Goal: Information Seeking & Learning: Learn about a topic

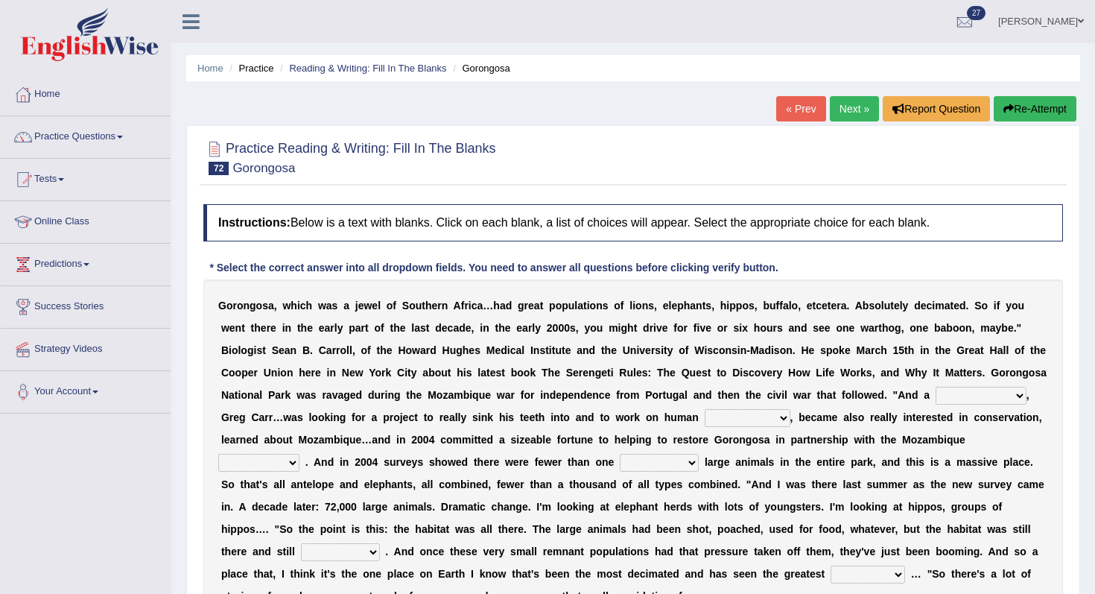
click at [956, 393] on select "passion solstice ballast philanthropist" at bounding box center [981, 396] width 91 height 18
select select "passion"
click at [937, 387] on select "passion solstice ballast philanthropist" at bounding box center [981, 396] width 91 height 18
click at [764, 422] on select "negligence prevalence development malevolence" at bounding box center [748, 418] width 86 height 18
select select "development"
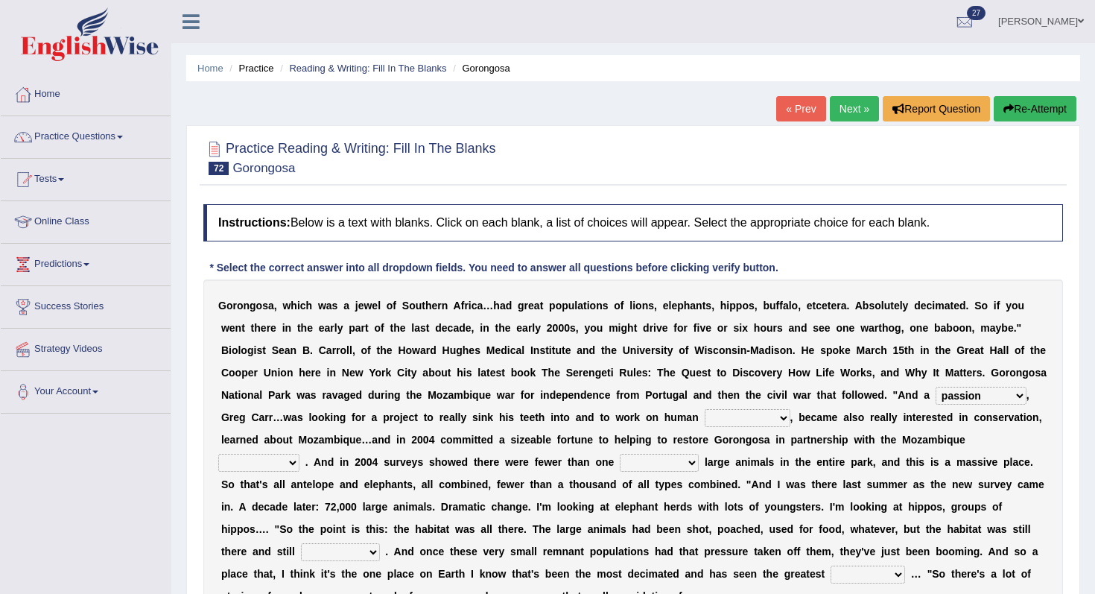
click at [705, 409] on select "negligence prevalence development malevolence" at bounding box center [748, 418] width 86 height 18
click at [642, 453] on div "G o r o n g o s a , w h i c h w a s a j e w e l o f S o u t h e r n A f r i c a…" at bounding box center [633, 450] width 860 height 343
click at [638, 463] on select "deflowered embowered roundest thousand" at bounding box center [659, 463] width 79 height 18
select select "thousand"
click at [620, 454] on select "deflowered embowered roundest thousand" at bounding box center [659, 463] width 79 height 18
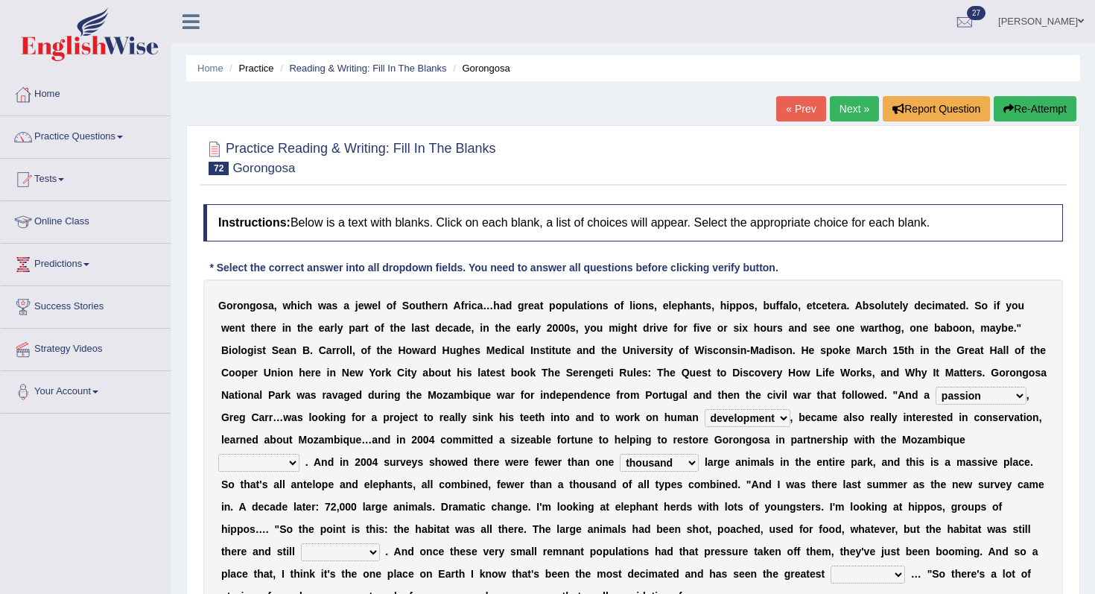
click at [287, 457] on select "parliament semanticist government journalist" at bounding box center [258, 463] width 81 height 18
select select "government"
click at [218, 454] on select "parliament semanticist government journalist" at bounding box center [258, 463] width 81 height 18
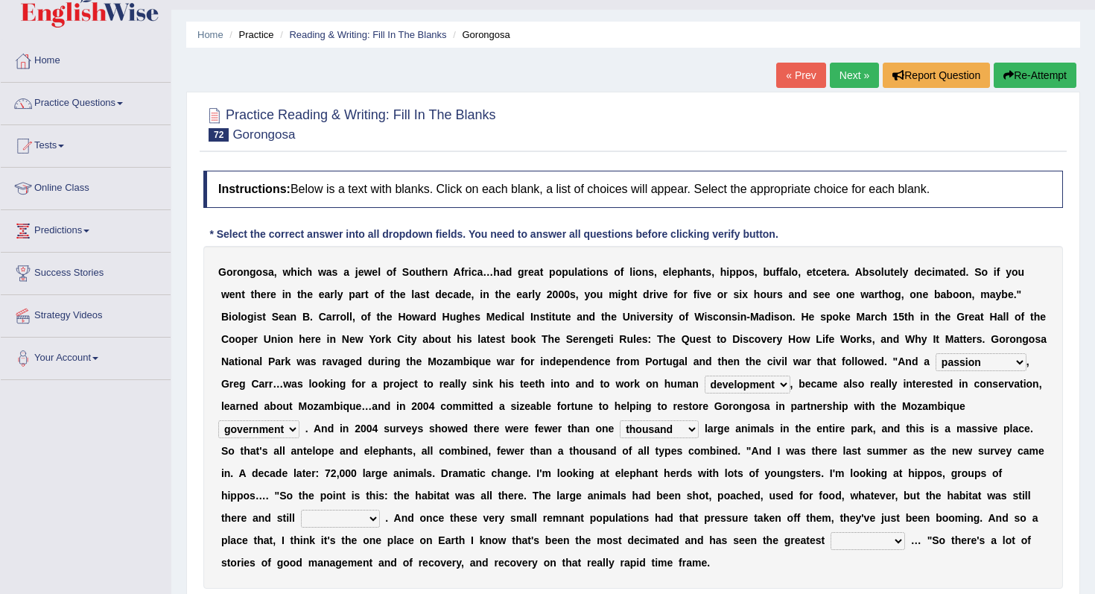
scroll to position [34, 0]
click at [360, 507] on div "G o r o n g o s a , w h i c h w a s a j e w e l o f S o u t h e r n A f r i c a…" at bounding box center [633, 416] width 860 height 343
click at [350, 519] on select "assertive incidental compulsive productive" at bounding box center [340, 518] width 79 height 18
select select "productive"
click at [301, 509] on select "assertive incidental compulsive productive" at bounding box center [340, 518] width 79 height 18
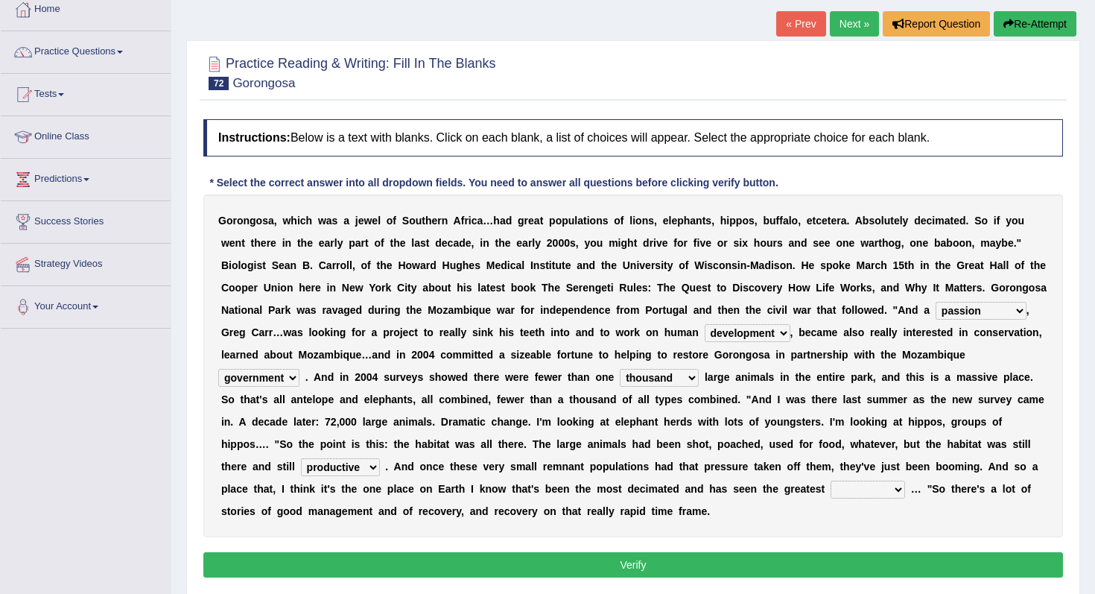
scroll to position [86, 0]
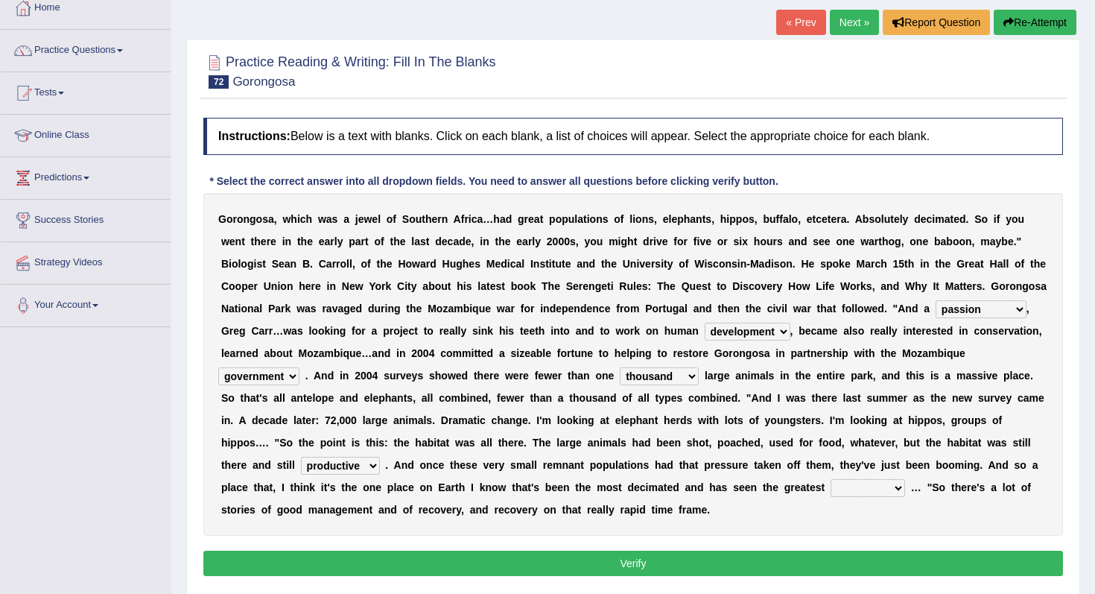
click at [862, 494] on select "recovery efficacy golly stumpy" at bounding box center [868, 488] width 75 height 18
select select "efficacy"
click at [835, 479] on select "recovery efficacy golly stumpy" at bounding box center [868, 488] width 75 height 18
click at [848, 563] on button "Verify" at bounding box center [633, 563] width 860 height 25
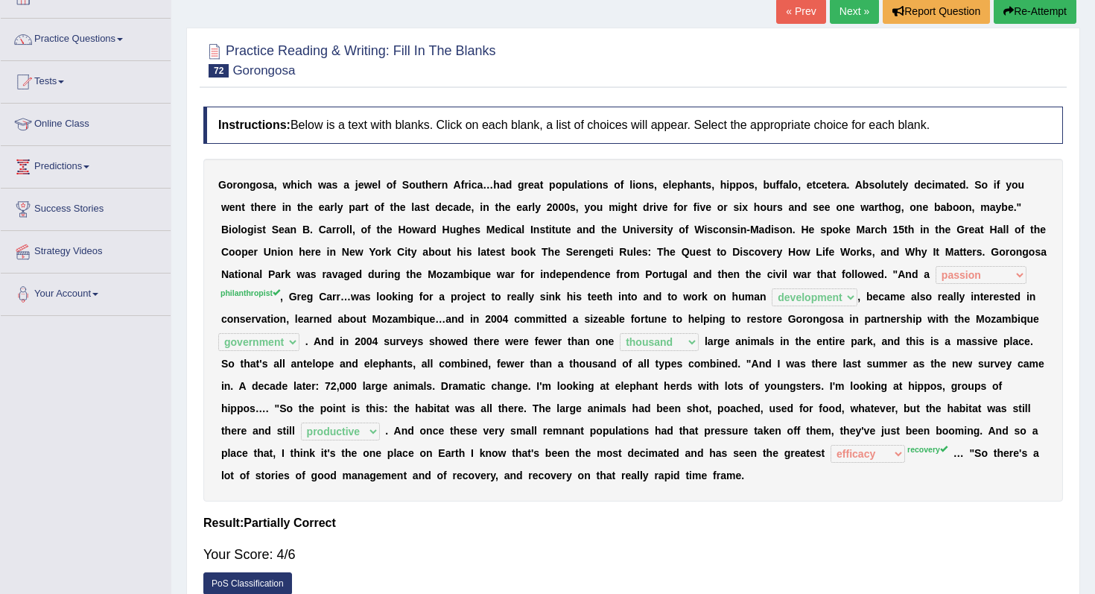
scroll to position [0, 0]
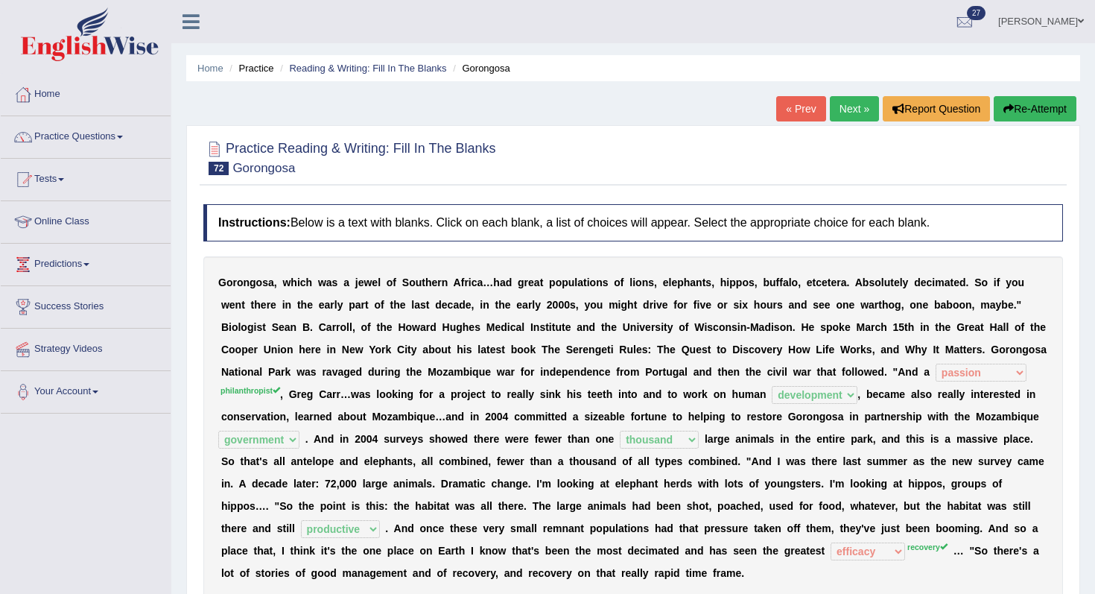
click at [852, 119] on link "Next »" at bounding box center [854, 108] width 49 height 25
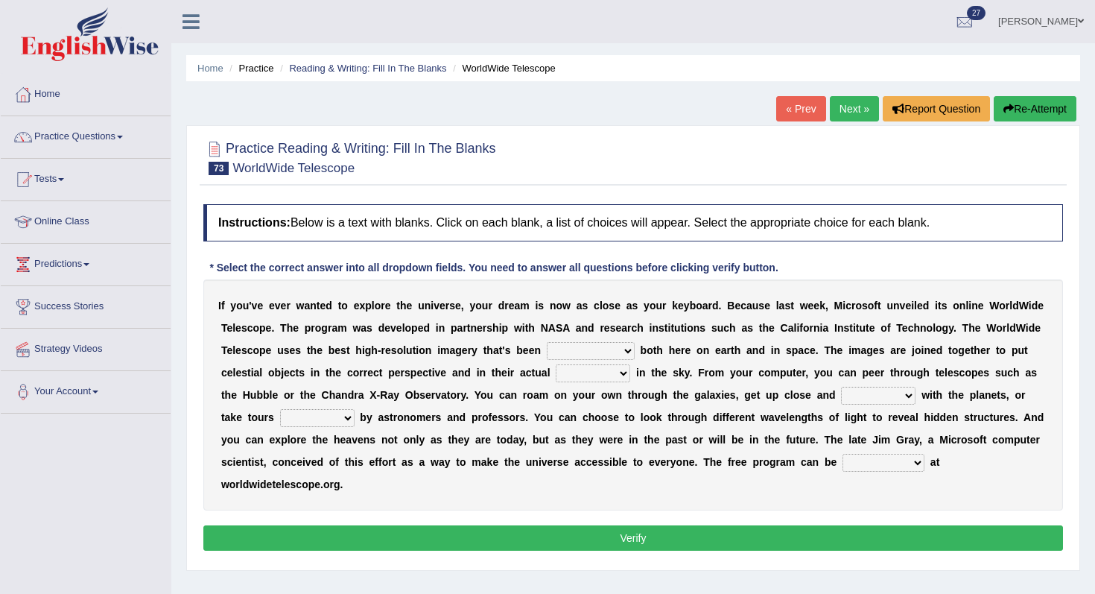
click at [611, 357] on select "degraded ascended remonstrated generated" at bounding box center [591, 351] width 88 height 18
click at [624, 356] on select "degraded ascended remonstrated generated" at bounding box center [591, 351] width 88 height 18
select select "generated"
click at [547, 342] on select "degraded ascended remonstrated generated" at bounding box center [591, 351] width 88 height 18
click at [612, 370] on select "aspects parts conditions positions" at bounding box center [593, 373] width 75 height 18
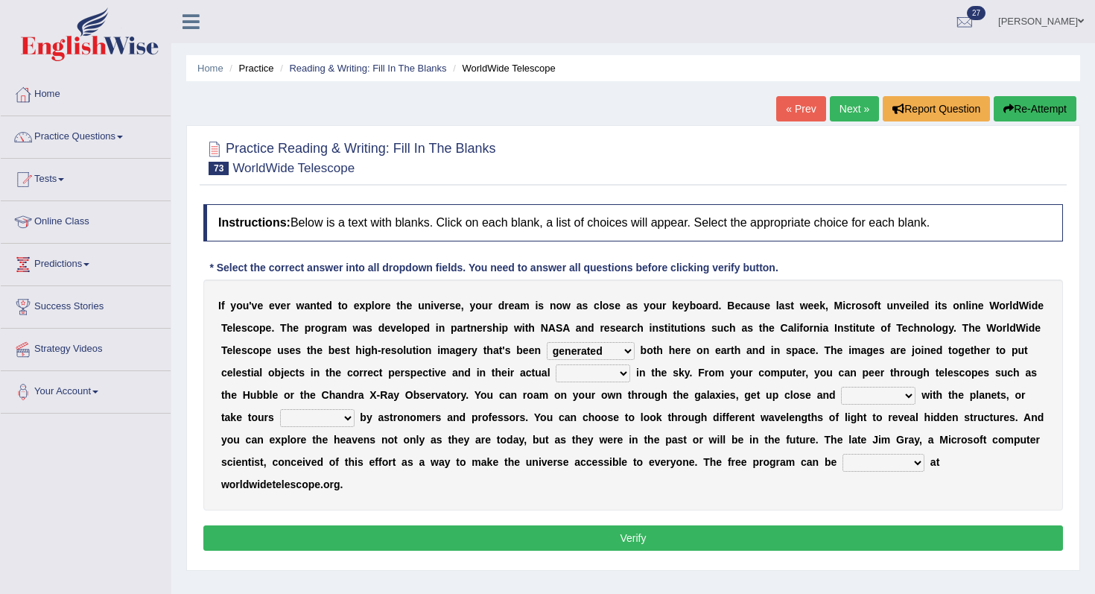
select select "positions"
click at [557, 364] on select "aspects parts conditions positions" at bounding box center [593, 373] width 75 height 18
click at [305, 419] on select "guide guided guiding to guide" at bounding box center [317, 418] width 75 height 18
click at [868, 399] on select "personal individual apart polite" at bounding box center [878, 396] width 75 height 18
select select "apart"
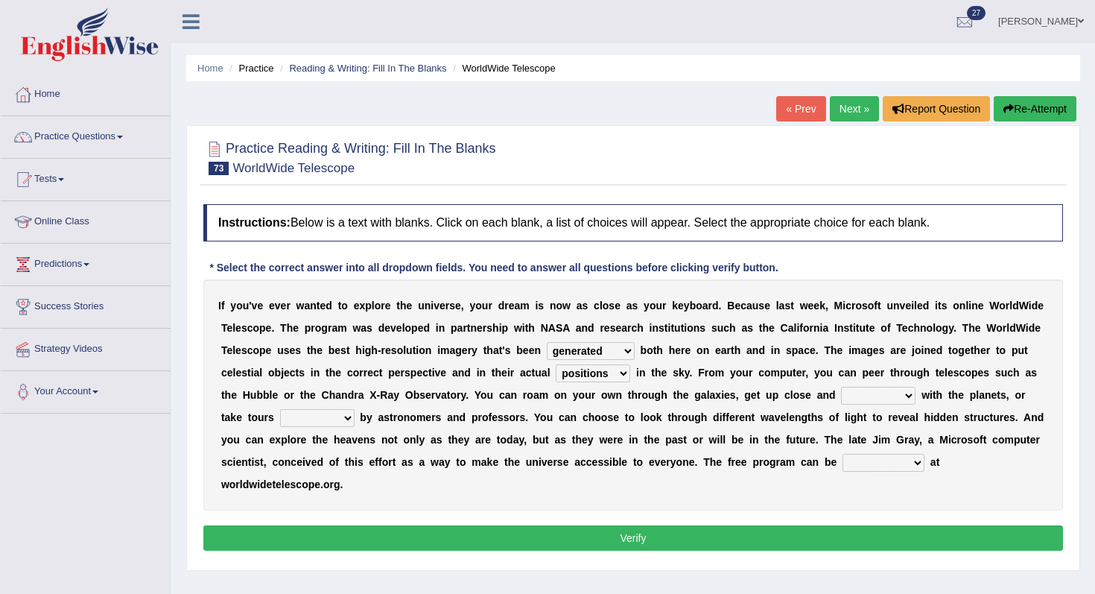
click at [841, 387] on select "personal individual apart polite" at bounding box center [878, 396] width 75 height 18
click at [290, 422] on select "guide guided guiding to guide" at bounding box center [317, 418] width 75 height 18
select select "guiding"
click at [280, 409] on select "guide guided guiding to guide" at bounding box center [317, 418] width 75 height 18
click at [875, 465] on select "upheld downloaded loaded posted" at bounding box center [884, 463] width 82 height 18
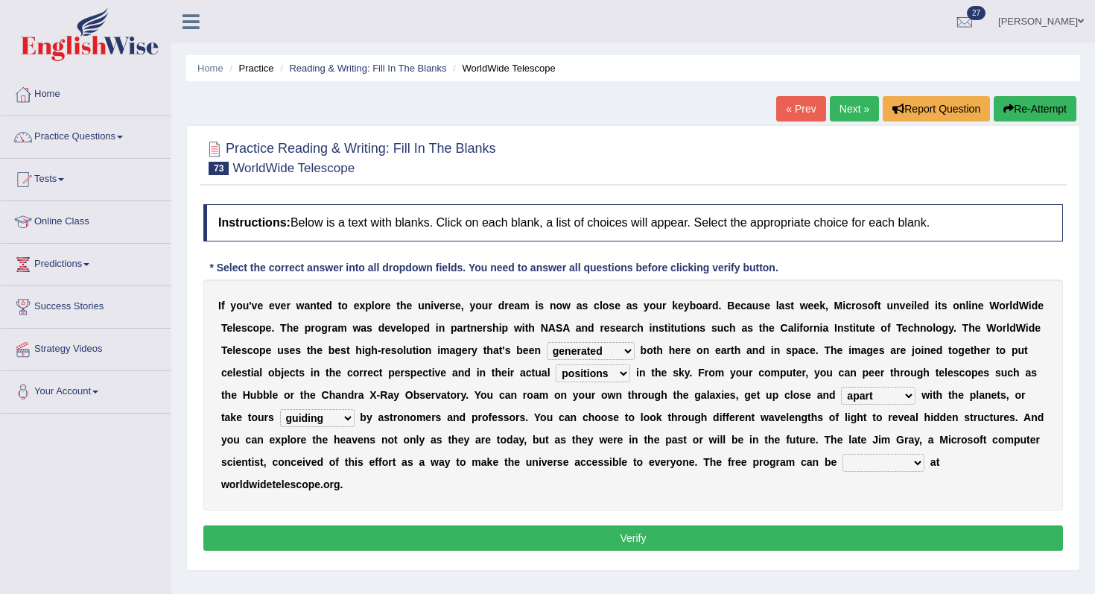
click at [886, 464] on select "upheld downloaded loaded posted" at bounding box center [884, 463] width 82 height 18
select select "upheld"
click at [843, 454] on select "upheld downloaded loaded posted" at bounding box center [884, 463] width 82 height 18
click at [756, 540] on button "Verify" at bounding box center [633, 537] width 860 height 25
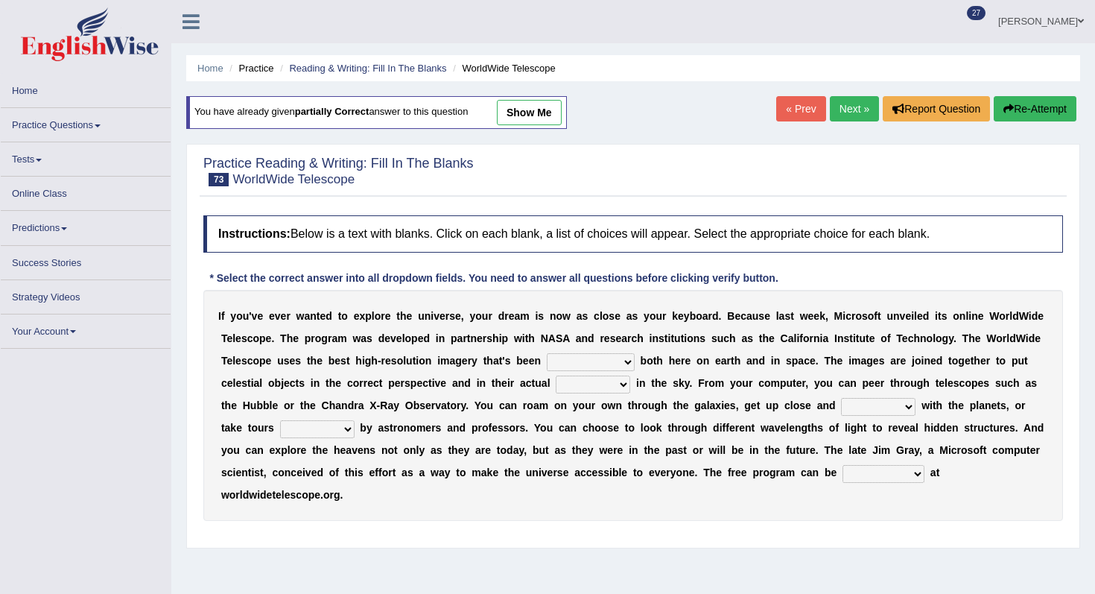
click at [92, 129] on link "Practice Questions" at bounding box center [86, 122] width 170 height 29
click at [86, 127] on link "Practice Questions" at bounding box center [86, 122] width 170 height 29
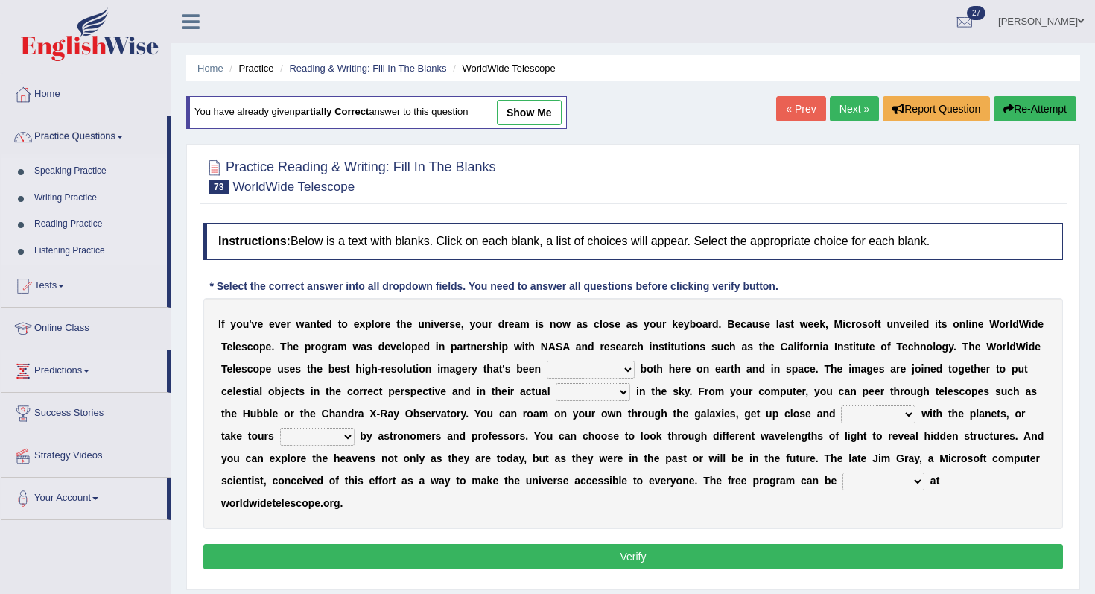
click at [811, 551] on button "Verify" at bounding box center [633, 556] width 860 height 25
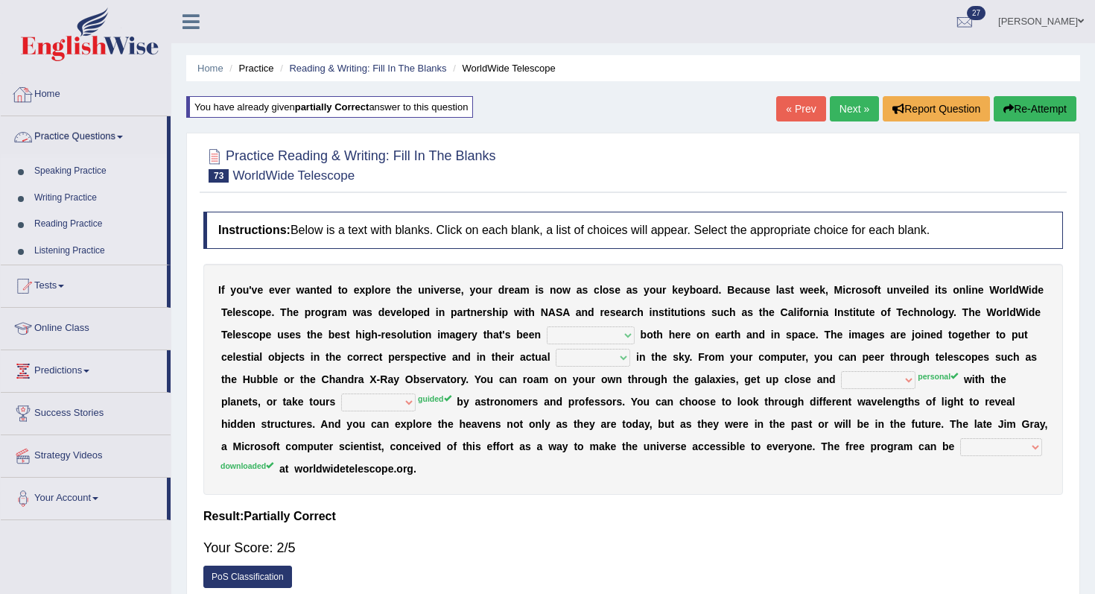
click at [77, 81] on link "Home" at bounding box center [86, 92] width 170 height 37
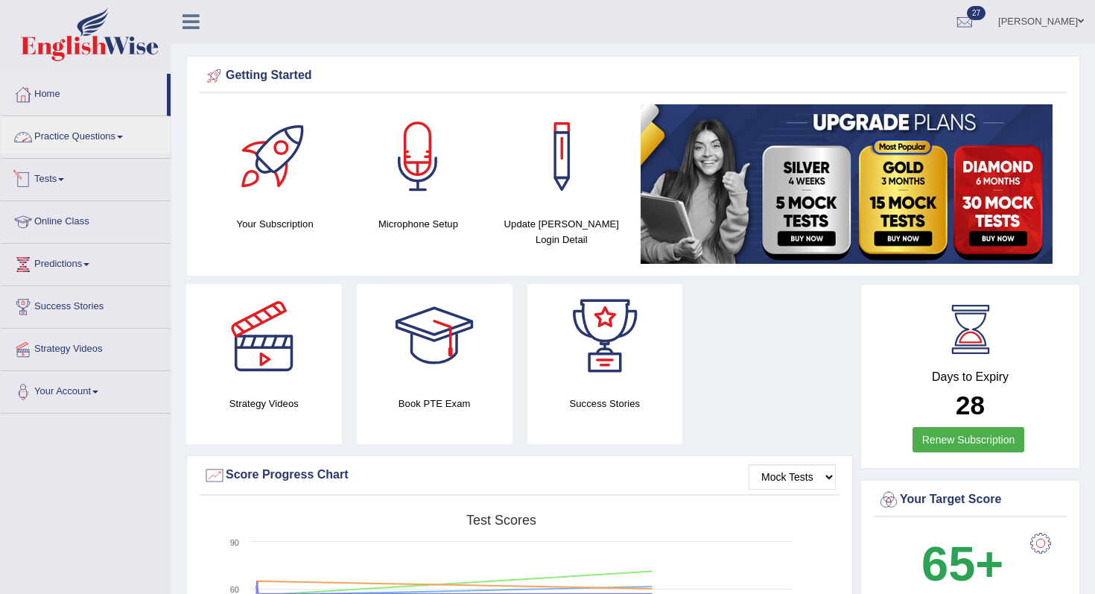
click at [101, 153] on li "Practice Questions Speaking Practice Read Aloud Repeat Sentence Describe Image …" at bounding box center [86, 137] width 170 height 42
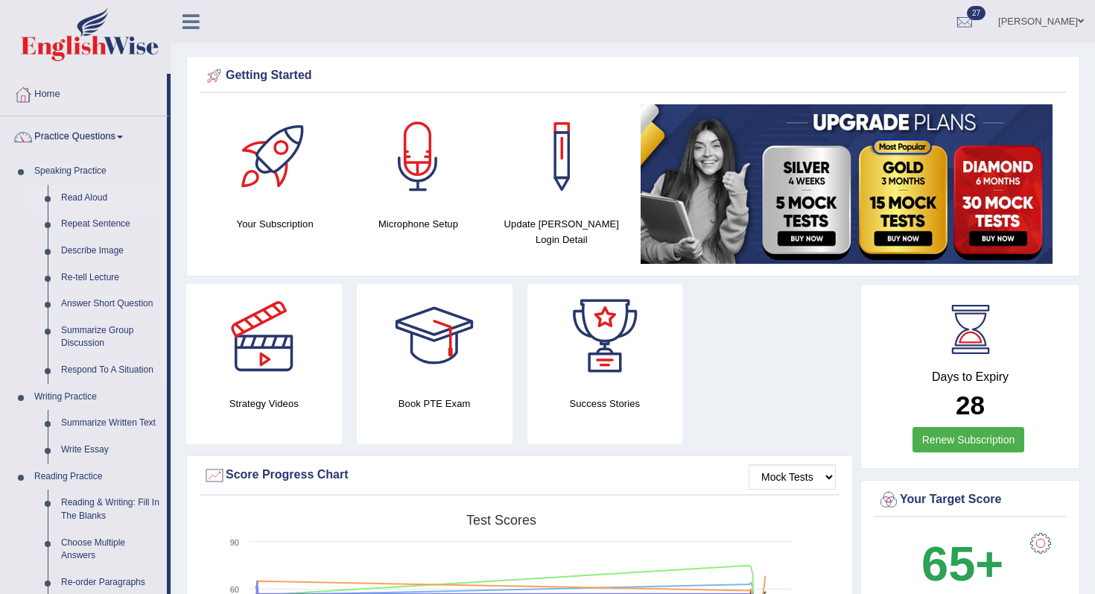
click at [89, 194] on link "Read Aloud" at bounding box center [110, 198] width 113 height 27
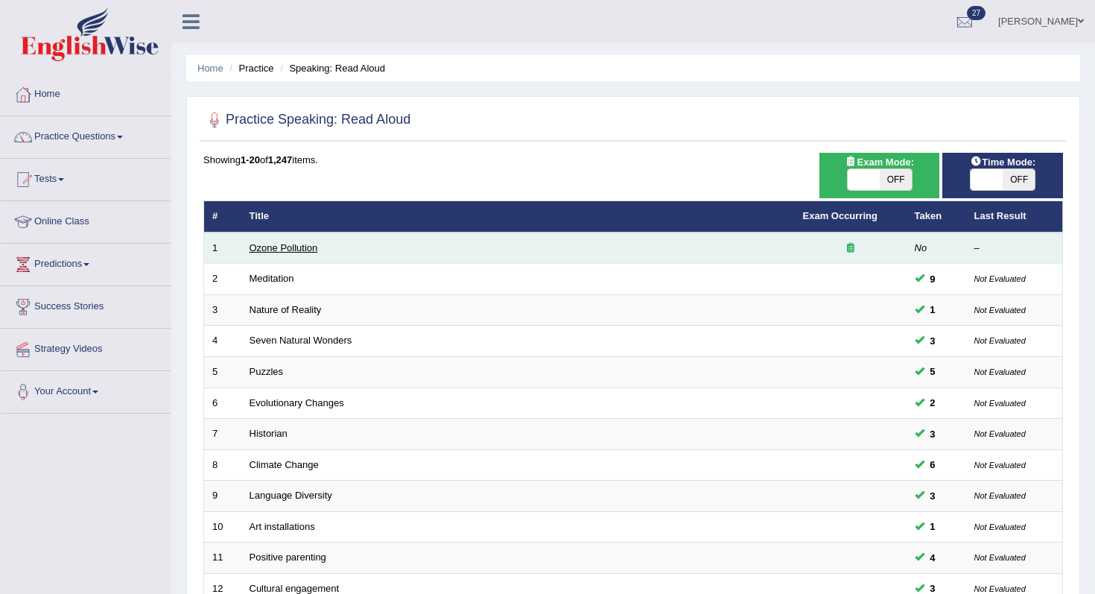
click at [259, 243] on link "Ozone Pollution" at bounding box center [284, 247] width 69 height 11
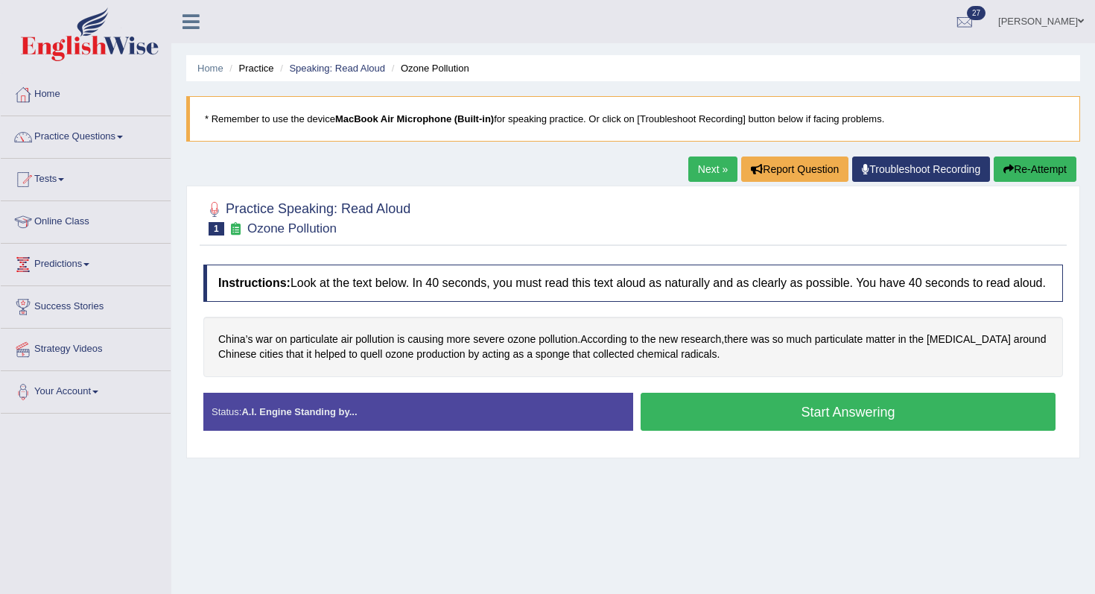
click at [726, 431] on button "Start Answering" at bounding box center [848, 412] width 415 height 38
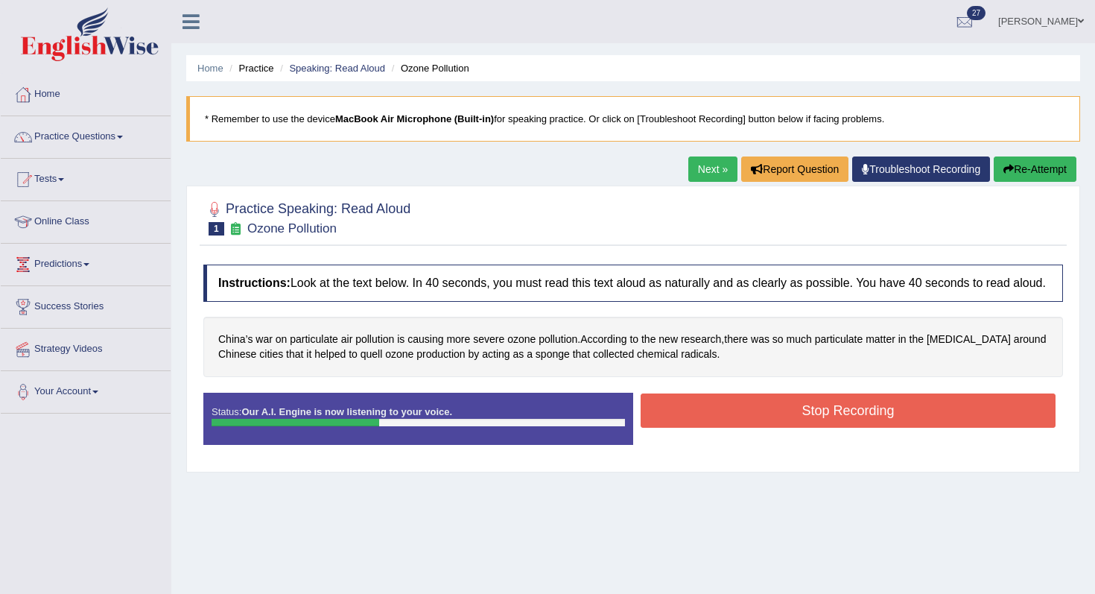
click at [726, 428] on button "Stop Recording" at bounding box center [848, 410] width 415 height 34
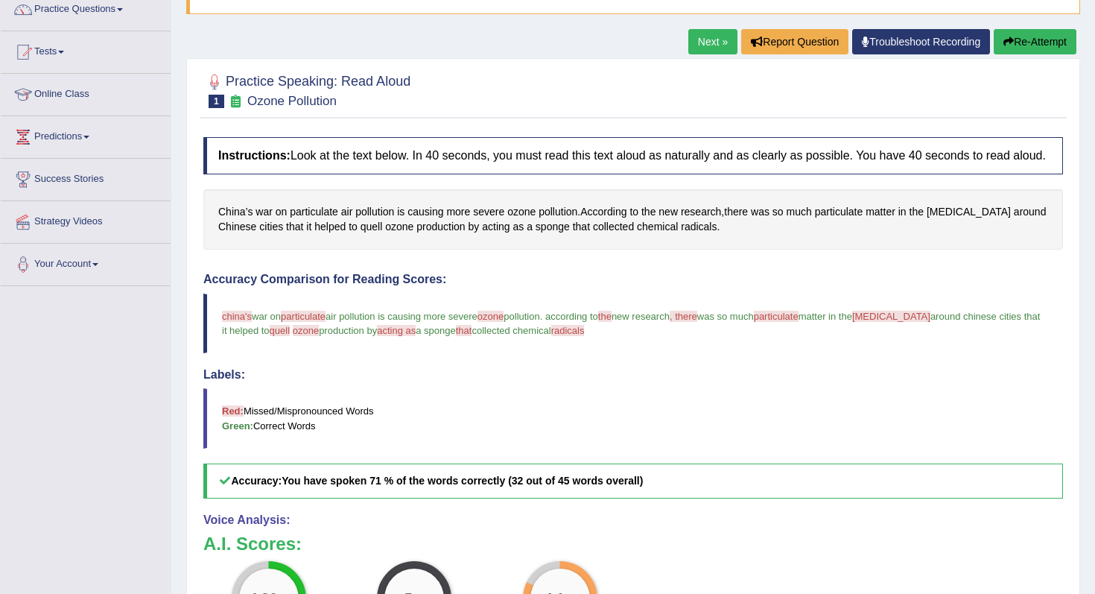
scroll to position [22, 0]
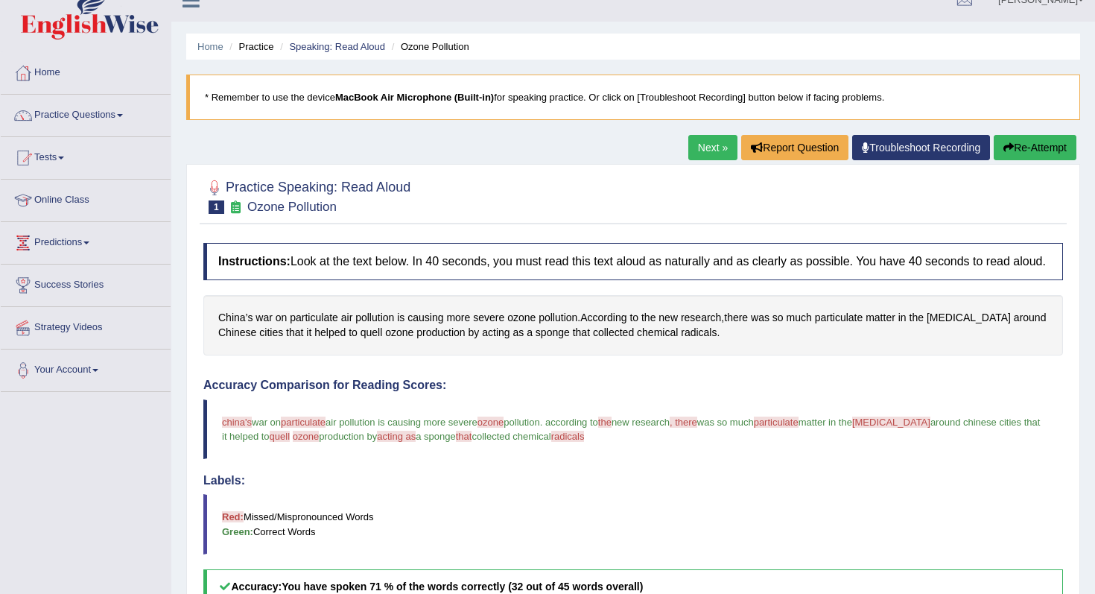
click at [1031, 146] on button "Re-Attempt" at bounding box center [1035, 147] width 83 height 25
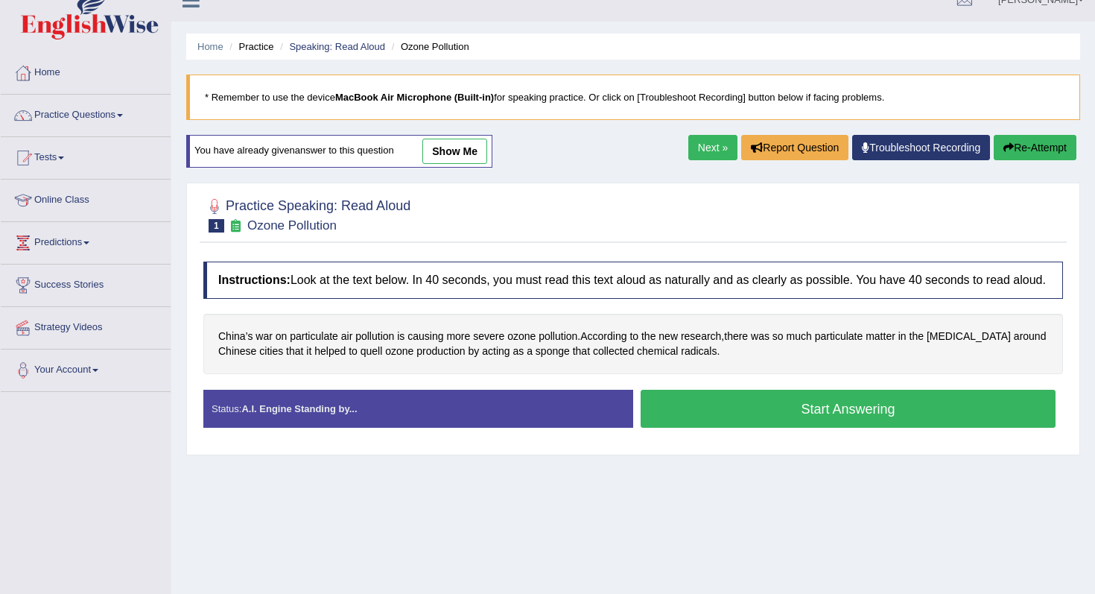
click at [749, 405] on button "Start Answering" at bounding box center [848, 409] width 415 height 38
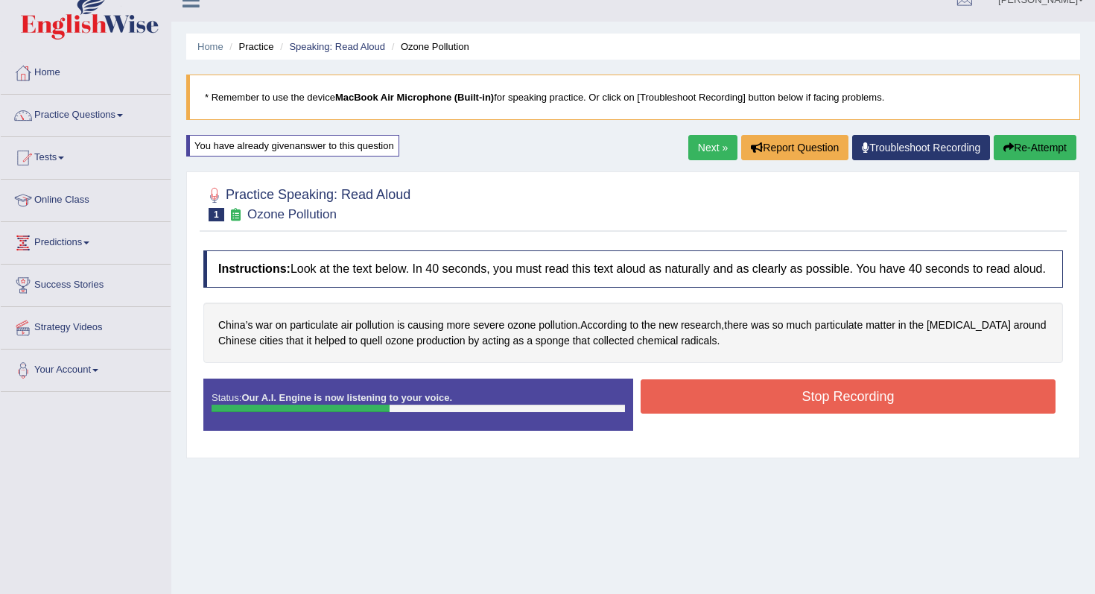
click at [749, 405] on button "Stop Recording" at bounding box center [848, 396] width 415 height 34
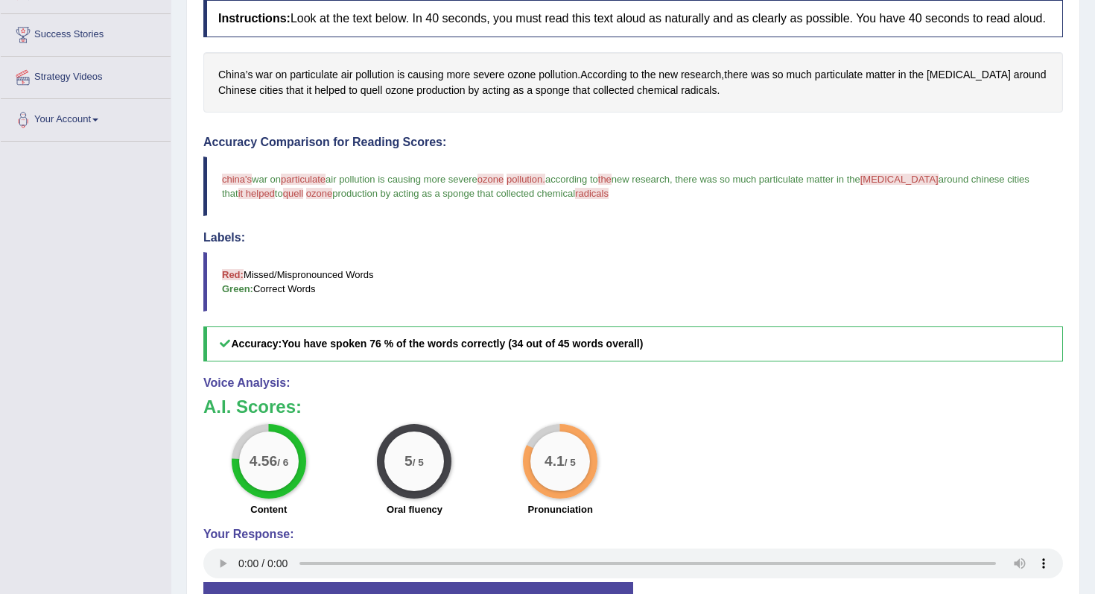
scroll to position [92, 0]
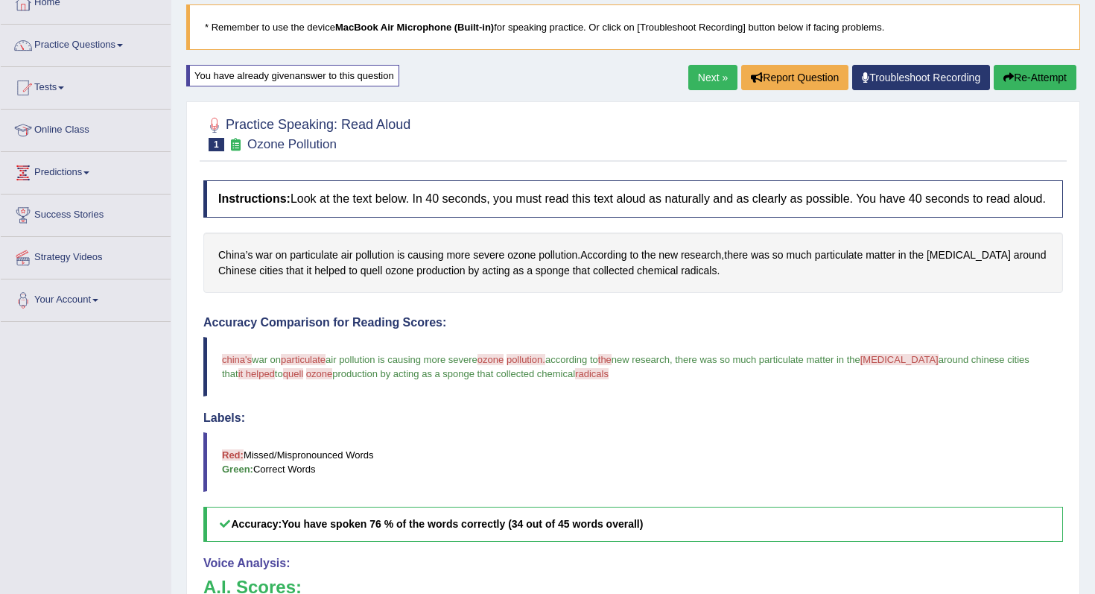
click at [694, 77] on link "Next »" at bounding box center [712, 77] width 49 height 25
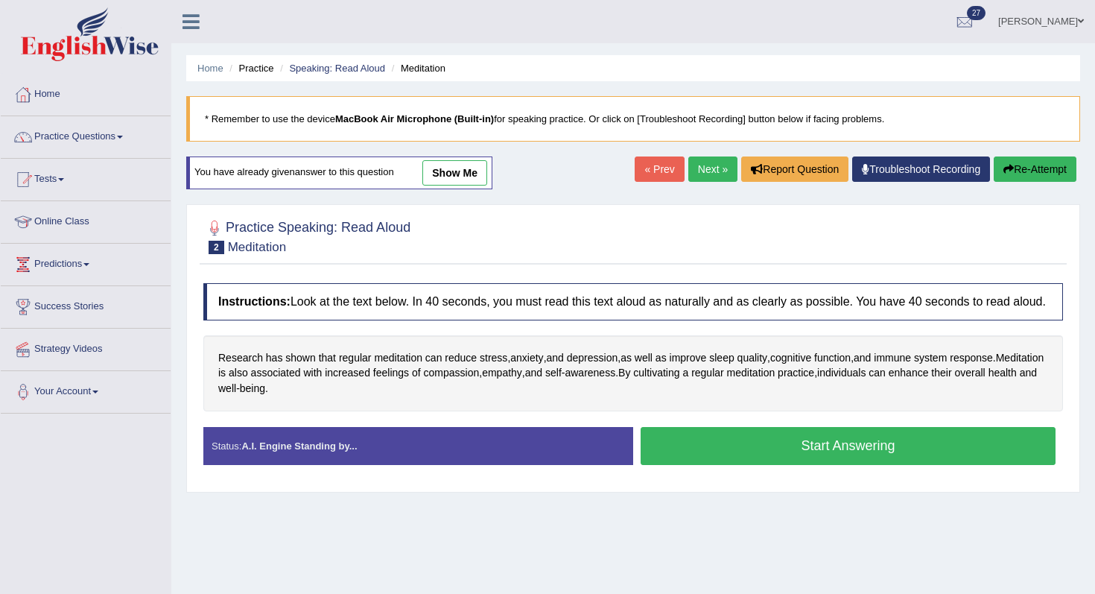
click at [800, 465] on button "Start Answering" at bounding box center [848, 446] width 415 height 38
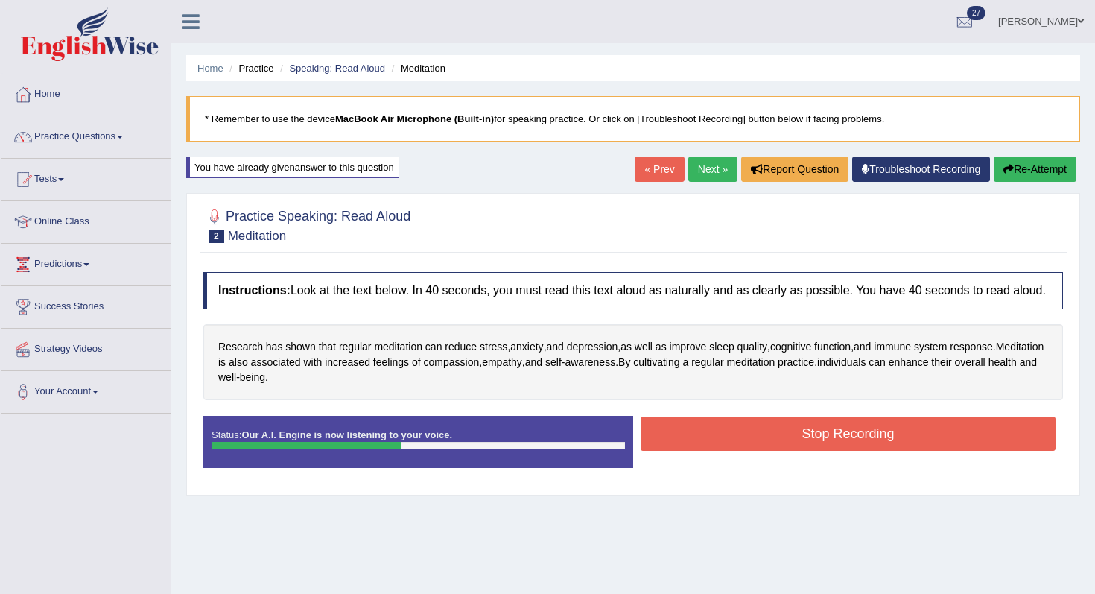
click at [773, 448] on button "Stop Recording" at bounding box center [848, 434] width 415 height 34
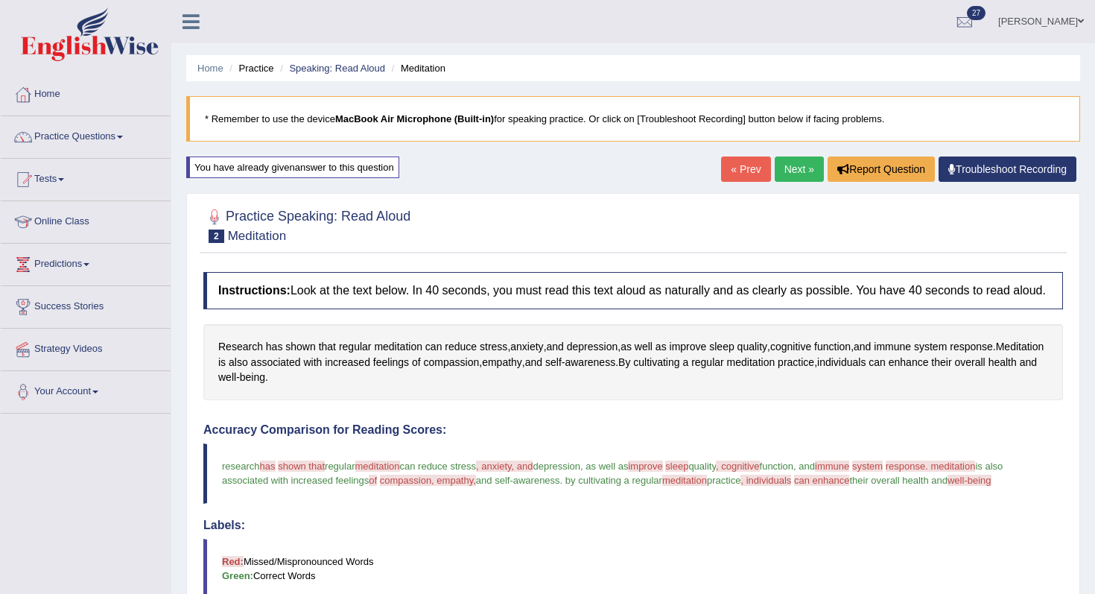
click at [217, 75] on ul "Home Practice Speaking: Read Aloud Meditation" at bounding box center [633, 68] width 894 height 26
click at [218, 69] on link "Home" at bounding box center [210, 68] width 26 height 11
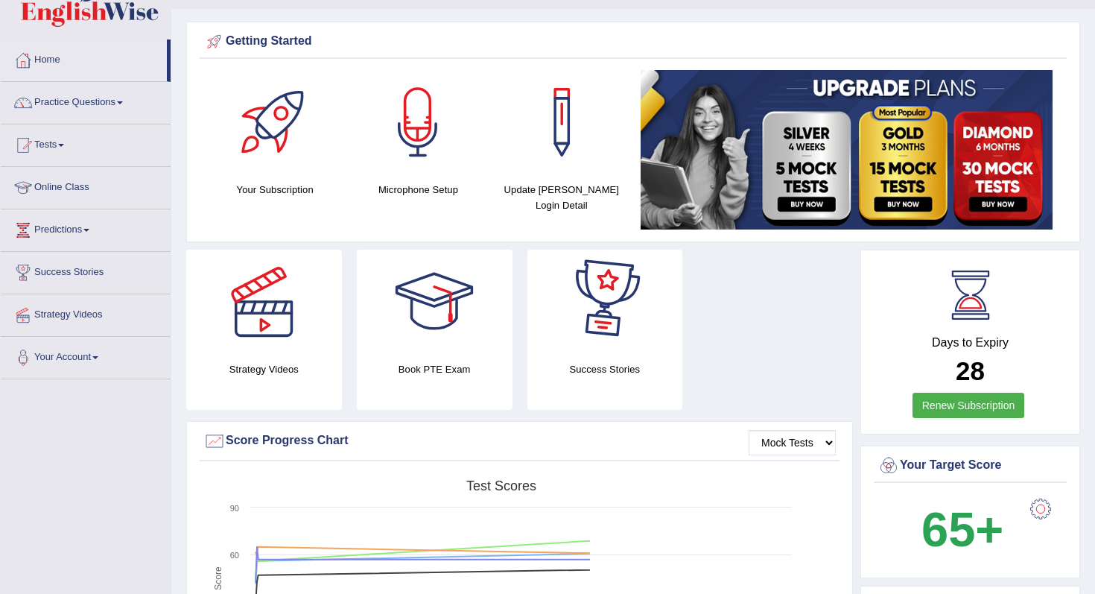
scroll to position [114, 0]
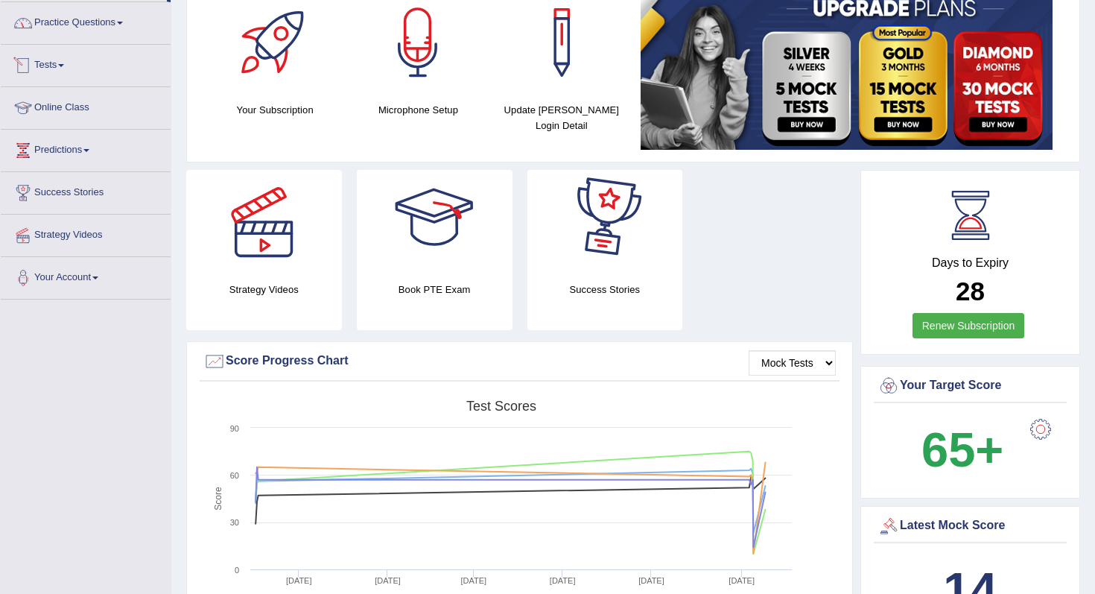
click at [98, 25] on link "Practice Questions" at bounding box center [86, 20] width 170 height 37
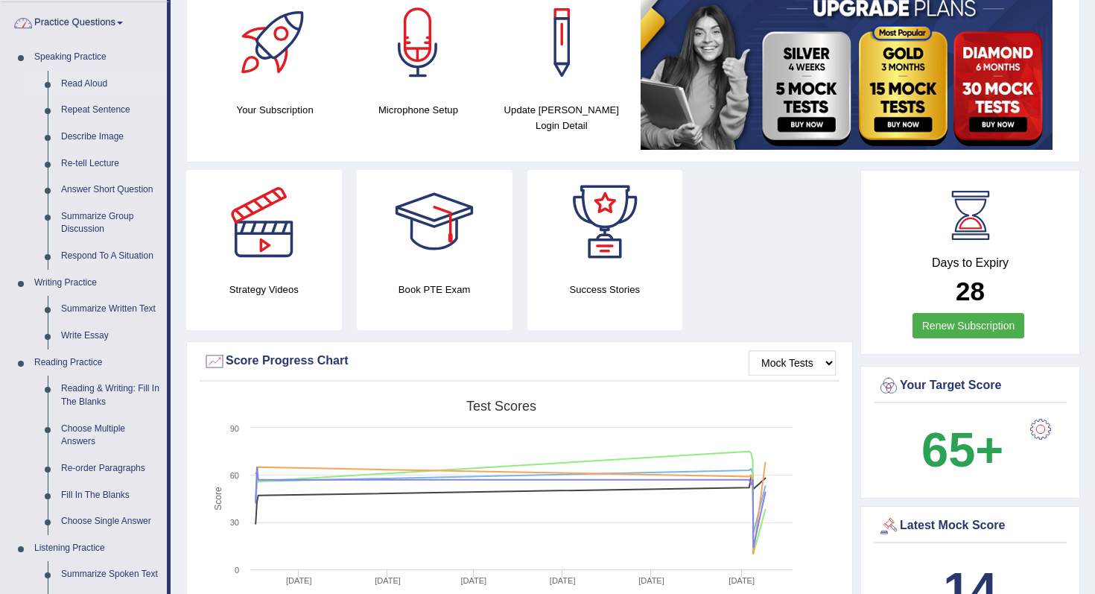
click at [94, 83] on link "Read Aloud" at bounding box center [110, 84] width 113 height 27
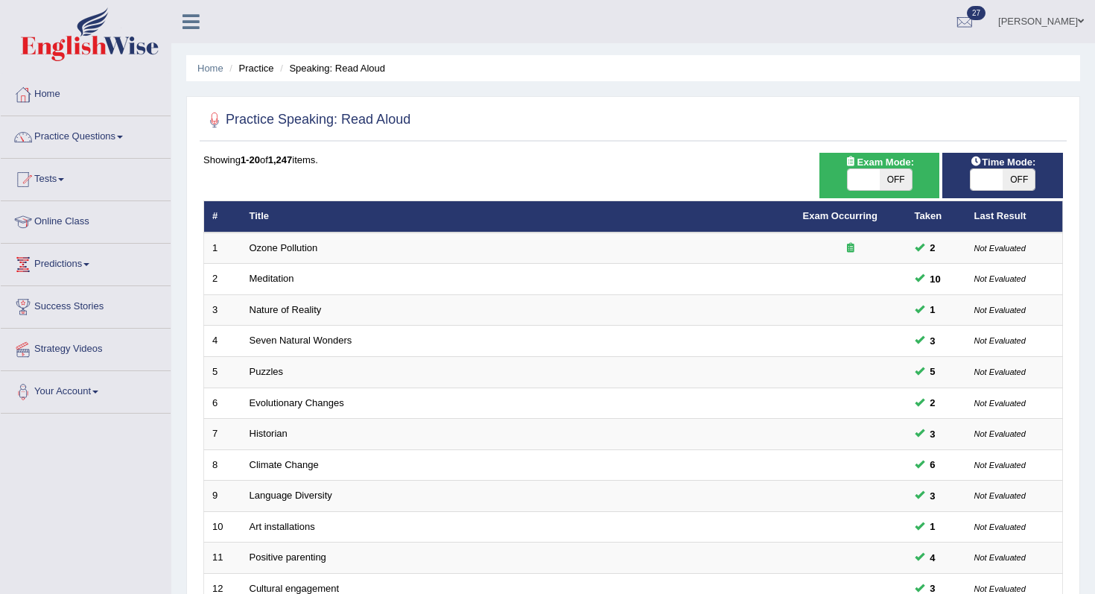
scroll to position [393, 0]
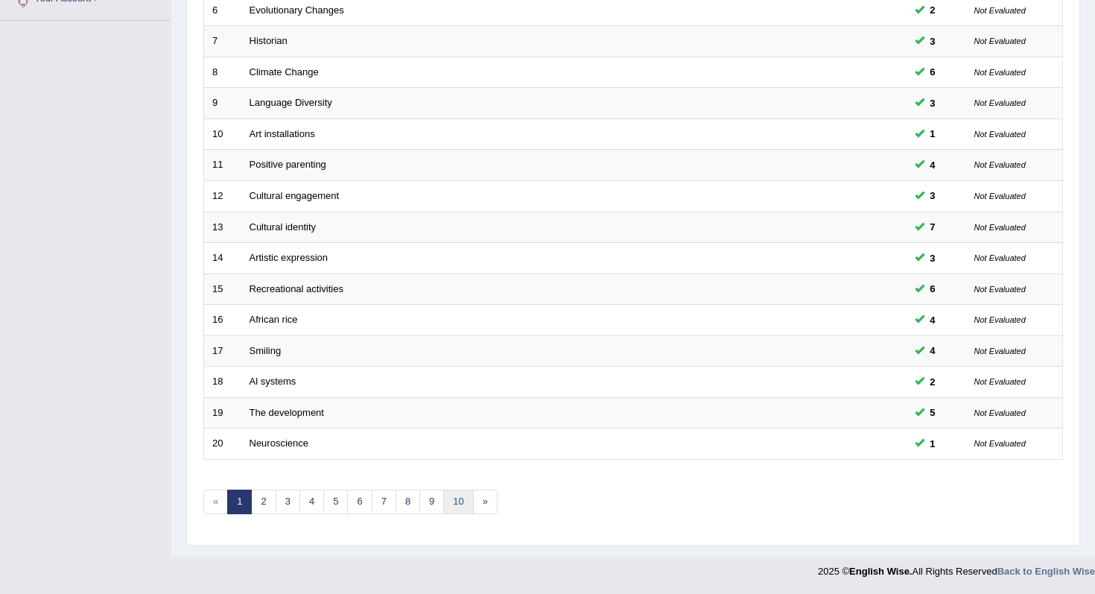
click at [465, 504] on link "10" at bounding box center [458, 502] width 30 height 25
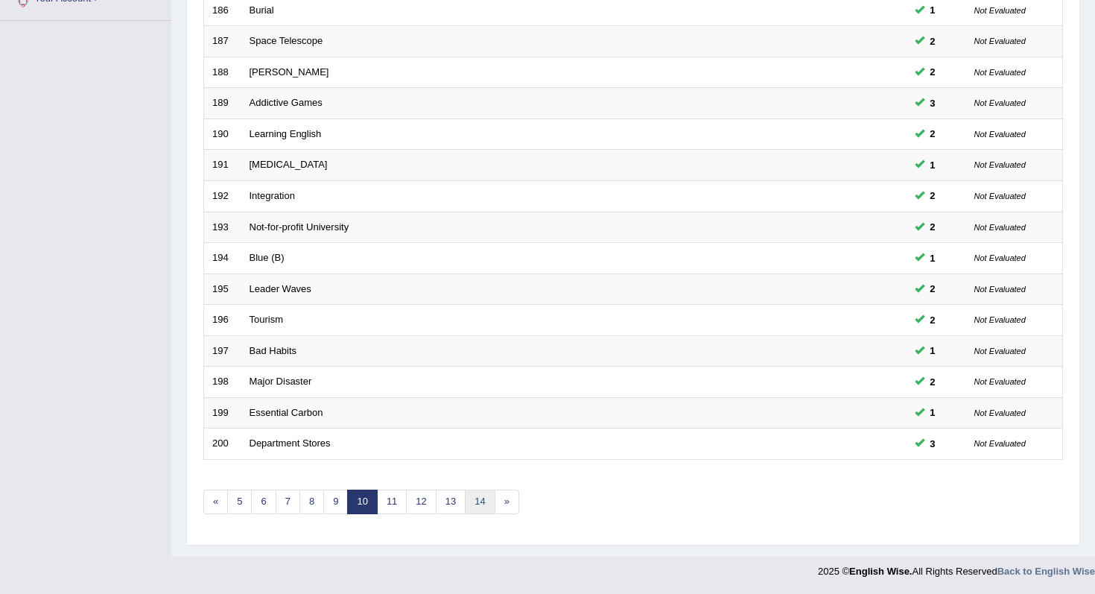
click at [472, 493] on link "14" at bounding box center [480, 502] width 30 height 25
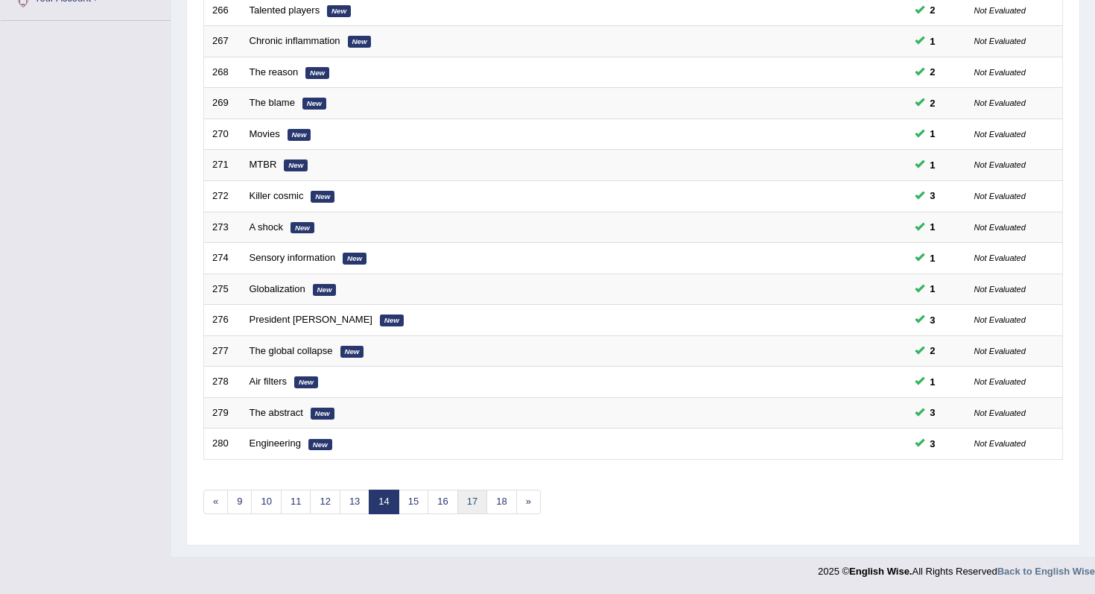
click at [465, 497] on link "17" at bounding box center [472, 502] width 30 height 25
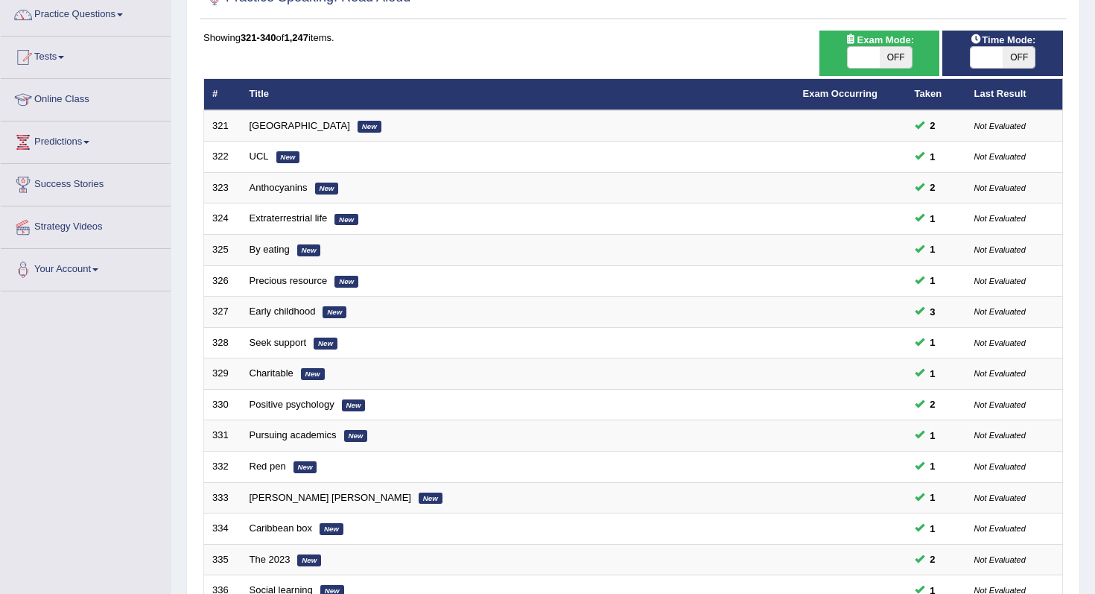
scroll to position [393, 0]
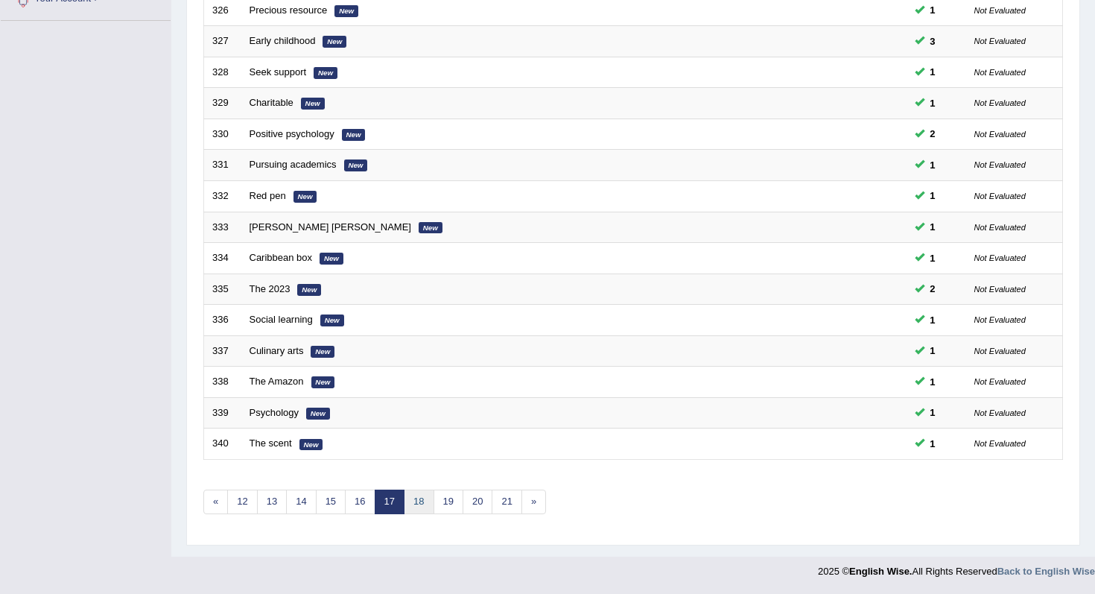
click at [409, 501] on link "18" at bounding box center [419, 502] width 30 height 25
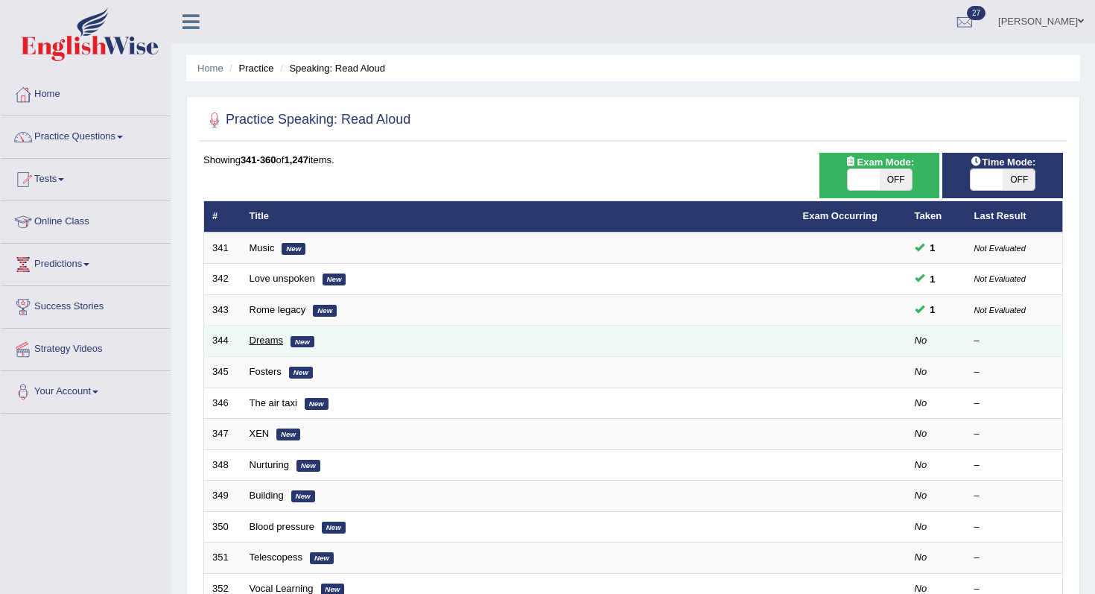
click at [273, 343] on link "Dreams" at bounding box center [267, 340] width 34 height 11
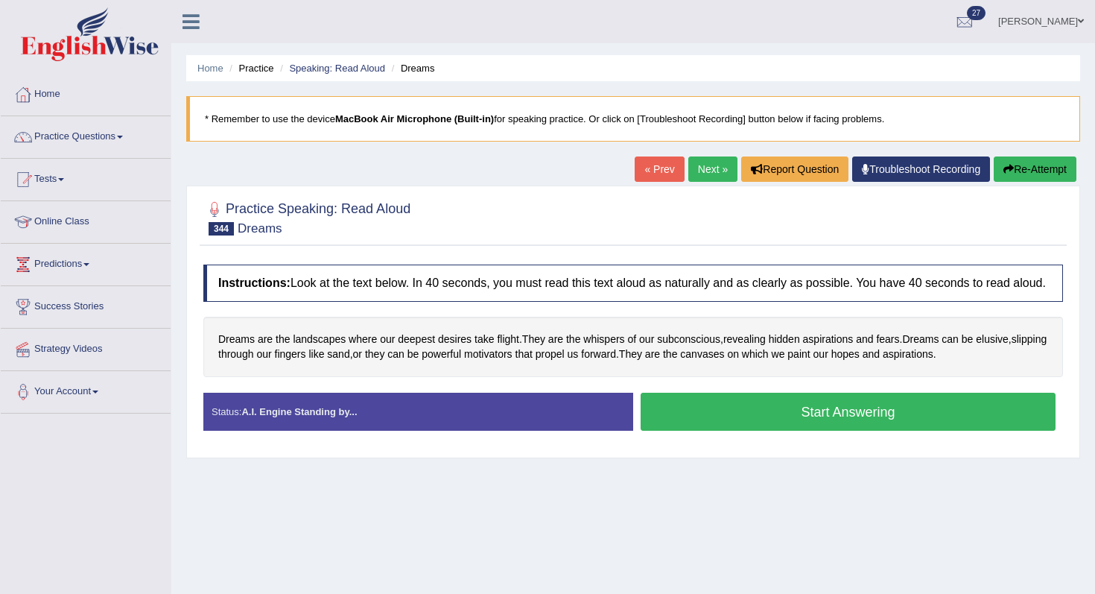
click at [846, 430] on button "Start Answering" at bounding box center [848, 412] width 415 height 38
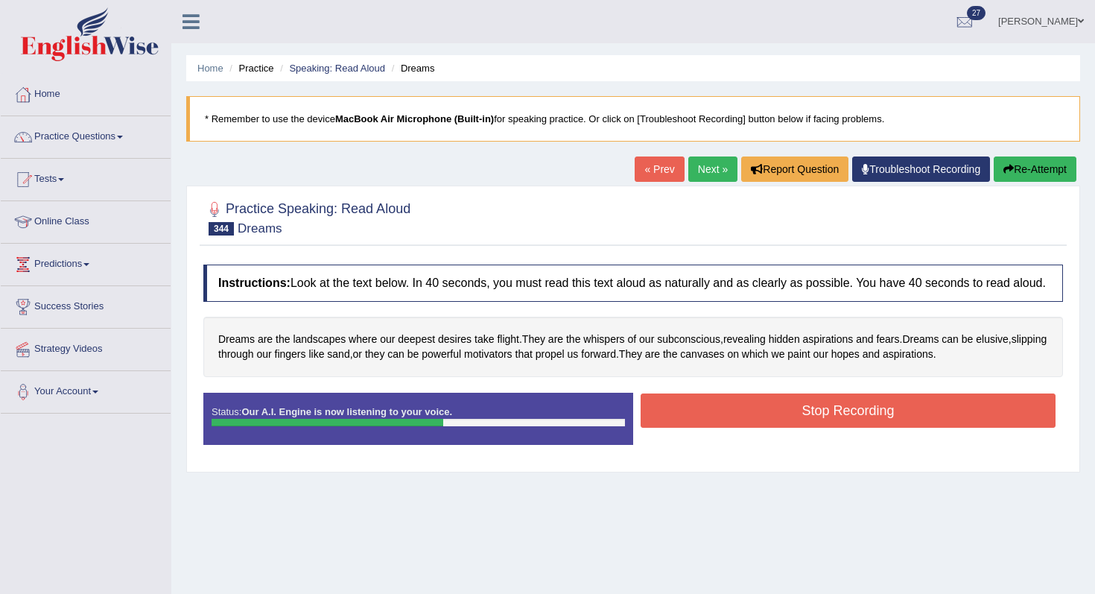
click at [848, 428] on button "Stop Recording" at bounding box center [848, 410] width 415 height 34
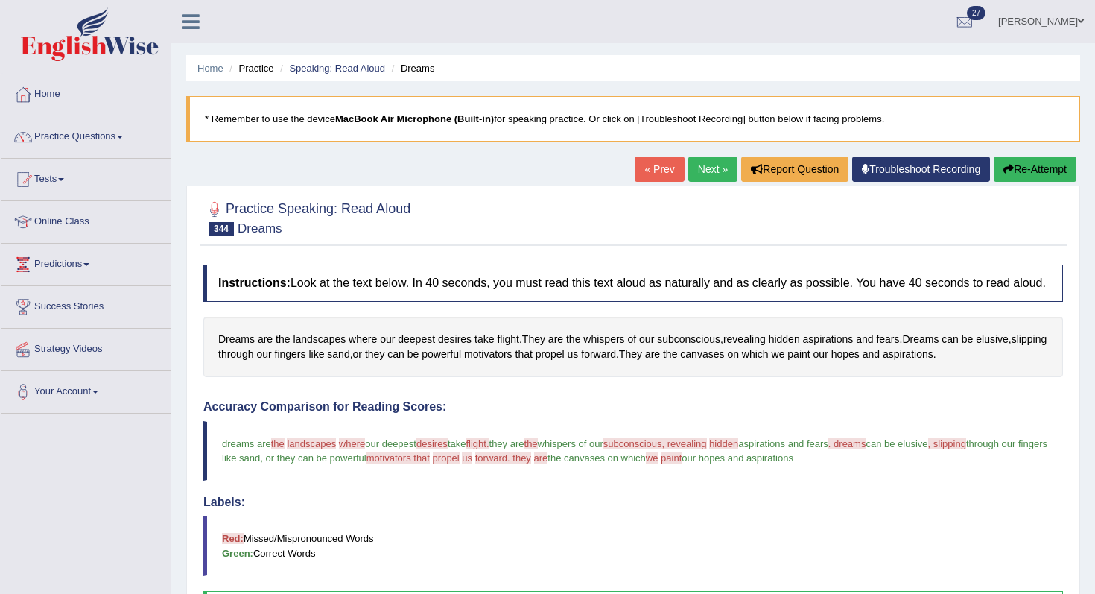
click at [1025, 158] on button "Re-Attempt" at bounding box center [1035, 168] width 83 height 25
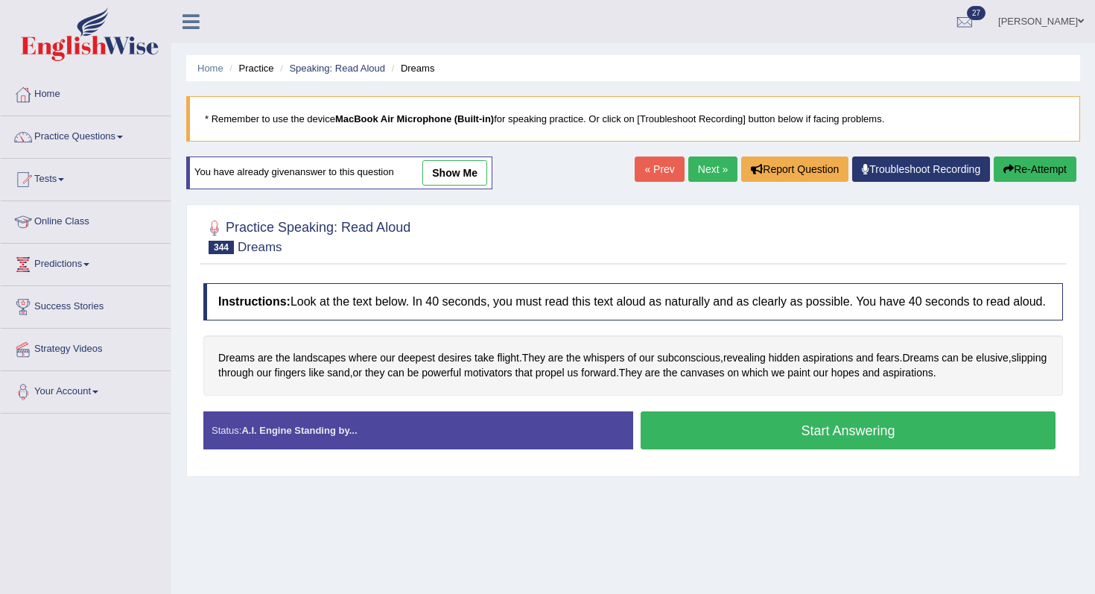
click at [745, 449] on button "Start Answering" at bounding box center [848, 430] width 415 height 38
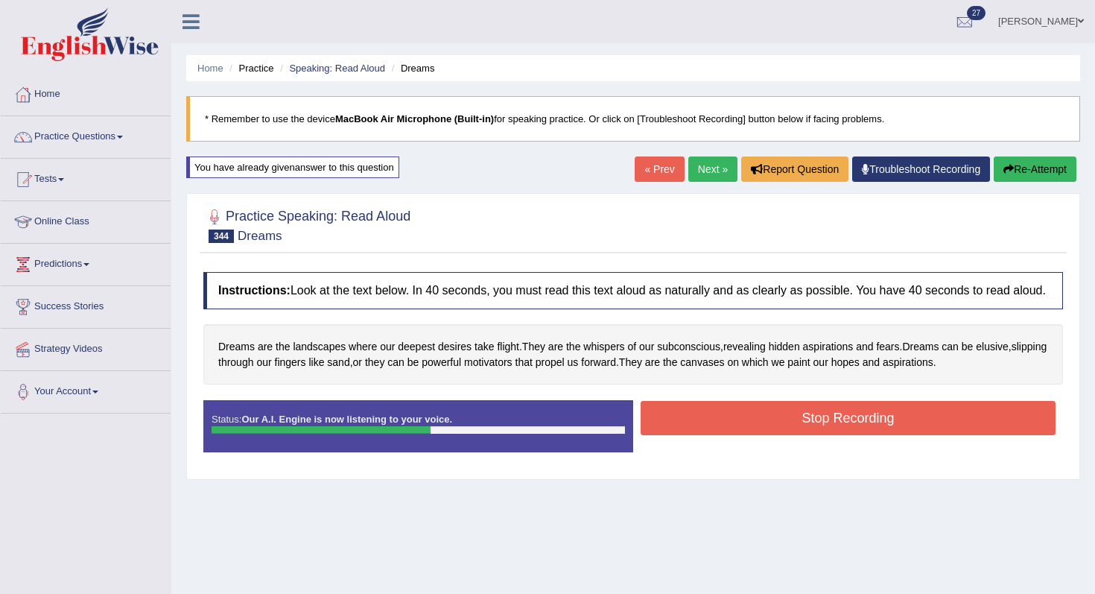
click at [721, 430] on button "Stop Recording" at bounding box center [848, 418] width 415 height 34
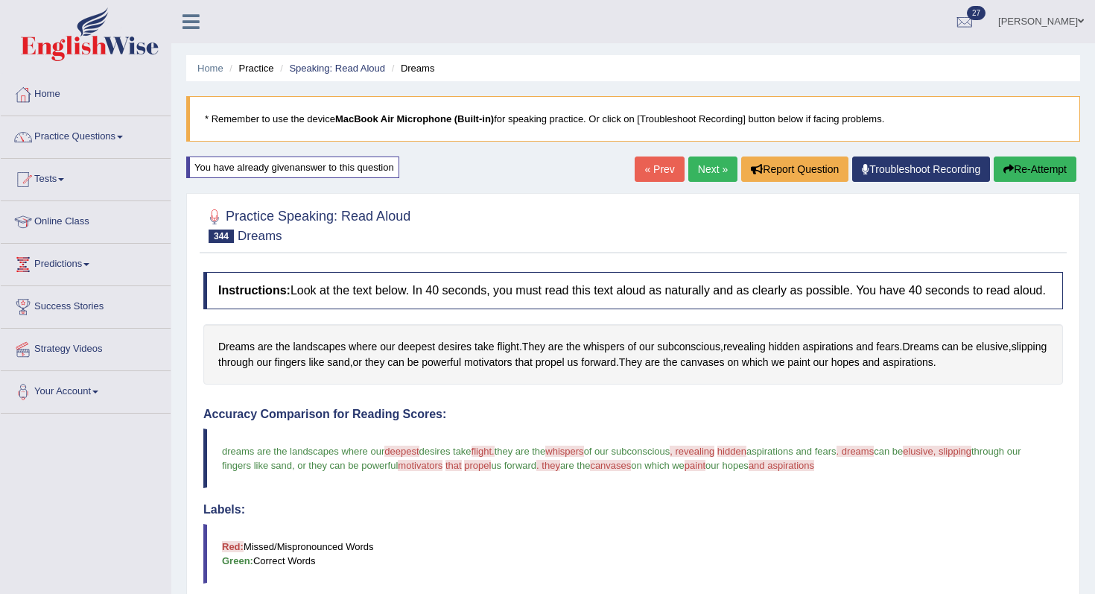
click at [1007, 165] on icon "button" at bounding box center [1009, 169] width 10 height 10
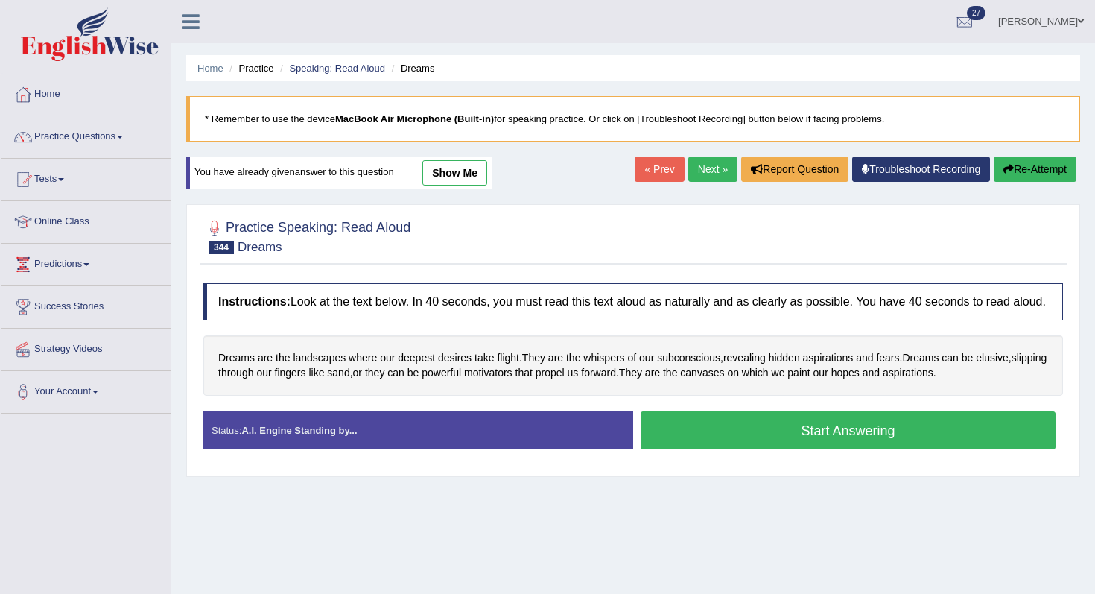
click at [696, 453] on div "Start Answering" at bounding box center [848, 432] width 430 height 42
click at [719, 449] on button "Start Answering" at bounding box center [848, 430] width 415 height 38
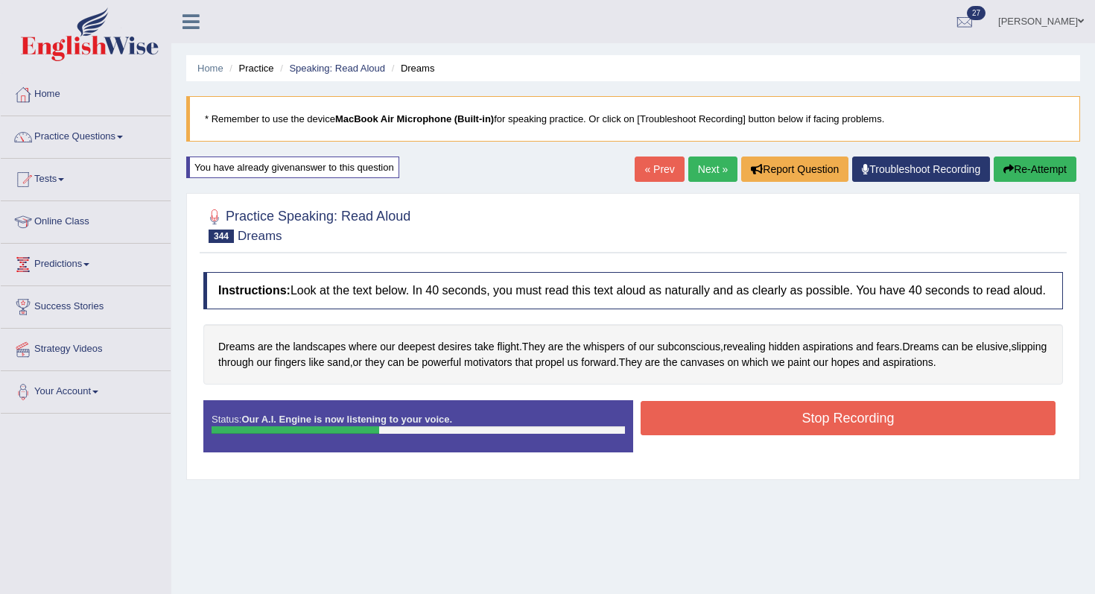
click at [736, 429] on button "Stop Recording" at bounding box center [848, 418] width 415 height 34
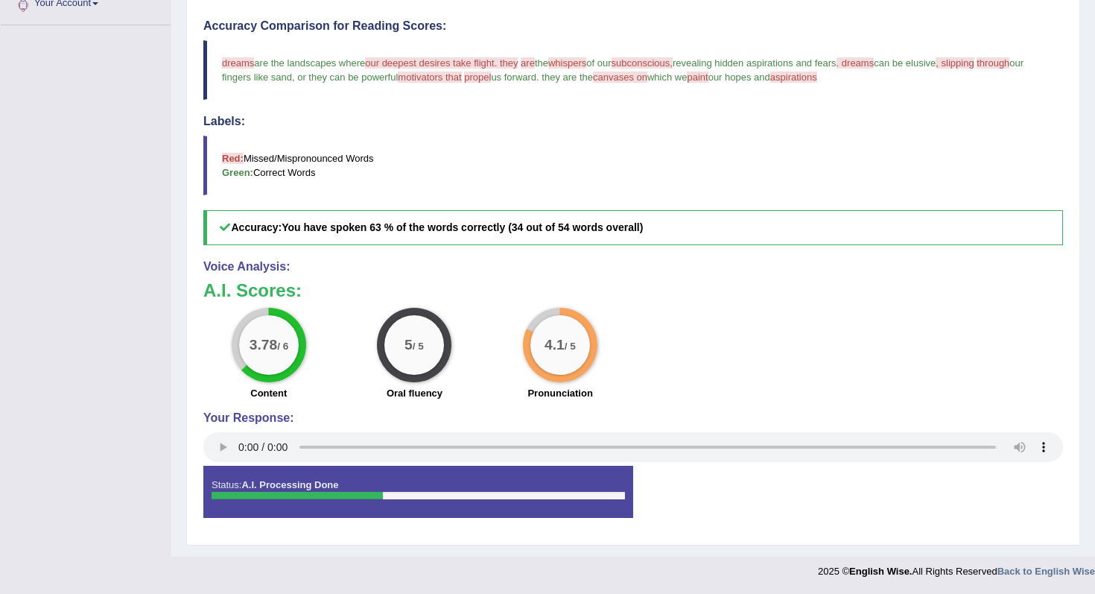
scroll to position [36, 0]
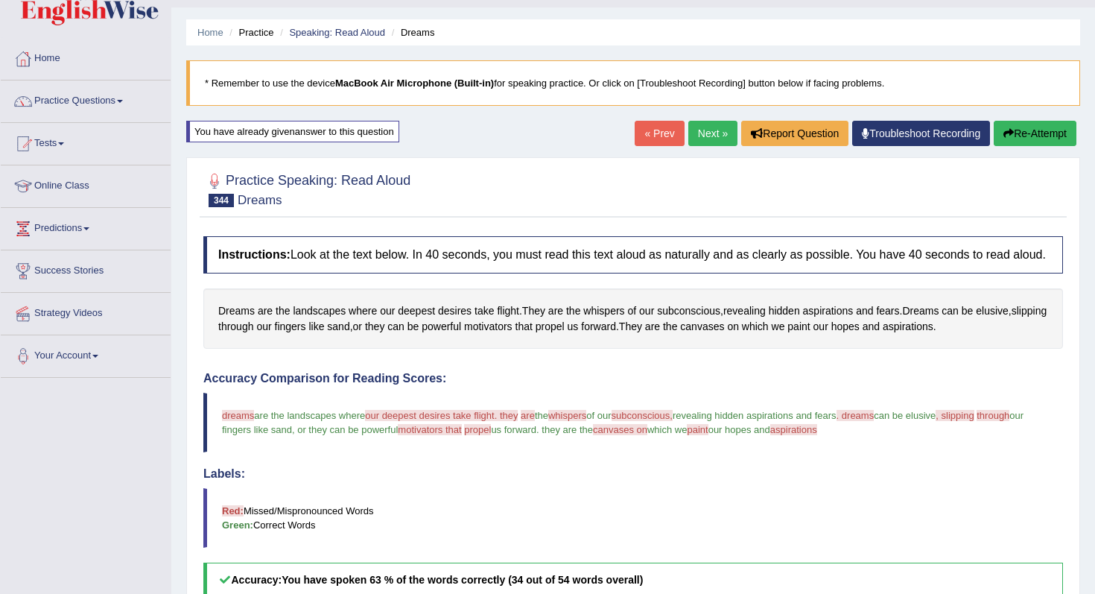
click at [694, 140] on link "Next »" at bounding box center [712, 133] width 49 height 25
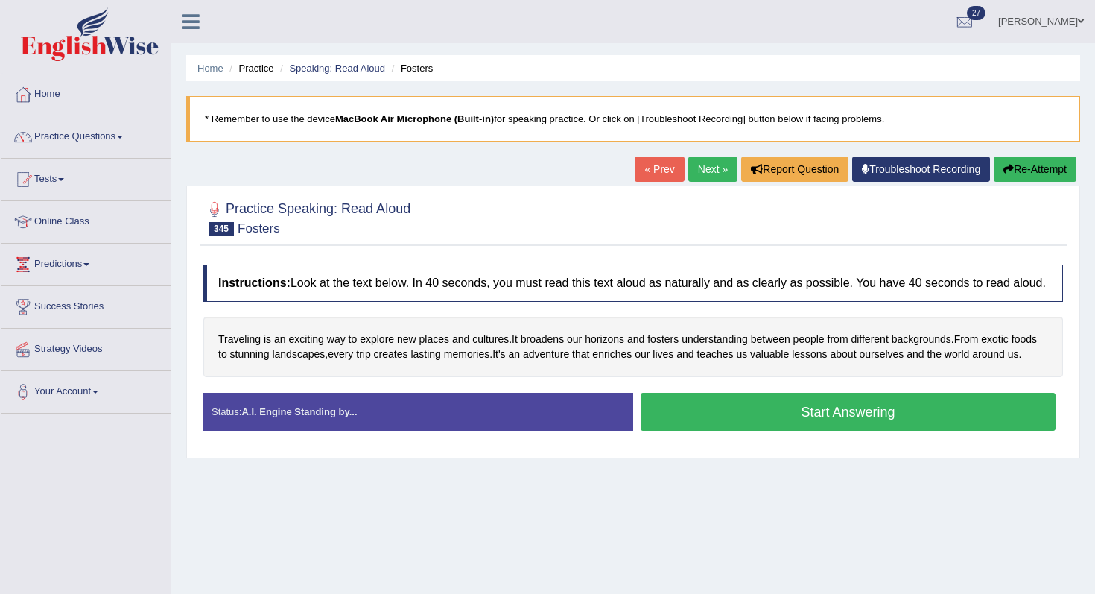
click at [696, 431] on button "Start Answering" at bounding box center [848, 412] width 415 height 38
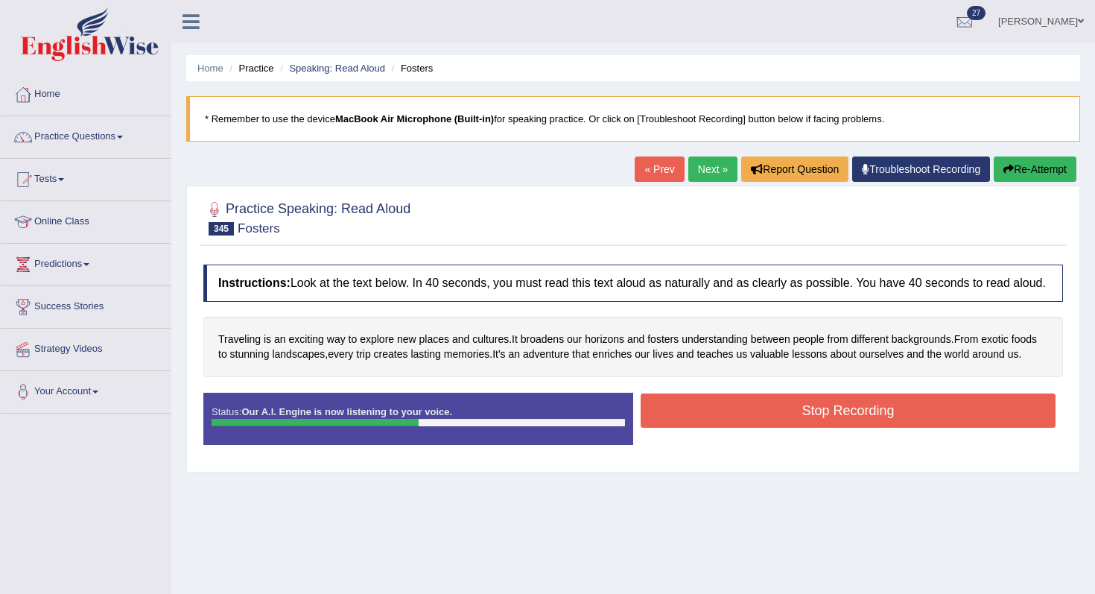
click at [696, 428] on button "Stop Recording" at bounding box center [848, 410] width 415 height 34
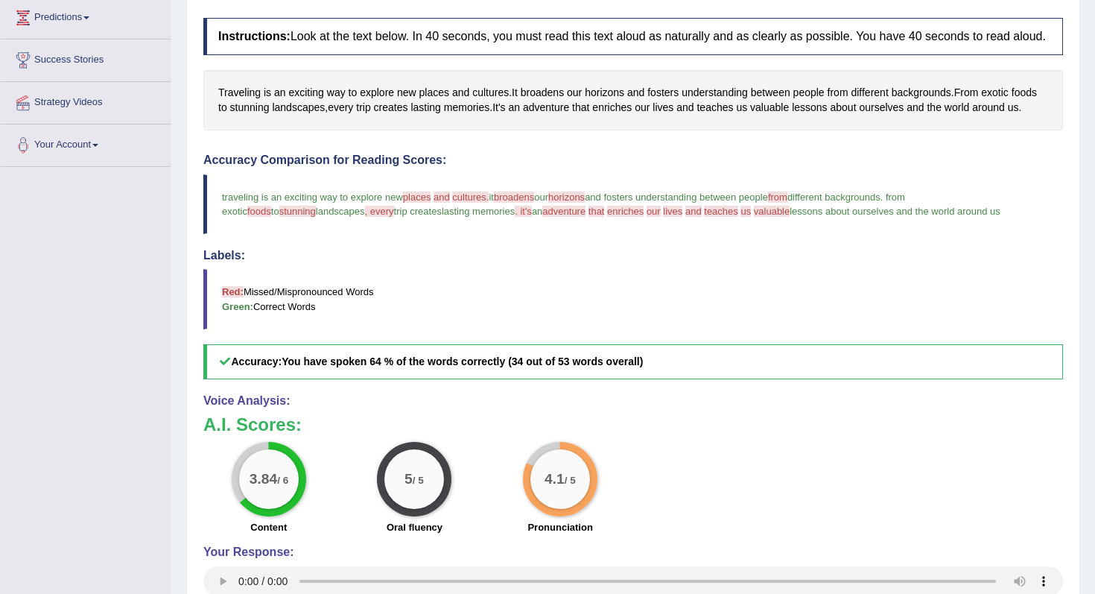
scroll to position [106, 0]
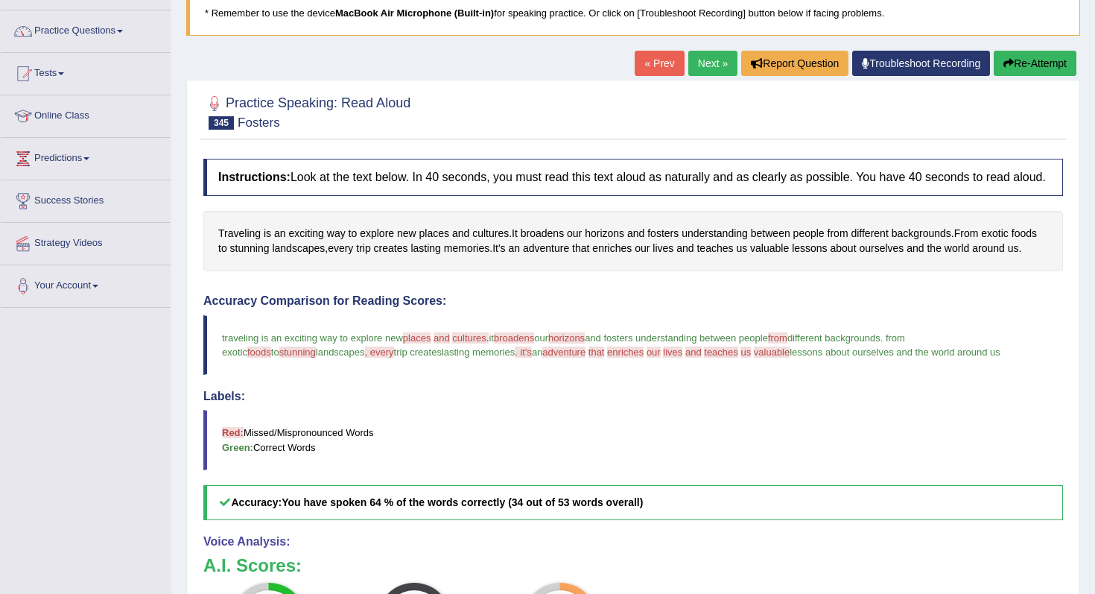
click at [1014, 66] on button "Re-Attempt" at bounding box center [1035, 63] width 83 height 25
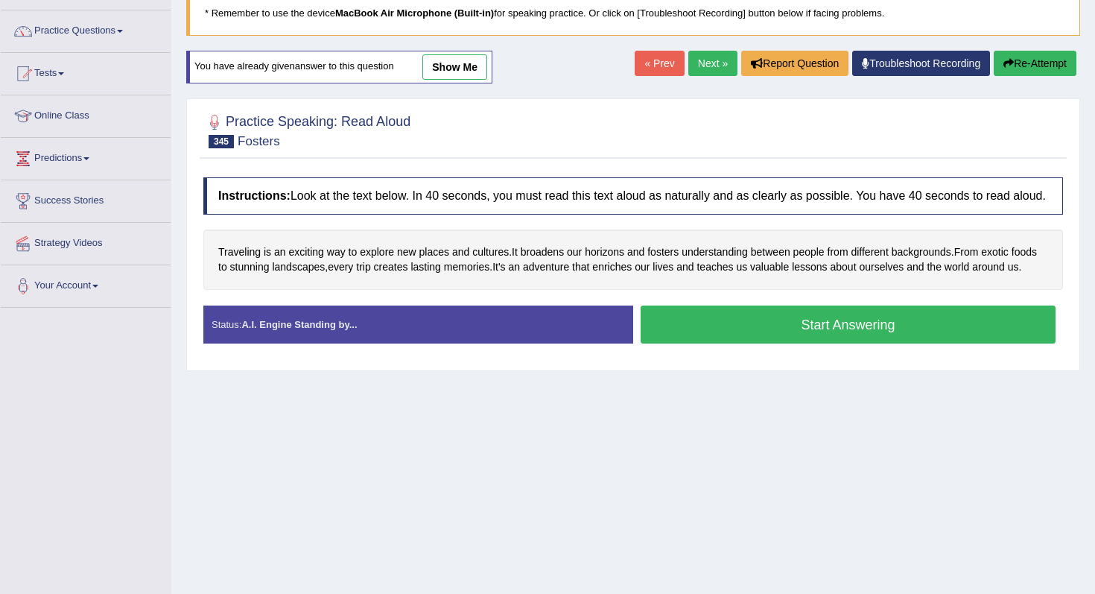
click at [697, 77] on div "« Prev Next » Report Question Troubleshoot Recording Re-Attempt" at bounding box center [858, 65] width 446 height 29
click at [695, 66] on link "Next »" at bounding box center [712, 63] width 49 height 25
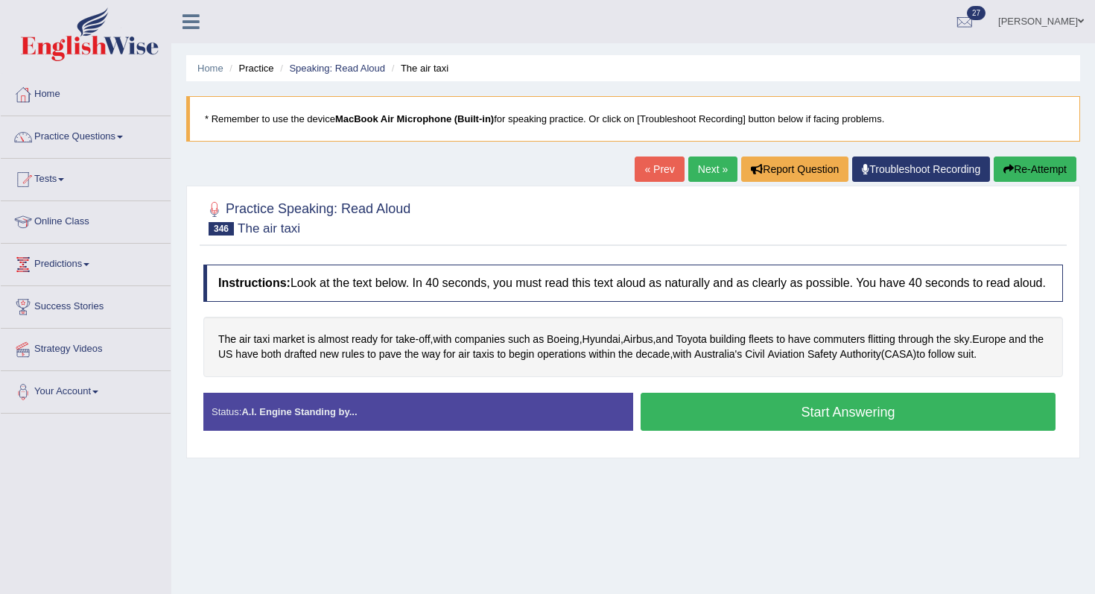
click at [674, 431] on button "Start Answering" at bounding box center [848, 412] width 415 height 38
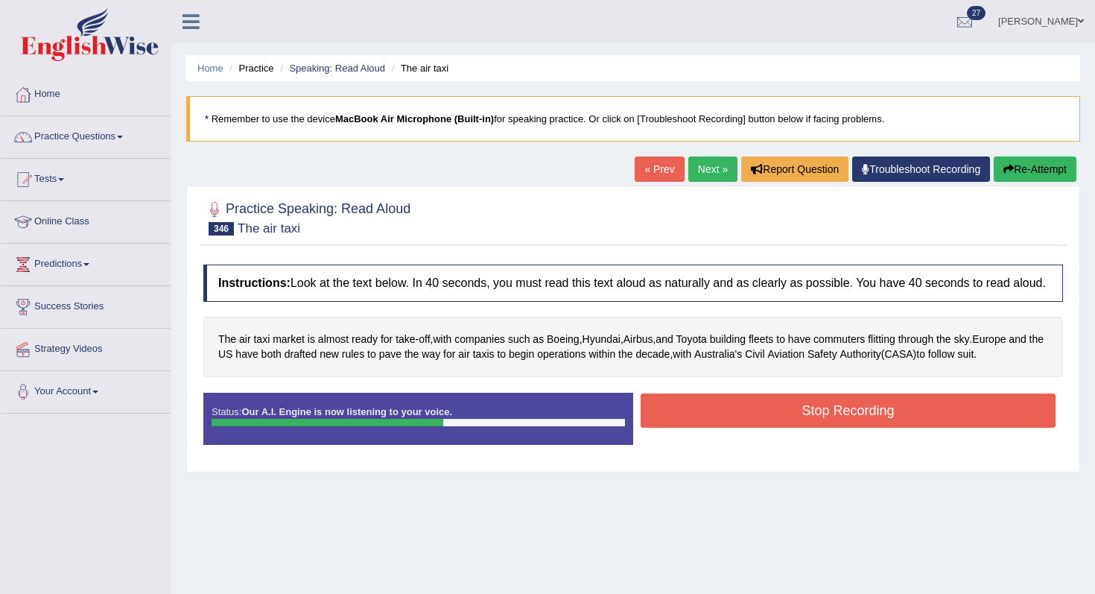
click at [686, 426] on button "Stop Recording" at bounding box center [848, 410] width 415 height 34
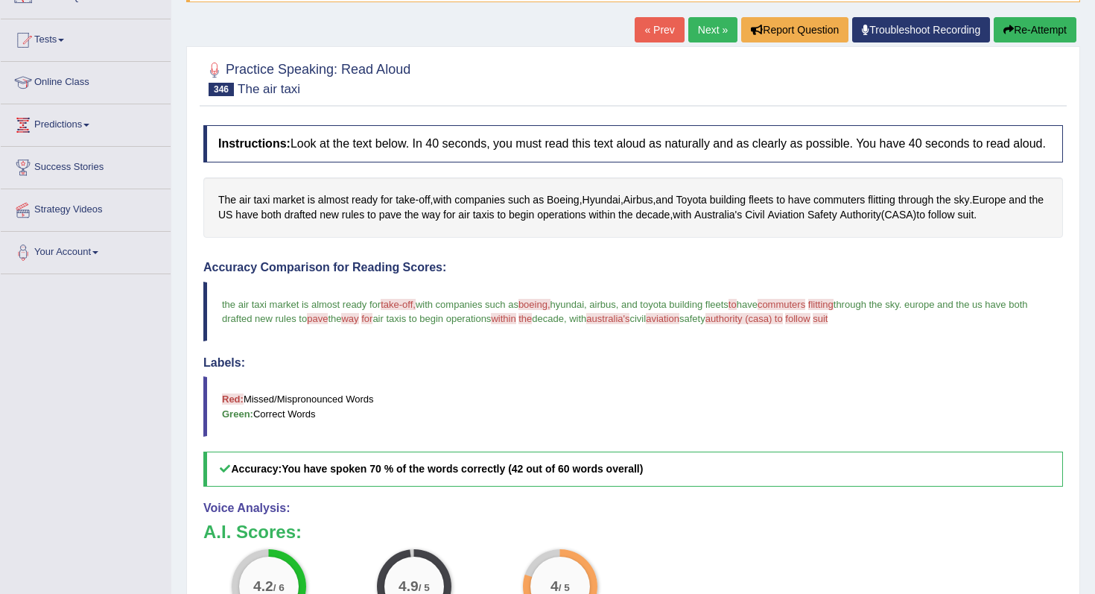
scroll to position [125, 0]
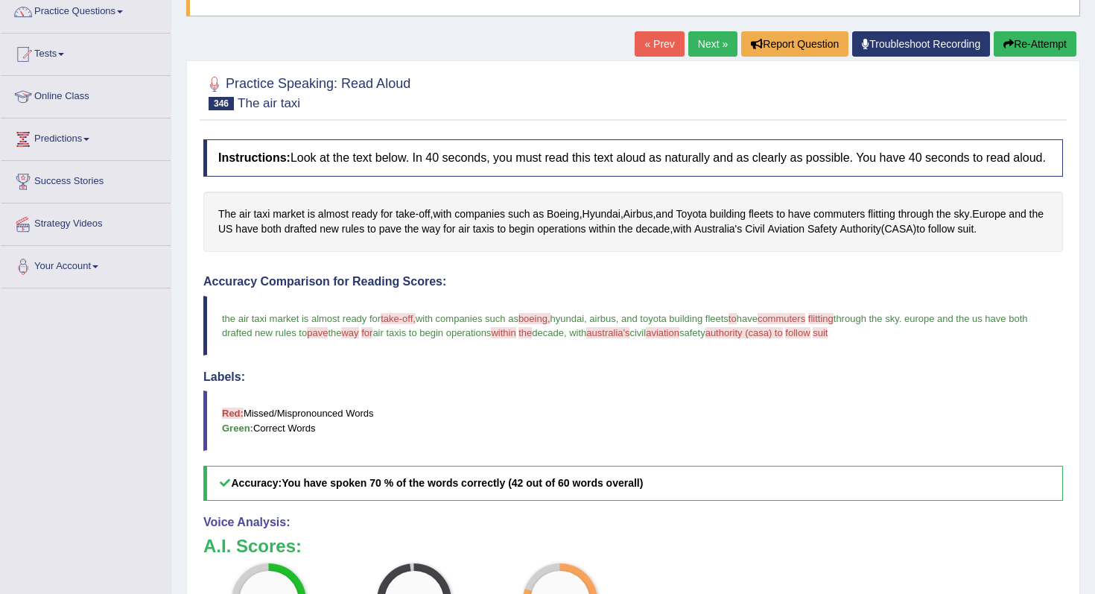
click at [694, 47] on link "Next »" at bounding box center [712, 43] width 49 height 25
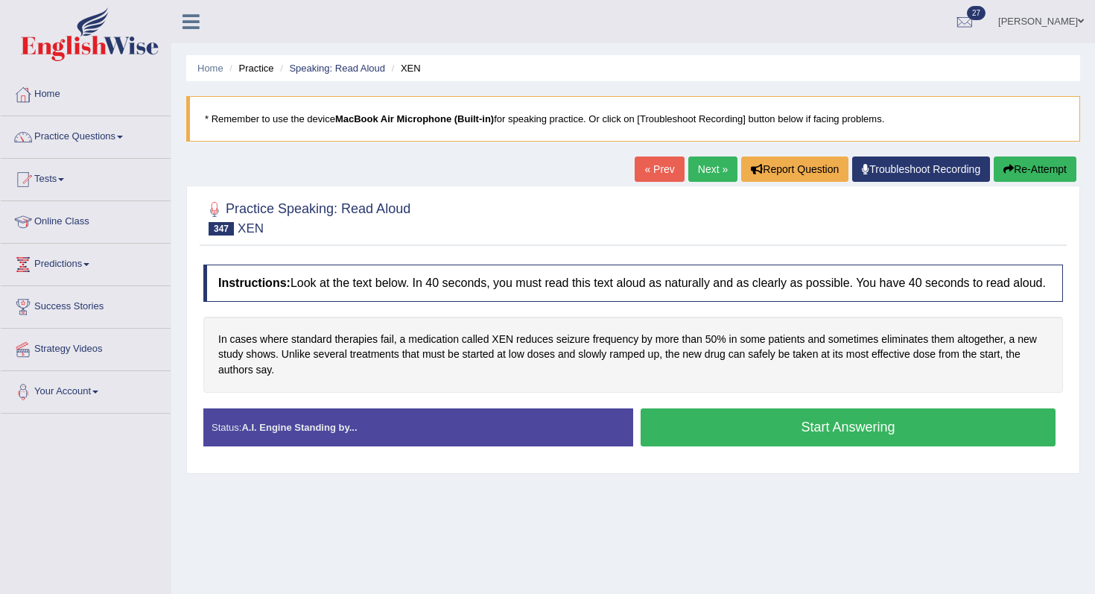
drag, startPoint x: 0, startPoint y: 0, endPoint x: 674, endPoint y: 437, distance: 802.7
click at [674, 437] on button "Start Answering" at bounding box center [848, 427] width 415 height 38
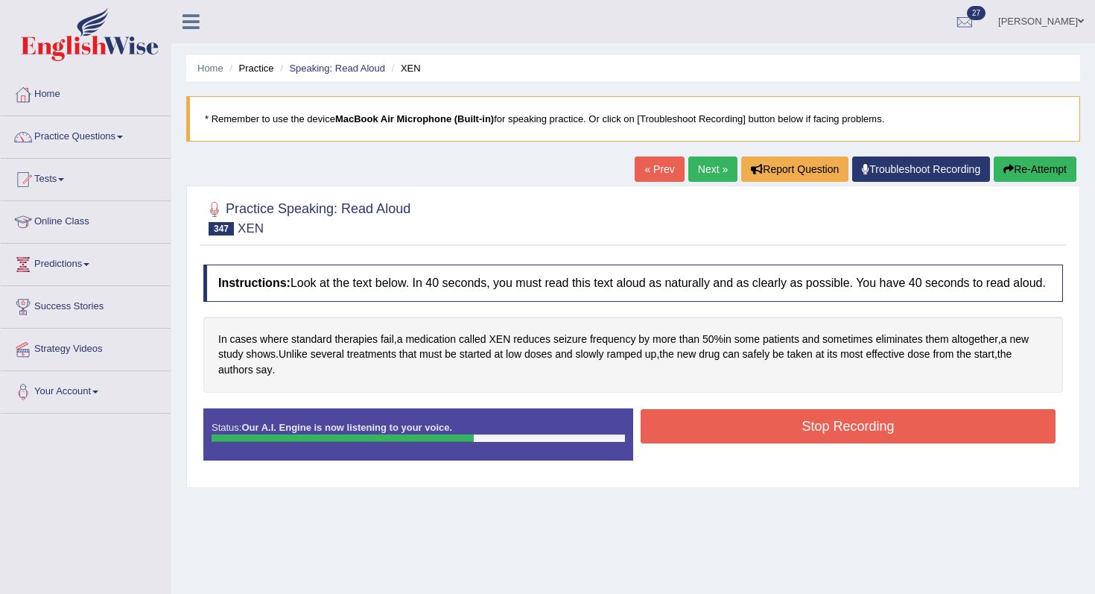
click at [674, 437] on button "Stop Recording" at bounding box center [848, 426] width 415 height 34
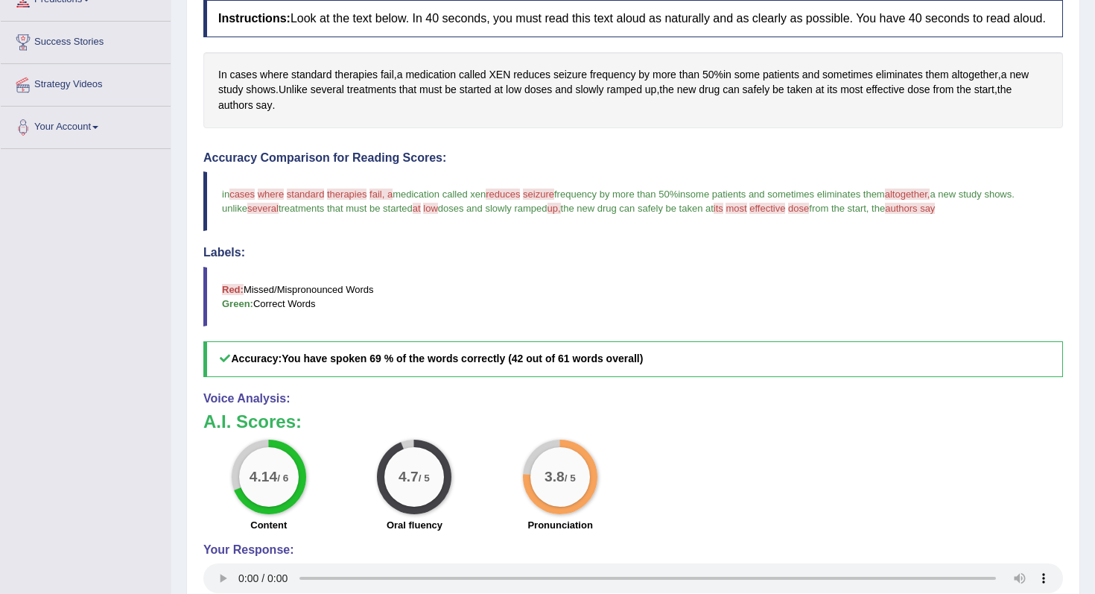
scroll to position [139, 0]
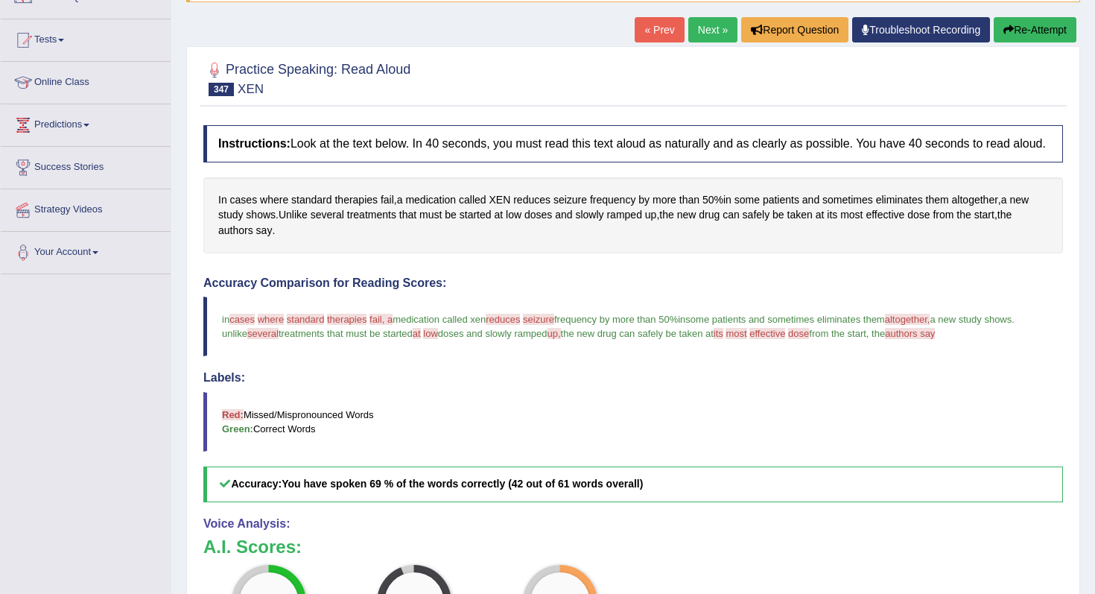
click at [1019, 32] on button "Re-Attempt" at bounding box center [1035, 29] width 83 height 25
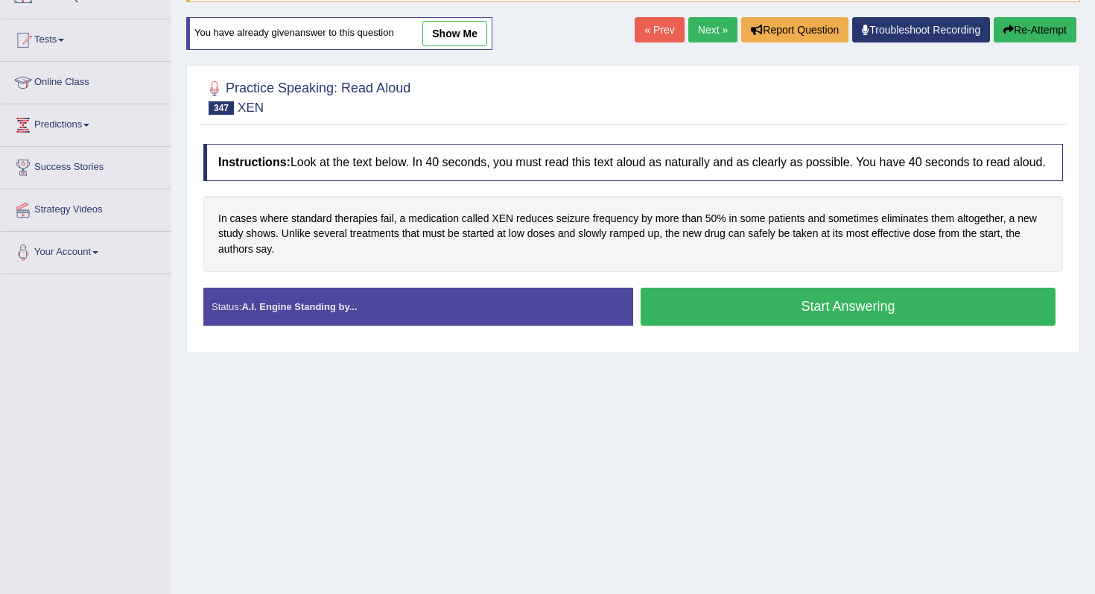
click at [787, 326] on button "Start Answering" at bounding box center [848, 307] width 415 height 38
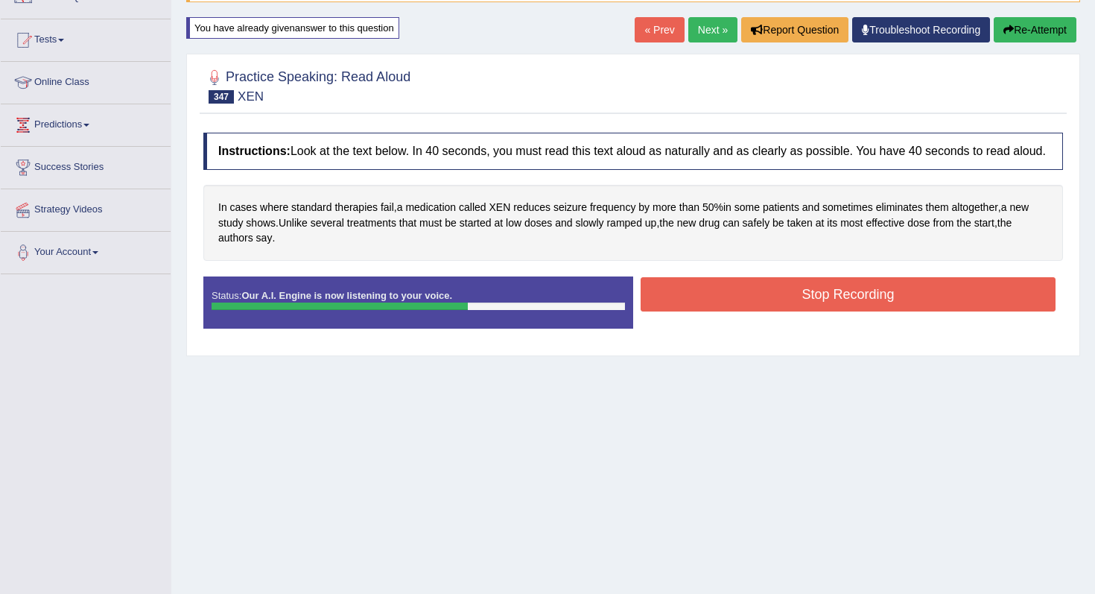
click at [776, 311] on button "Stop Recording" at bounding box center [848, 294] width 415 height 34
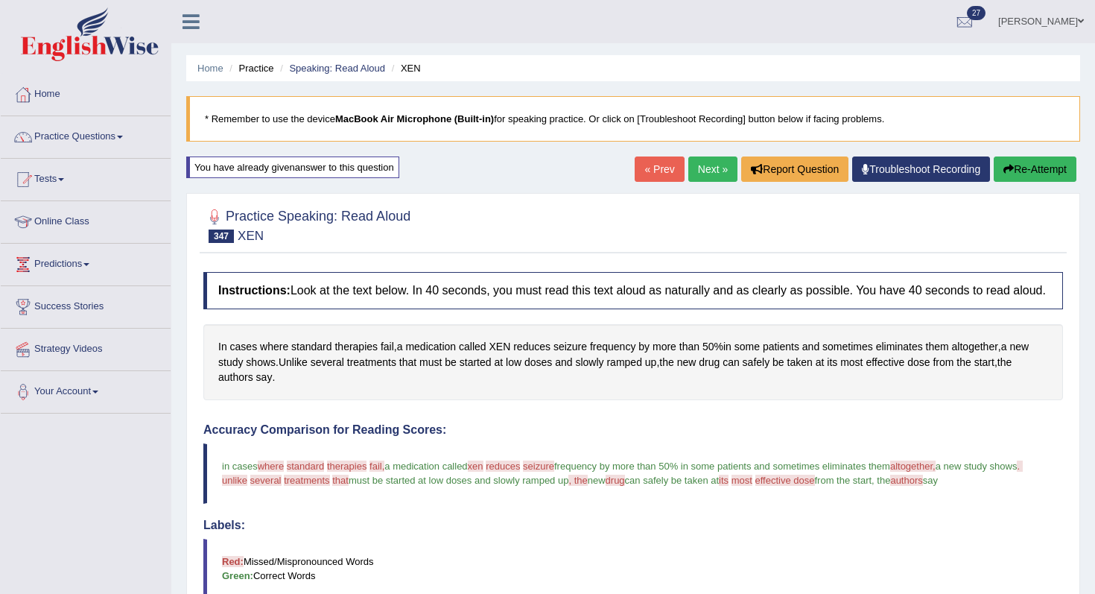
click at [707, 171] on link "Next »" at bounding box center [712, 168] width 49 height 25
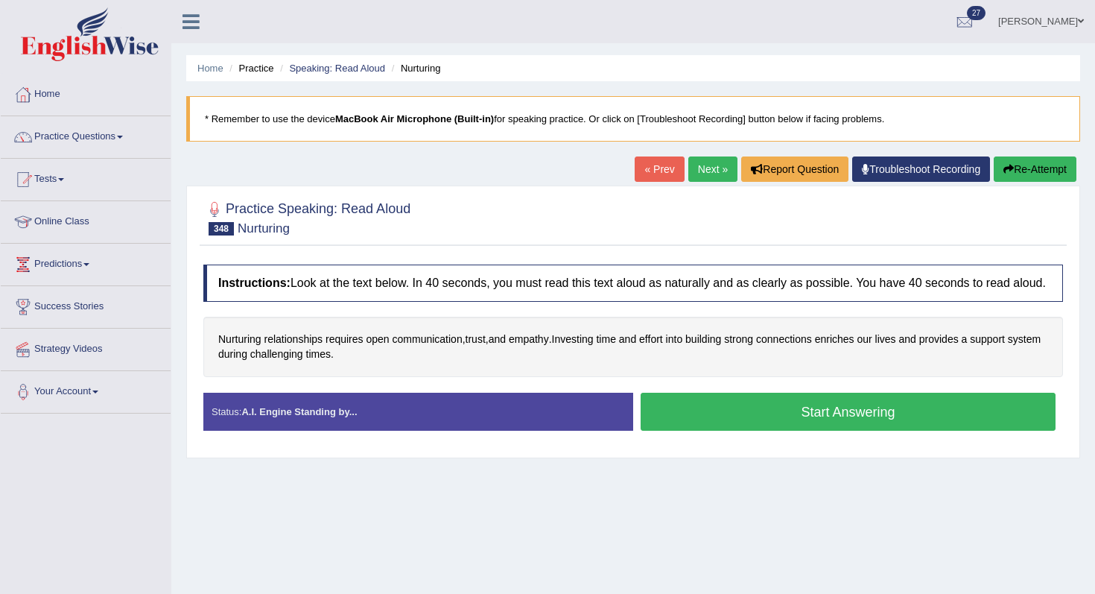
click at [692, 431] on button "Start Answering" at bounding box center [848, 412] width 415 height 38
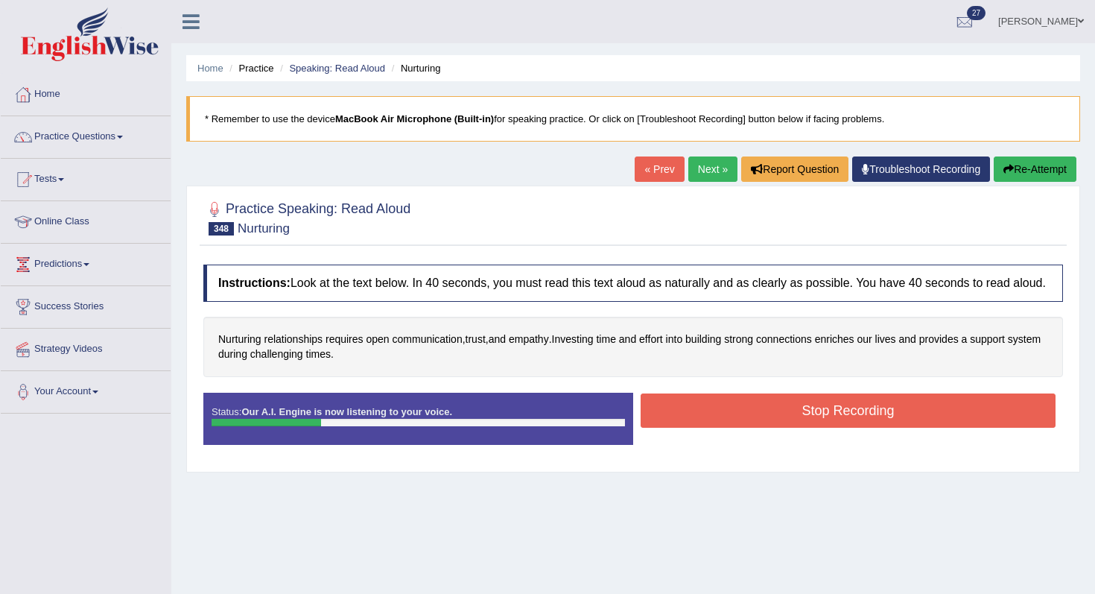
click at [782, 423] on button "Stop Recording" at bounding box center [848, 410] width 415 height 34
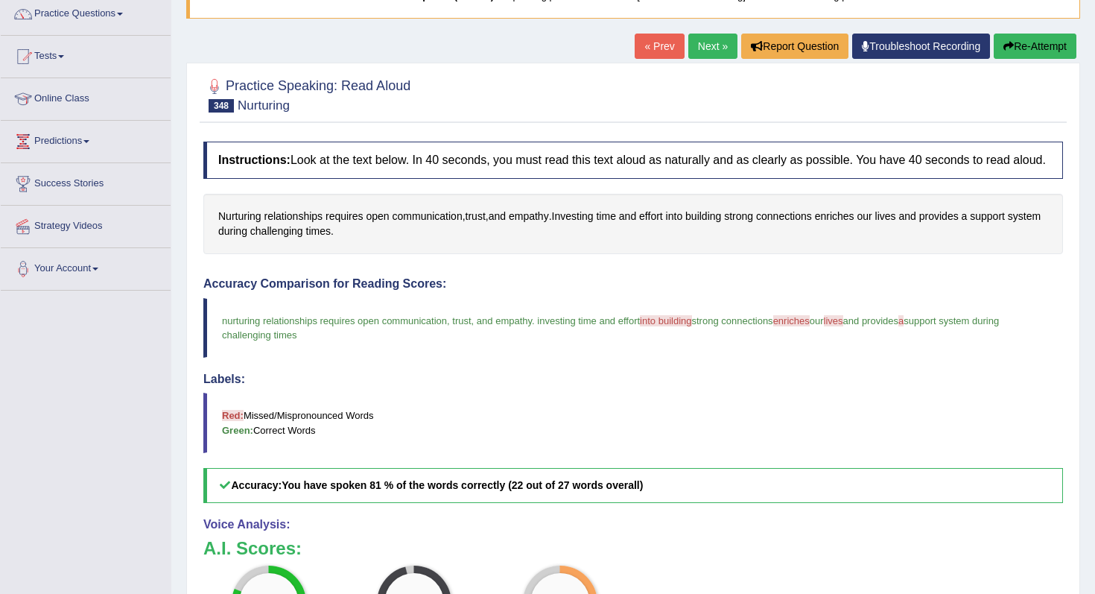
scroll to position [15, 0]
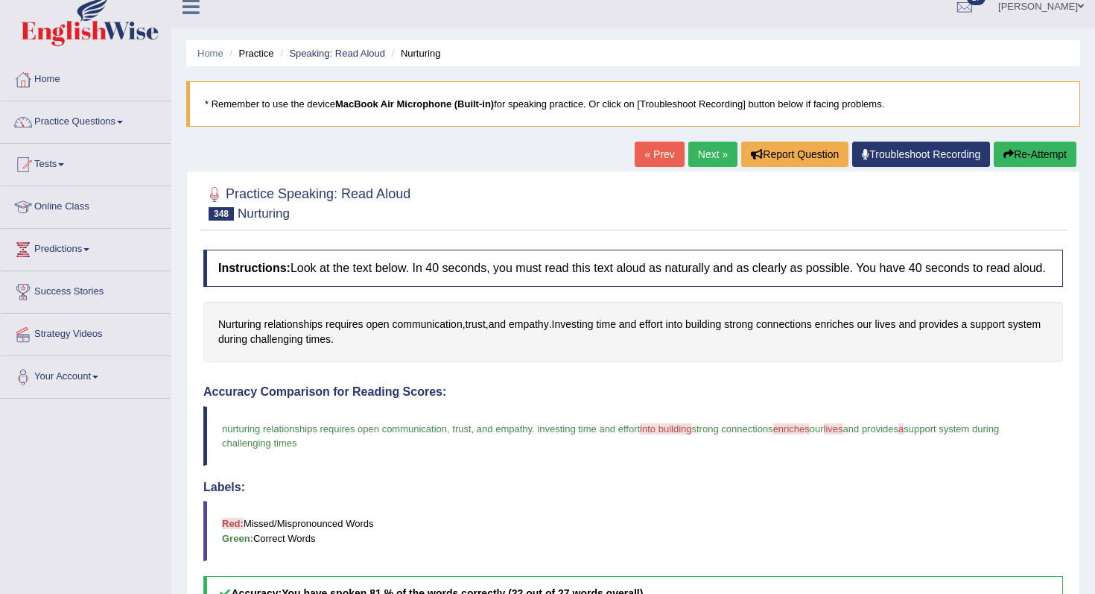
click at [994, 151] on button "Re-Attempt" at bounding box center [1035, 154] width 83 height 25
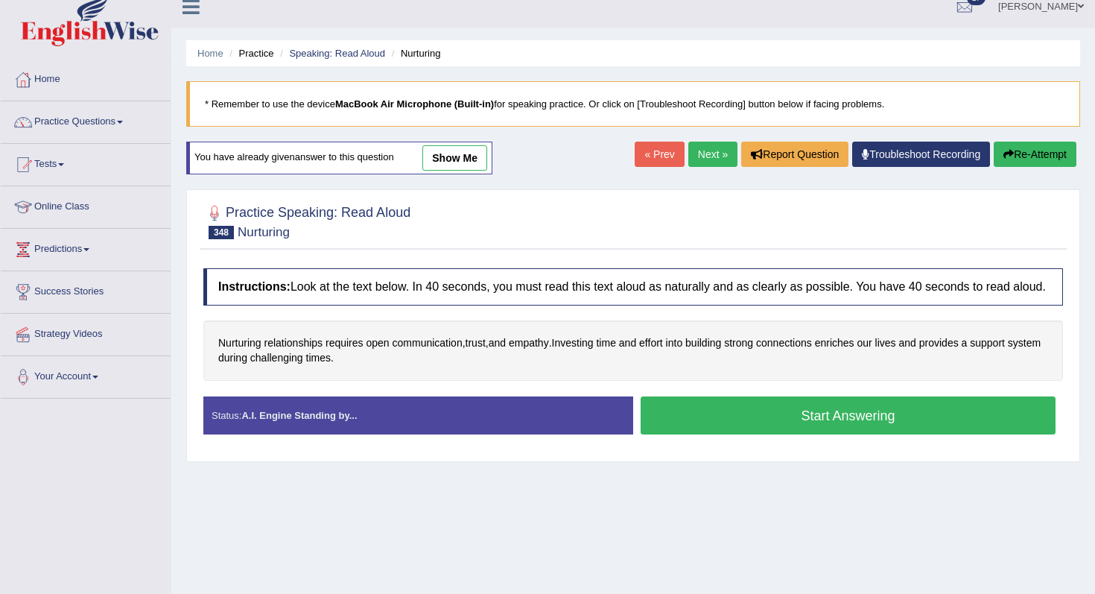
click at [826, 433] on button "Start Answering" at bounding box center [848, 415] width 415 height 38
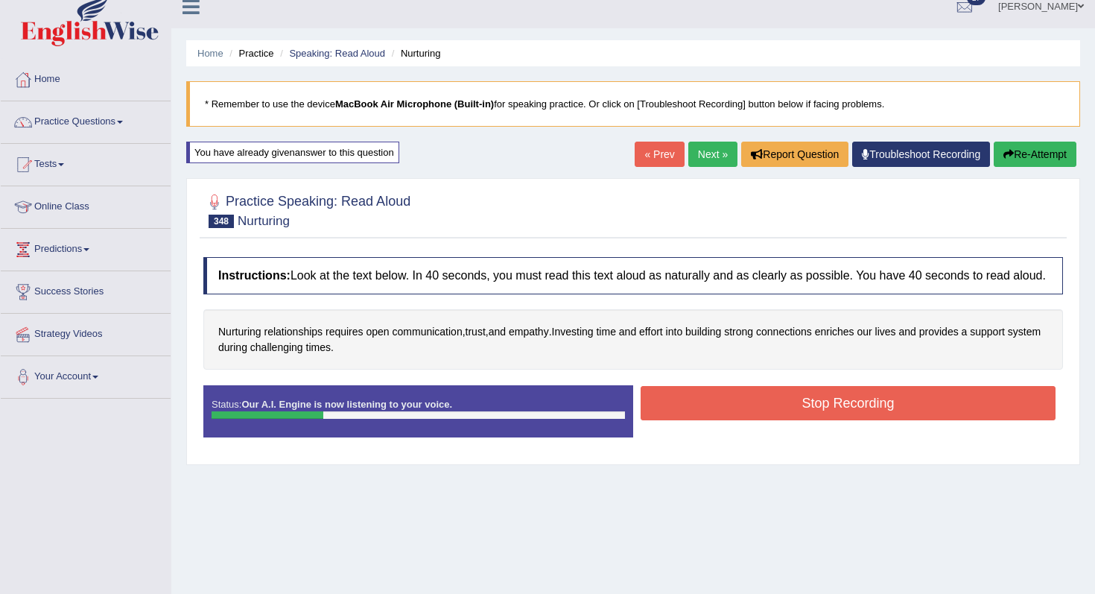
click at [811, 420] on button "Stop Recording" at bounding box center [848, 403] width 415 height 34
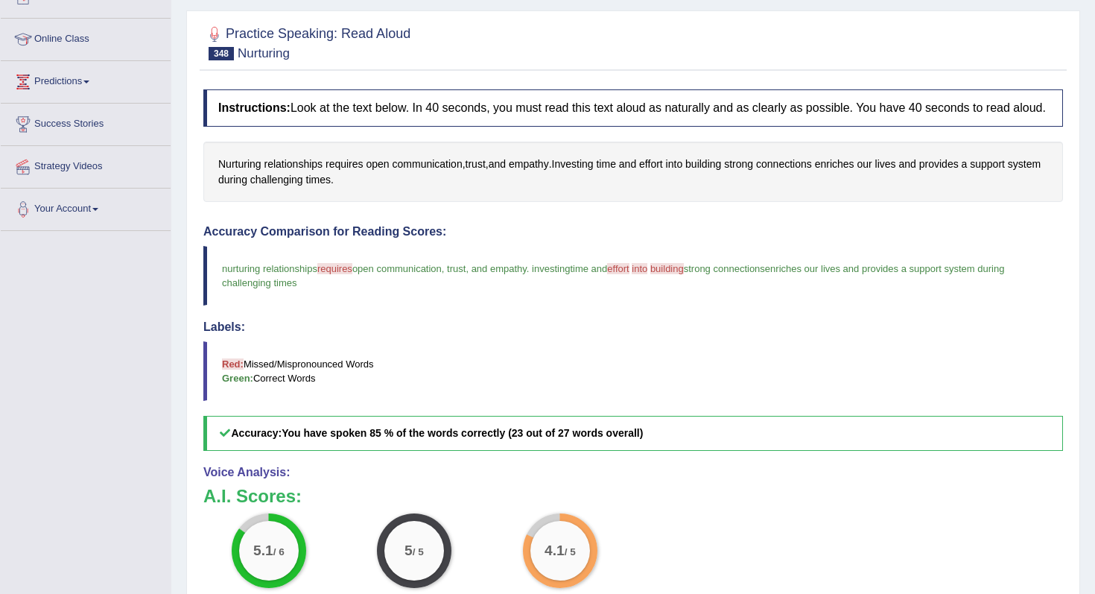
scroll to position [37, 0]
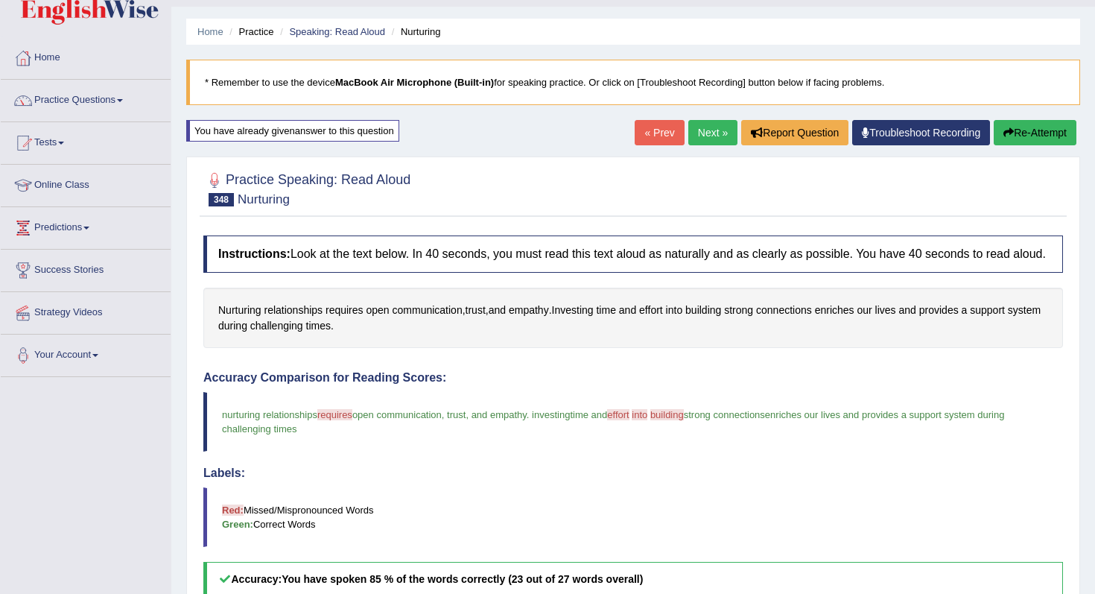
click at [706, 144] on link "Next »" at bounding box center [712, 132] width 49 height 25
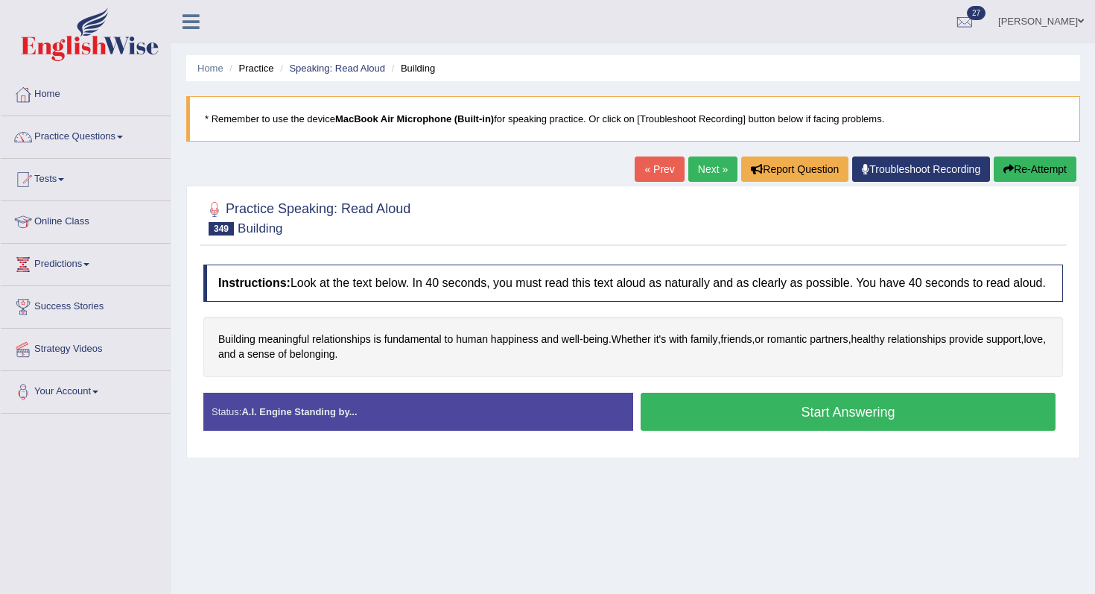
click at [660, 428] on button "Start Answering" at bounding box center [848, 412] width 415 height 38
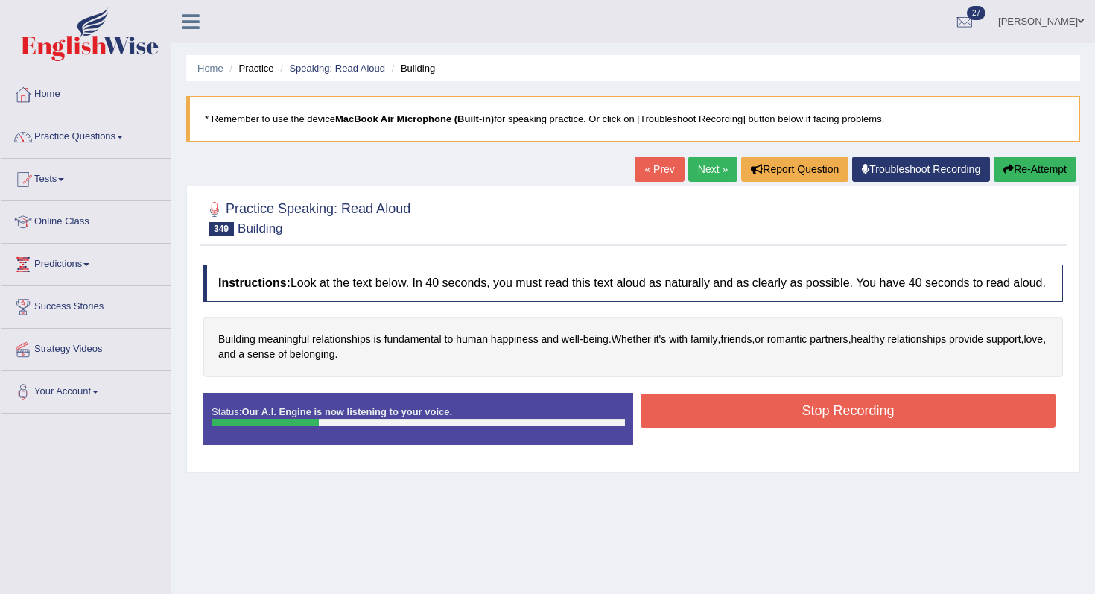
click at [660, 428] on button "Stop Recording" at bounding box center [848, 410] width 415 height 34
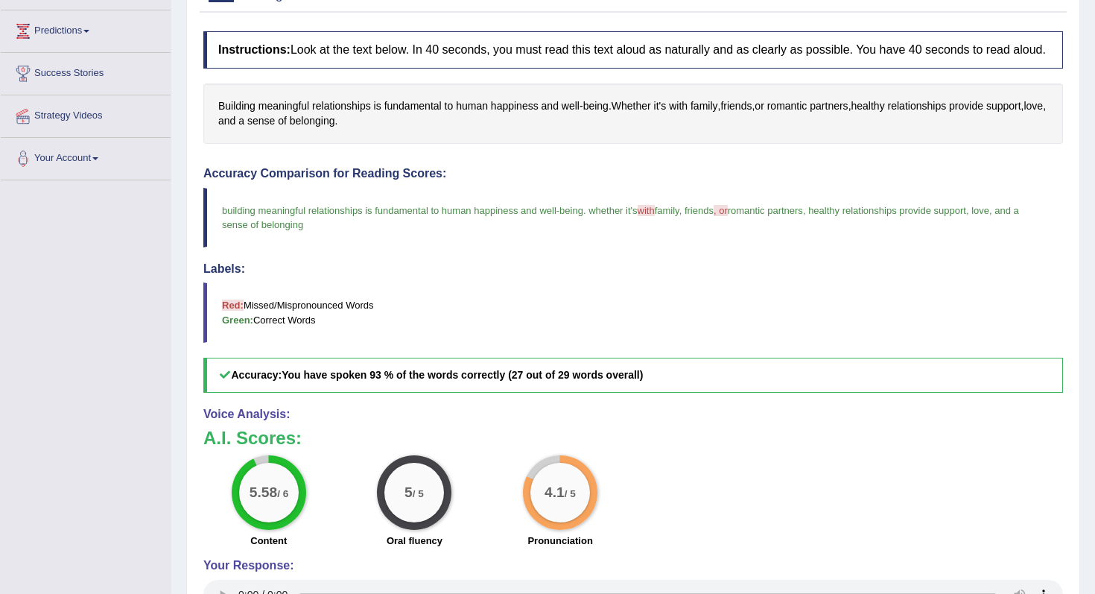
scroll to position [158, 0]
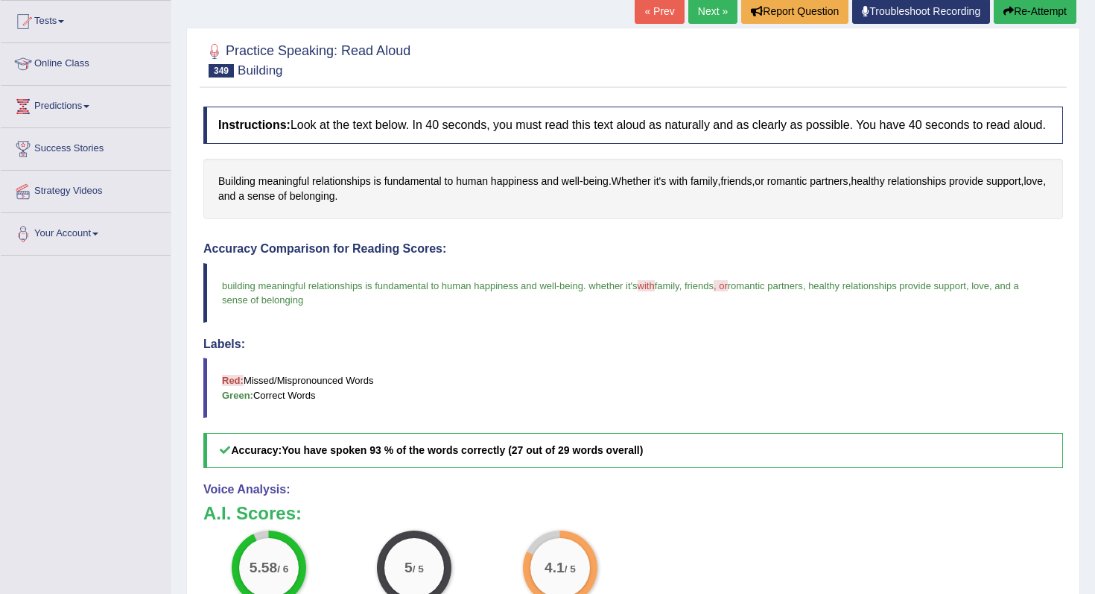
click at [704, 18] on link "Next »" at bounding box center [712, 11] width 49 height 25
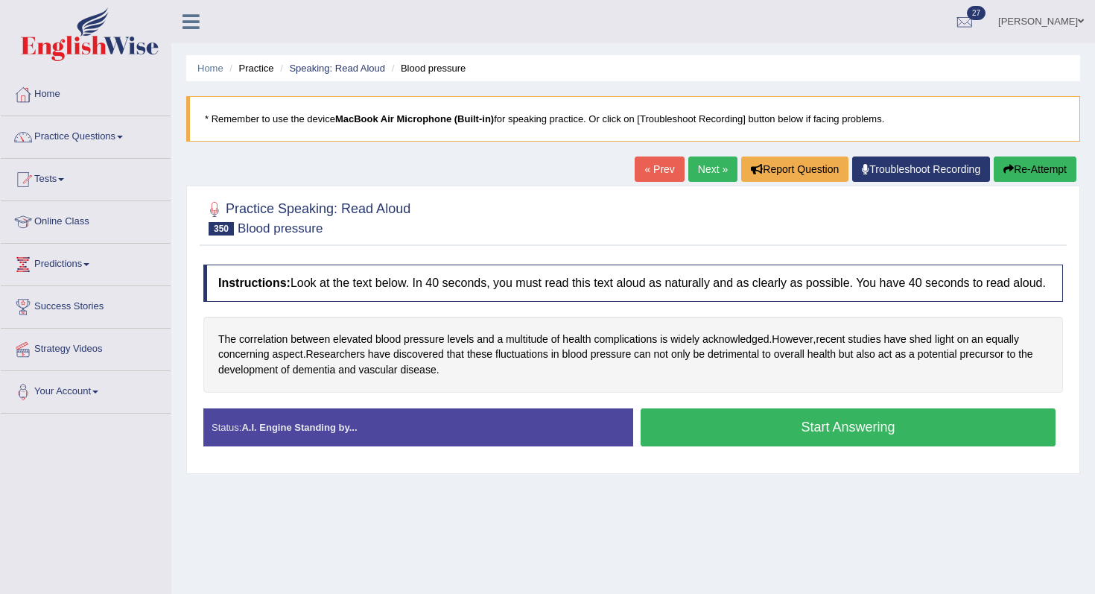
click at [684, 446] on button "Start Answering" at bounding box center [848, 427] width 415 height 38
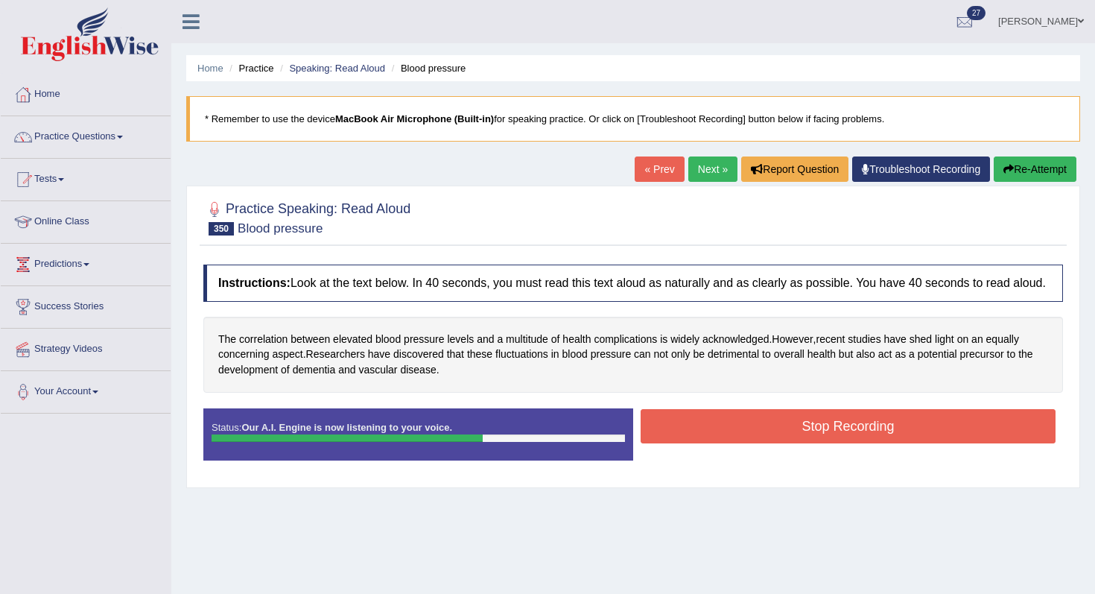
click at [684, 443] on button "Stop Recording" at bounding box center [848, 426] width 415 height 34
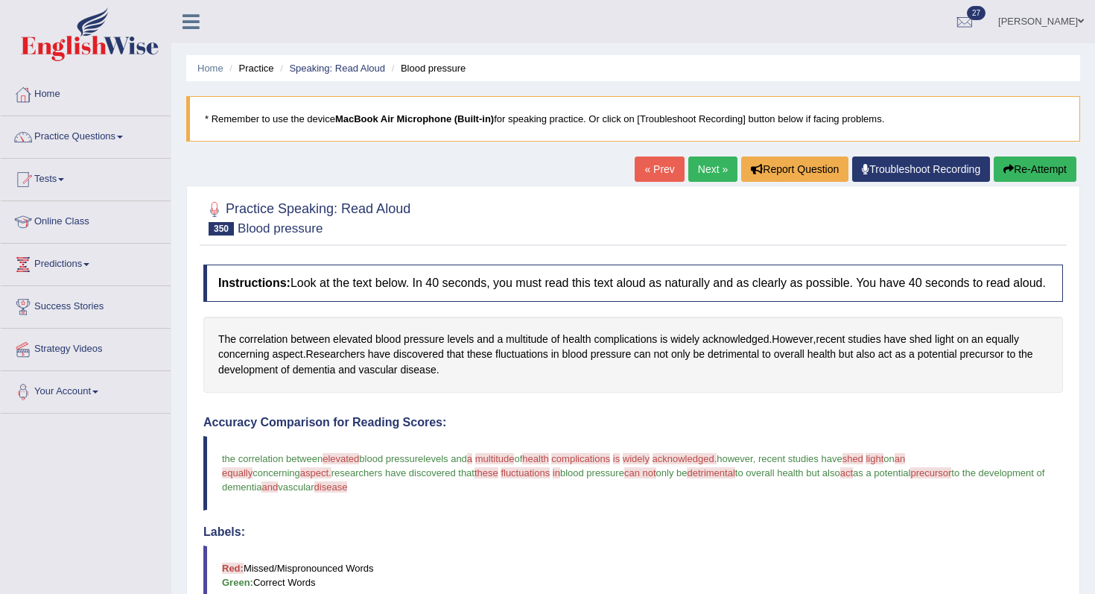
click at [1017, 153] on div "Home Practice Speaking: Read Aloud Blood pressure * Remember to use the device …" at bounding box center [633, 483] width 924 height 967
click at [1010, 166] on button "Re-Attempt" at bounding box center [1035, 168] width 83 height 25
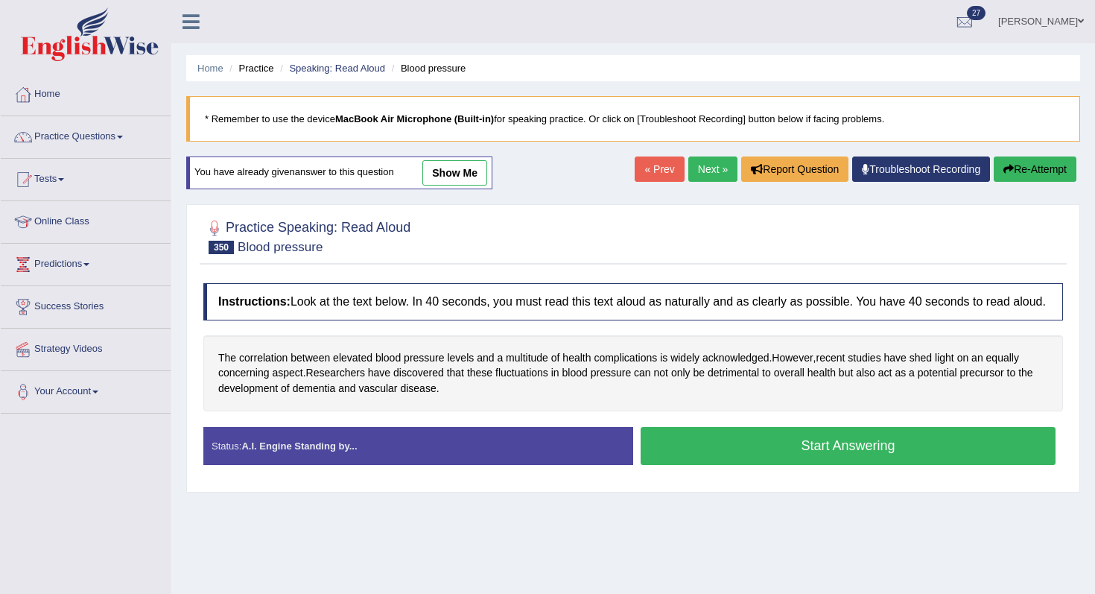
click at [744, 463] on button "Start Answering" at bounding box center [848, 446] width 415 height 38
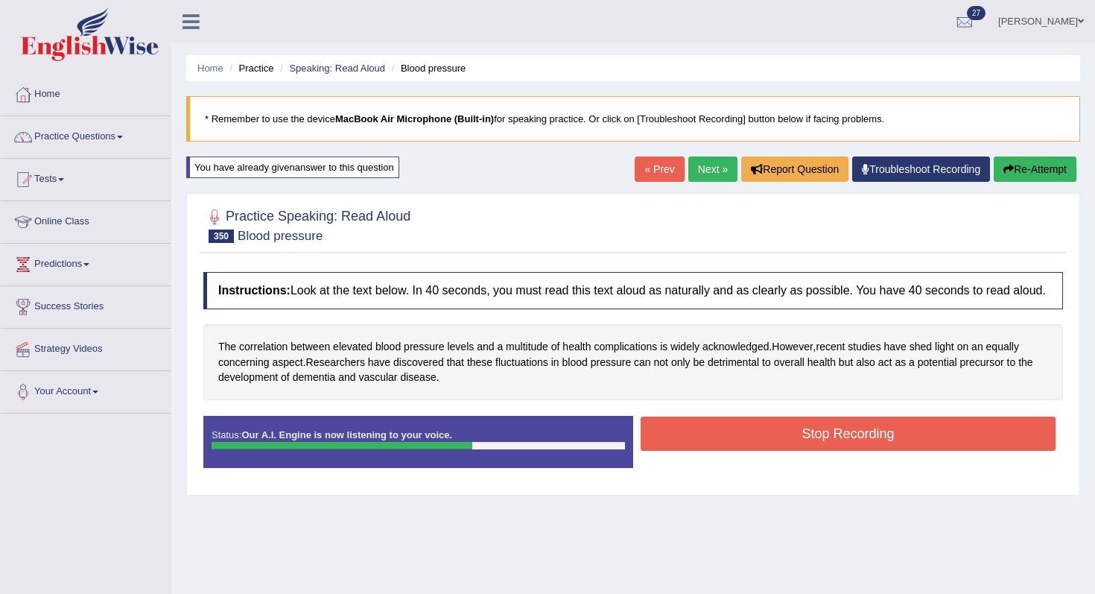
click at [744, 451] on button "Stop Recording" at bounding box center [848, 434] width 415 height 34
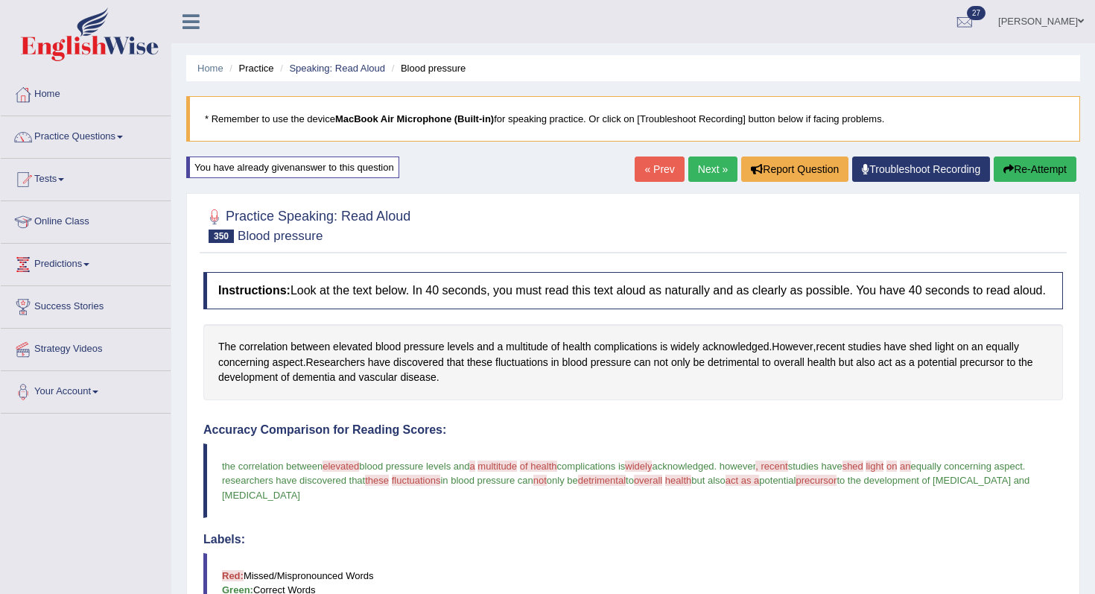
click at [1027, 176] on button "Re-Attempt" at bounding box center [1035, 168] width 83 height 25
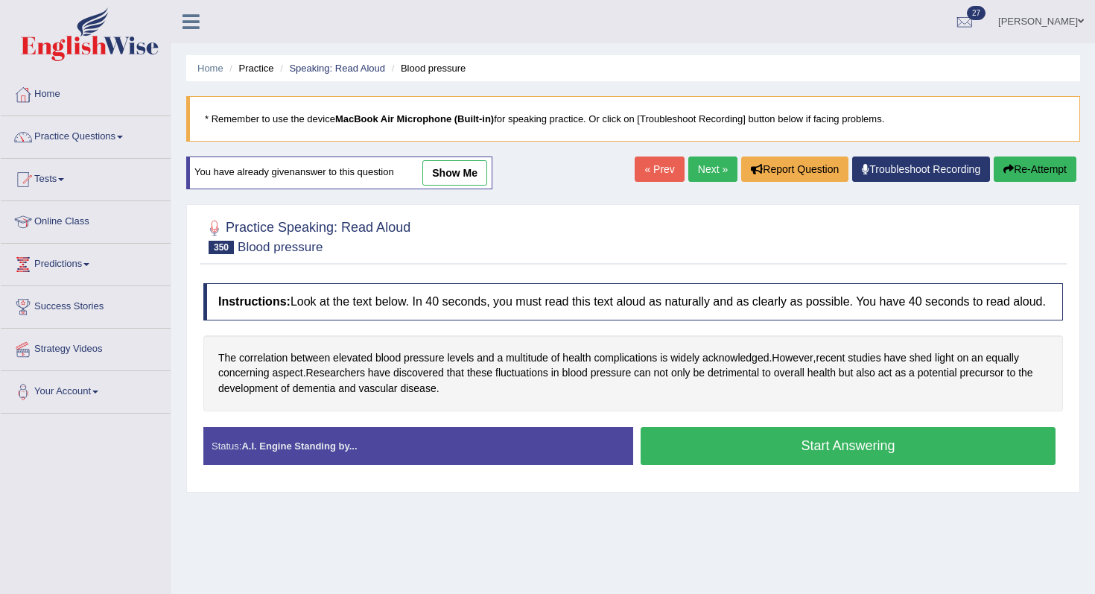
click at [723, 450] on button "Start Answering" at bounding box center [848, 446] width 415 height 38
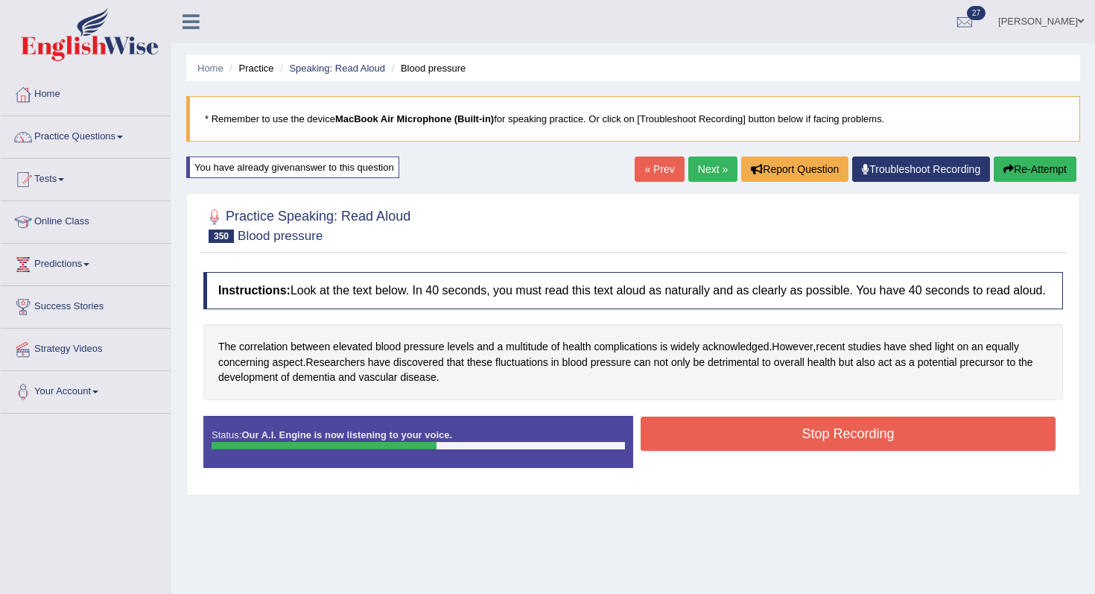
click at [723, 450] on button "Stop Recording" at bounding box center [848, 434] width 415 height 34
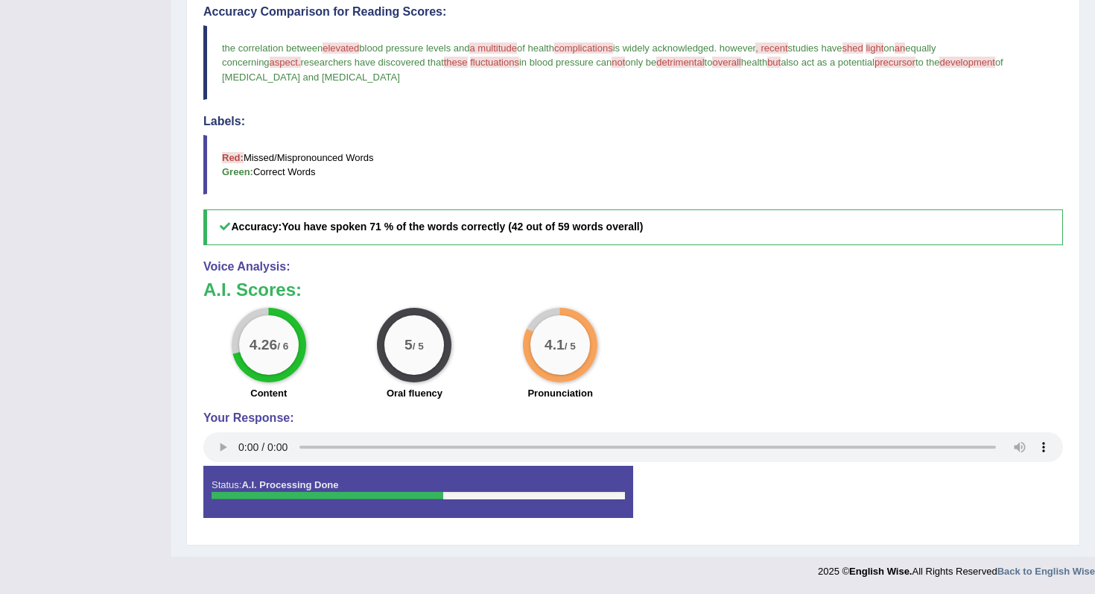
scroll to position [150, 0]
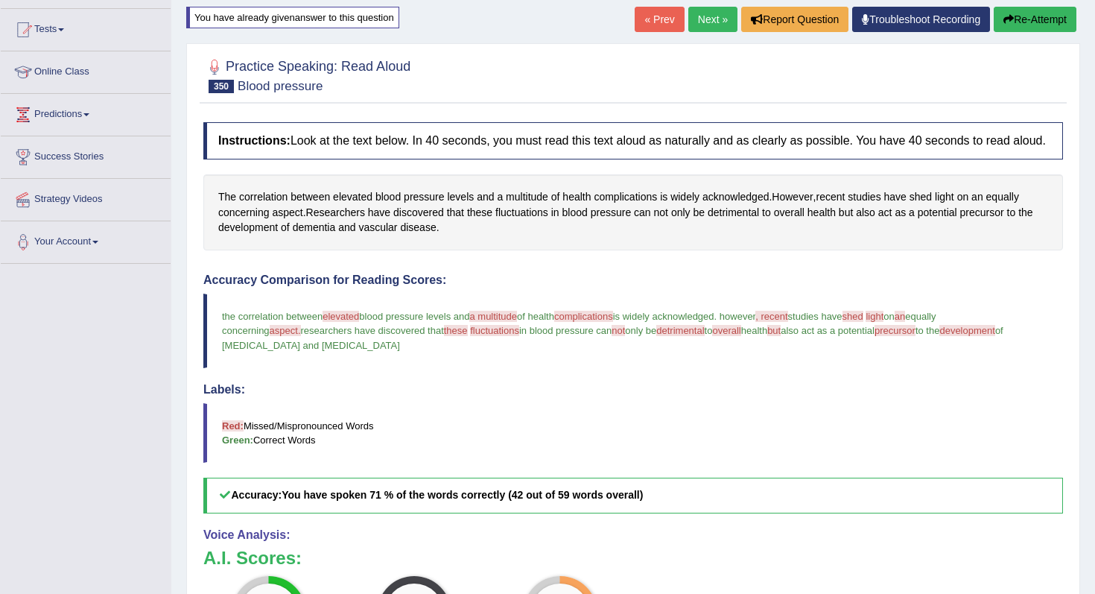
click at [694, 31] on link "Next »" at bounding box center [712, 19] width 49 height 25
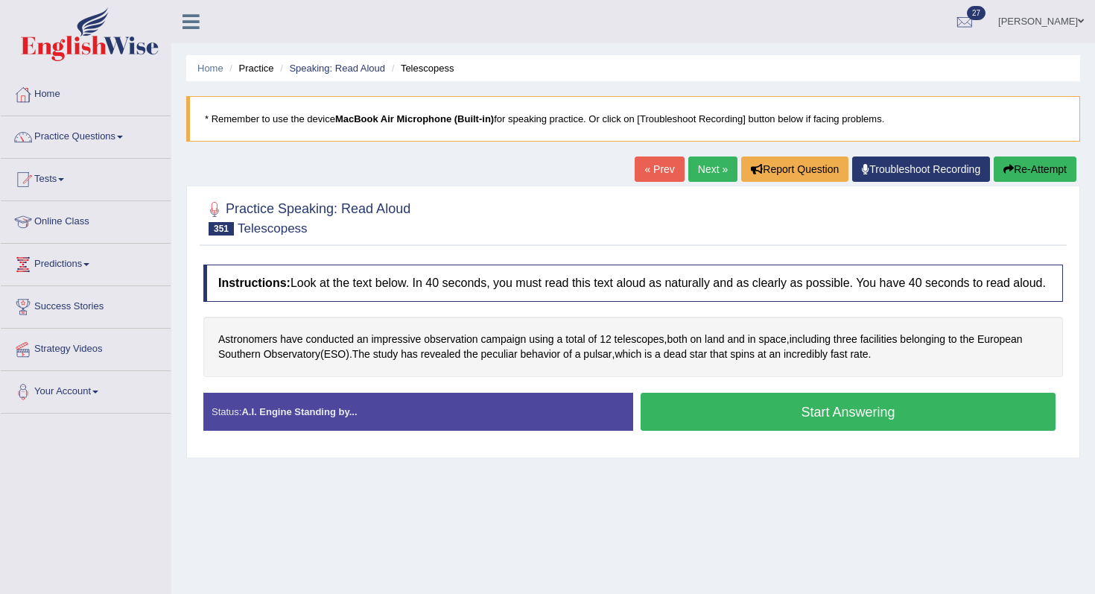
click at [703, 419] on button "Start Answering" at bounding box center [848, 412] width 415 height 38
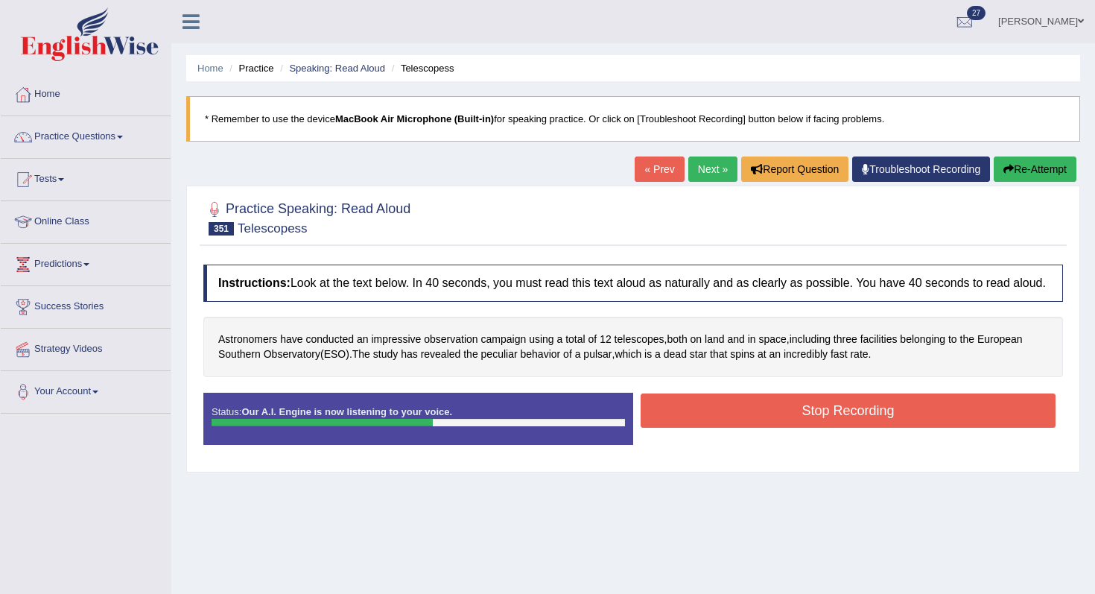
click at [703, 419] on button "Stop Recording" at bounding box center [848, 410] width 415 height 34
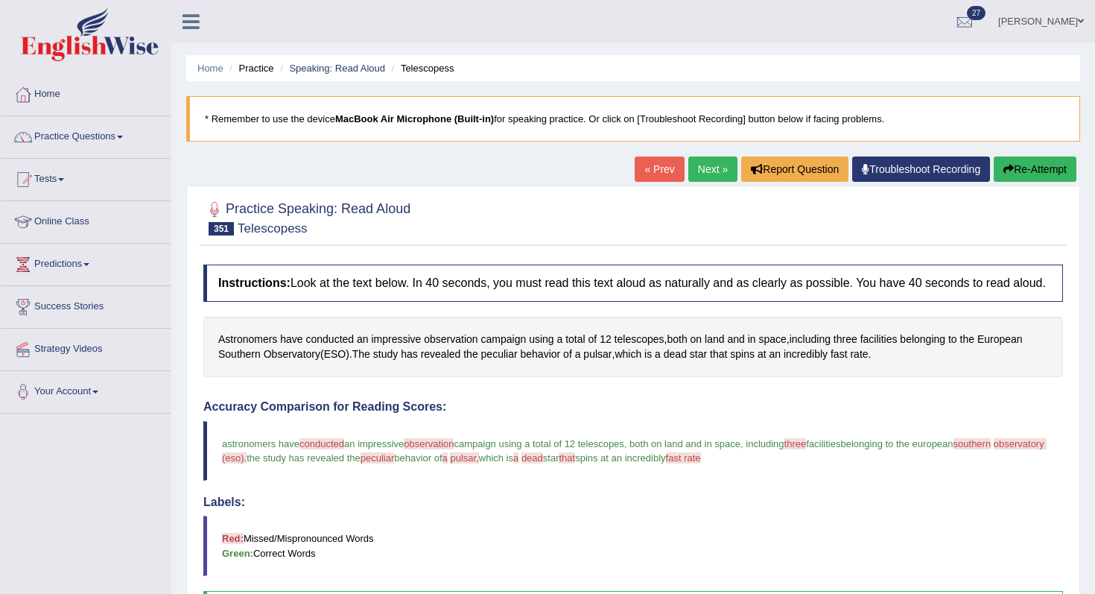
click at [700, 158] on link "Next »" at bounding box center [712, 168] width 49 height 25
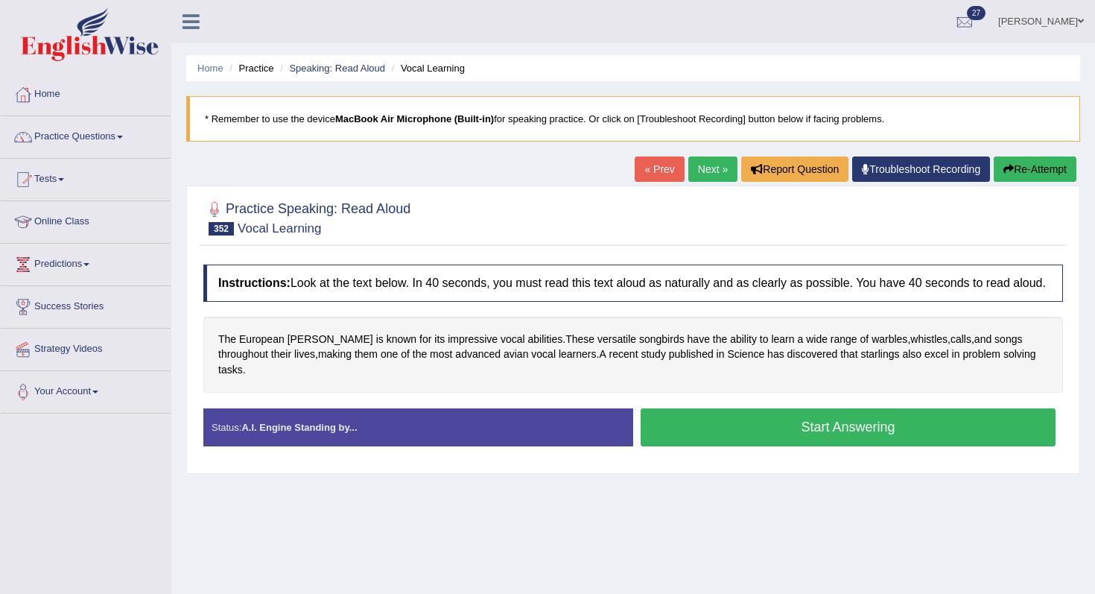
click at [773, 438] on button "Start Answering" at bounding box center [848, 427] width 415 height 38
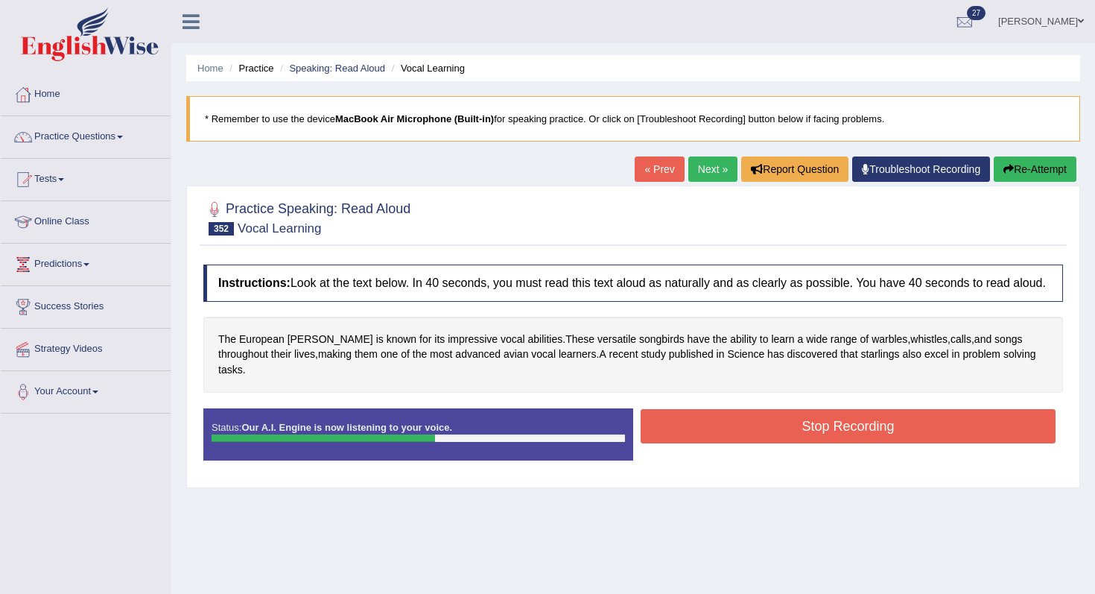
click at [790, 432] on button "Stop Recording" at bounding box center [848, 426] width 415 height 34
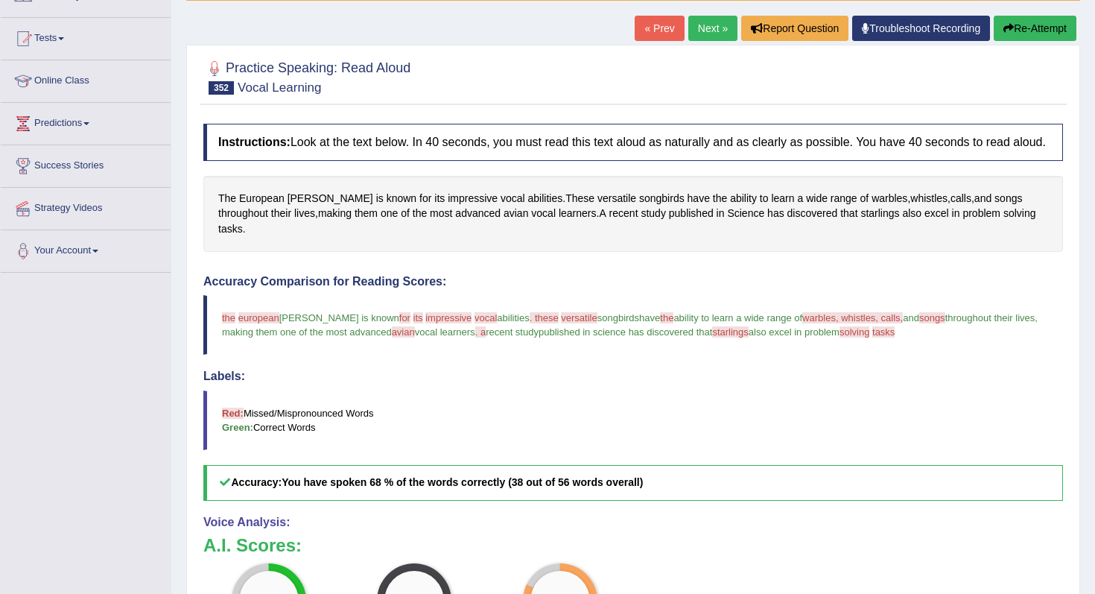
scroll to position [34, 0]
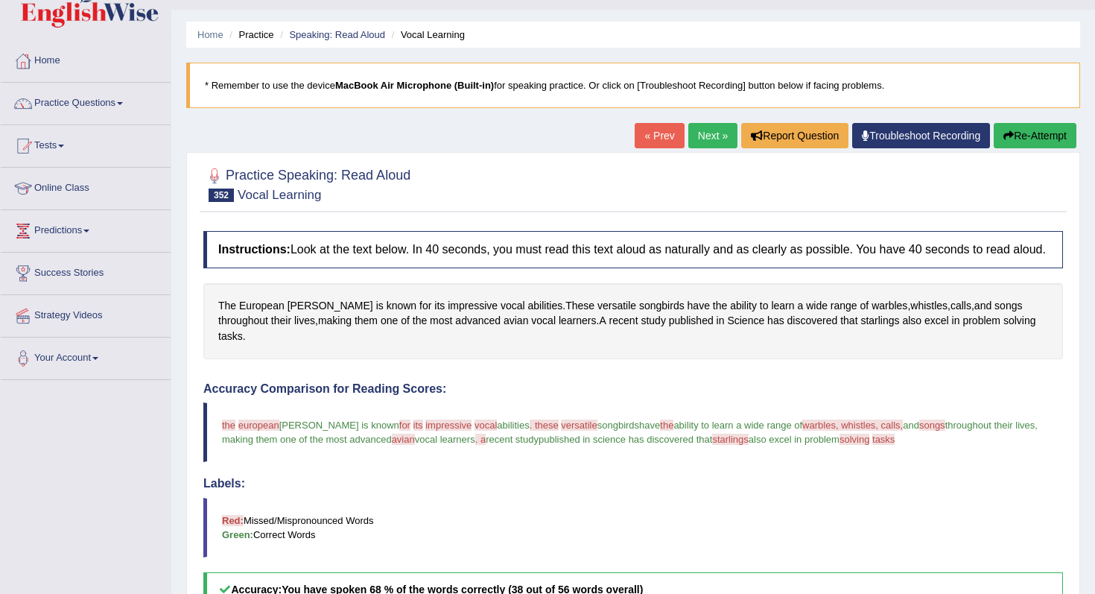
click at [720, 126] on link "Next »" at bounding box center [712, 135] width 49 height 25
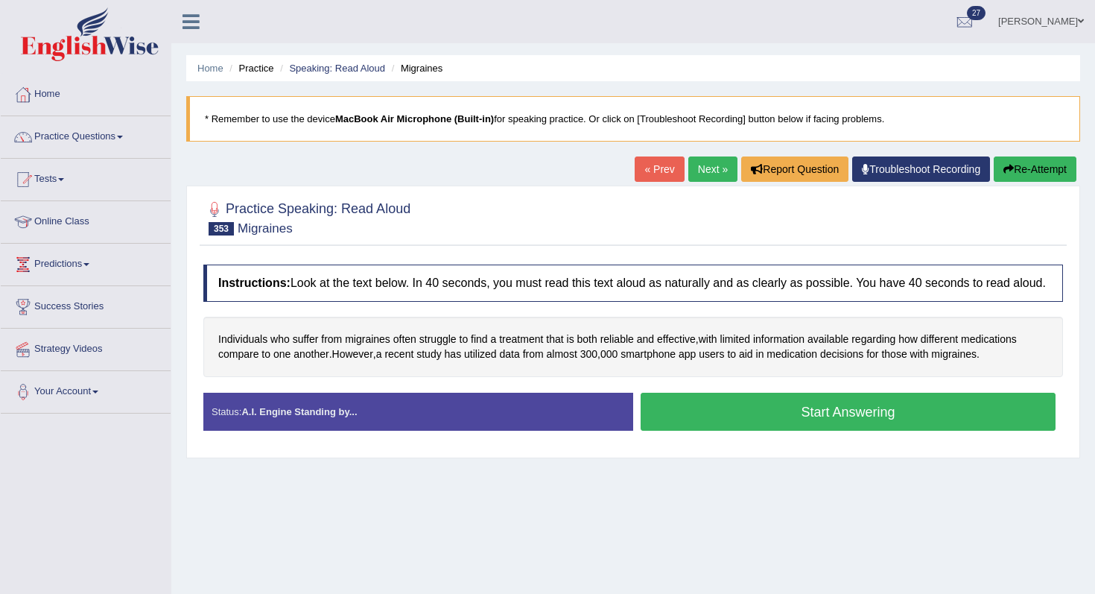
click at [744, 431] on button "Start Answering" at bounding box center [848, 412] width 415 height 38
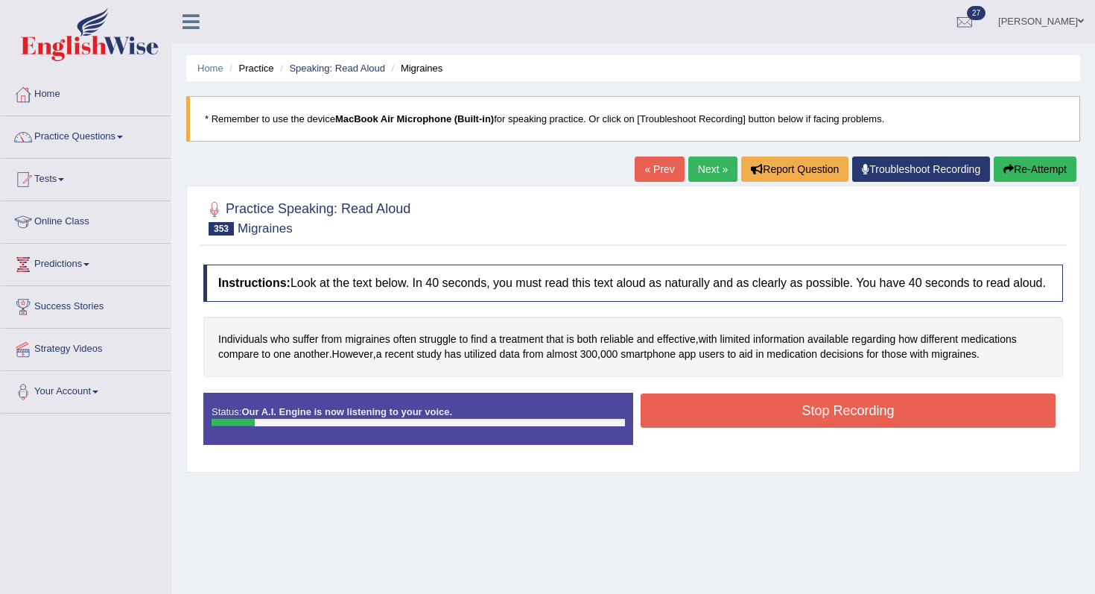
click at [1039, 165] on button "Re-Attempt" at bounding box center [1035, 168] width 83 height 25
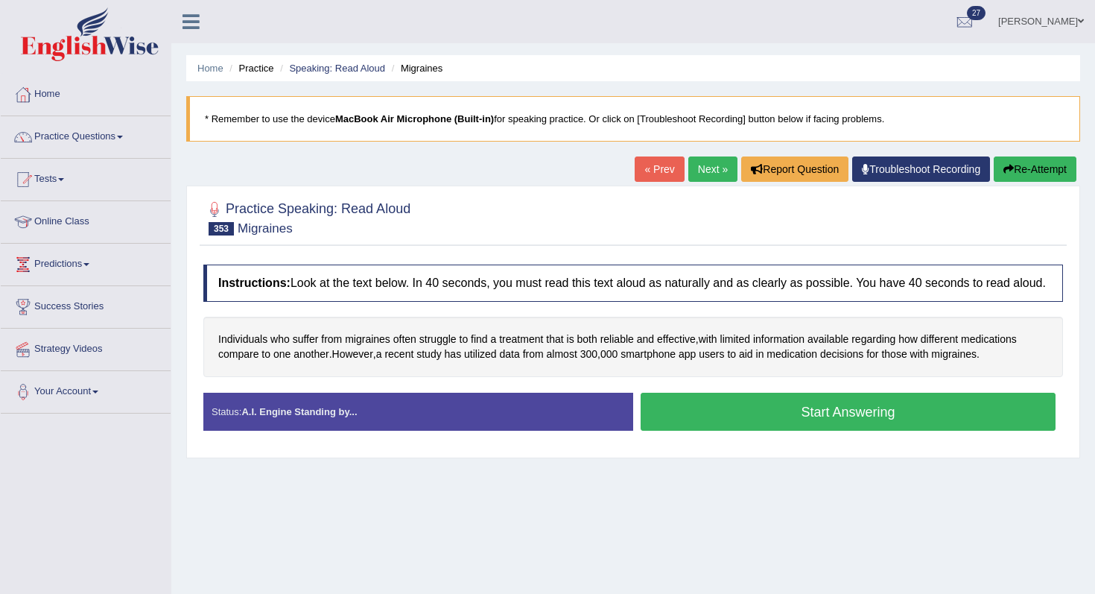
click at [752, 458] on div "Practice Speaking: Read Aloud 353 Migraines Instructions: Look at the text belo…" at bounding box center [633, 322] width 894 height 273
click at [765, 434] on div "Start Answering" at bounding box center [848, 414] width 430 height 42
click at [775, 431] on button "Start Answering" at bounding box center [848, 412] width 415 height 38
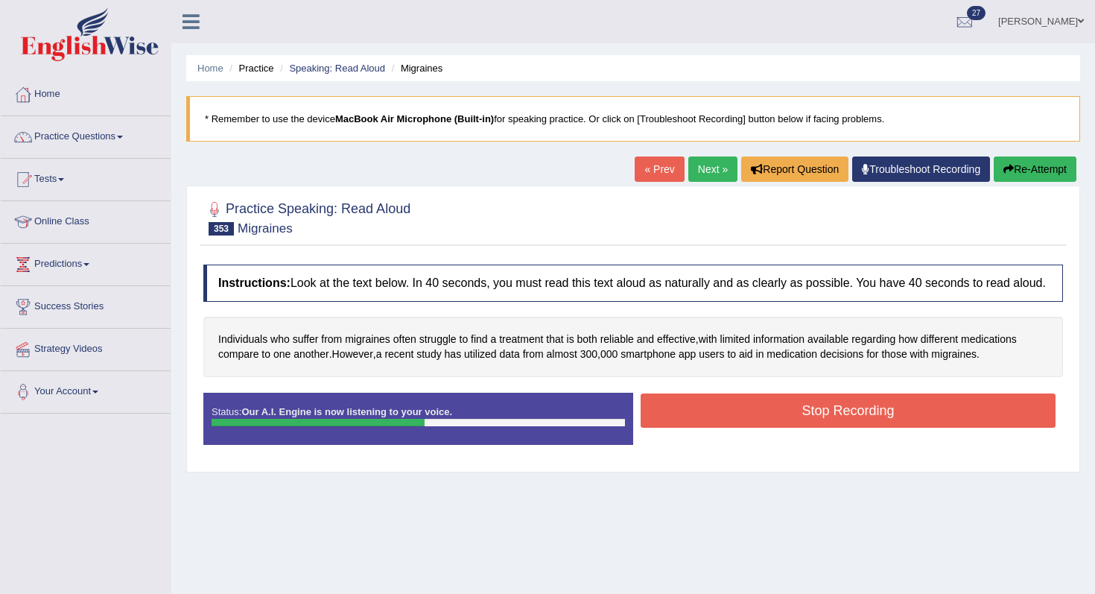
click at [801, 414] on button "Stop Recording" at bounding box center [848, 410] width 415 height 34
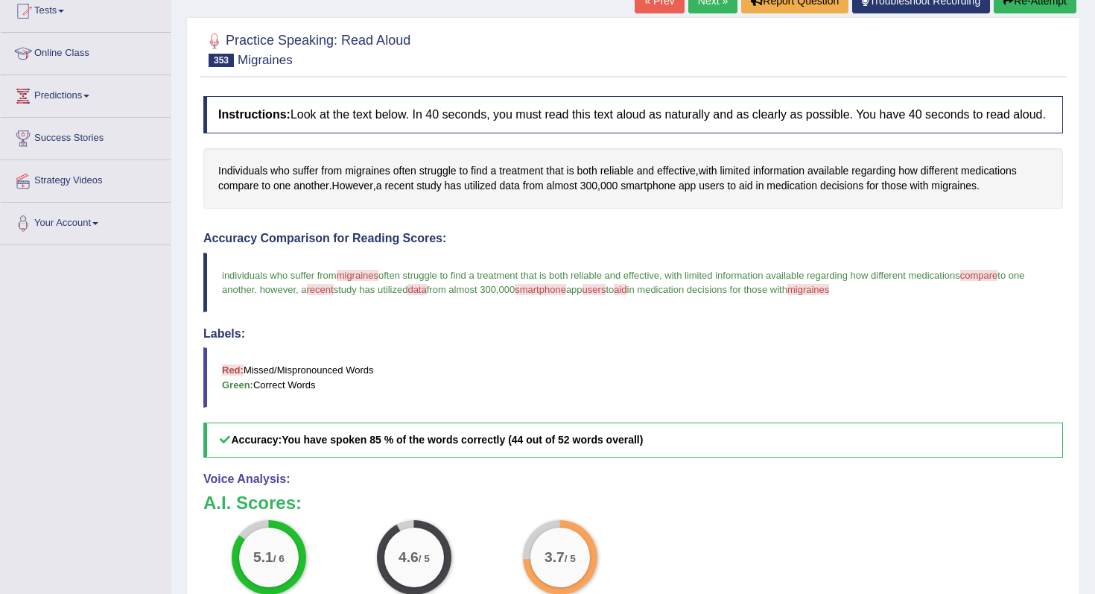
scroll to position [161, 0]
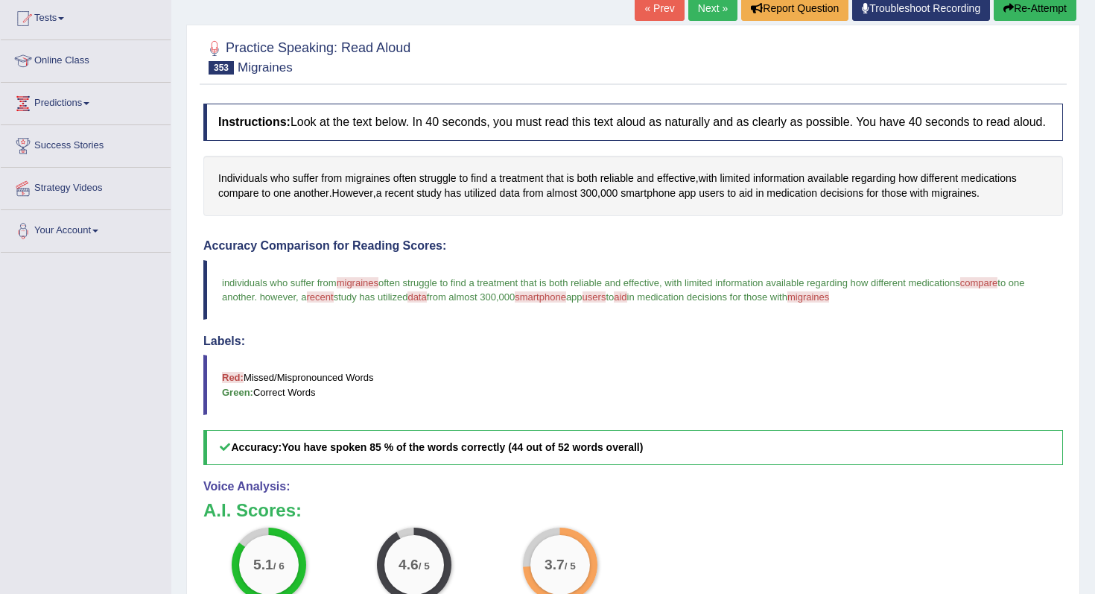
click at [712, 10] on link "Next »" at bounding box center [712, 8] width 49 height 25
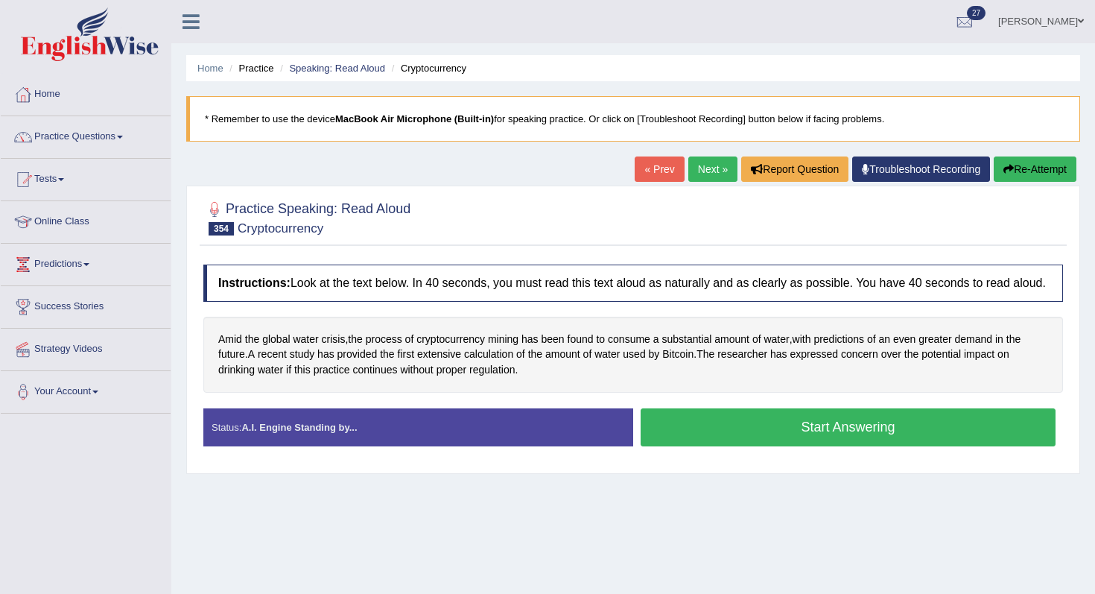
click at [735, 446] on button "Start Answering" at bounding box center [848, 427] width 415 height 38
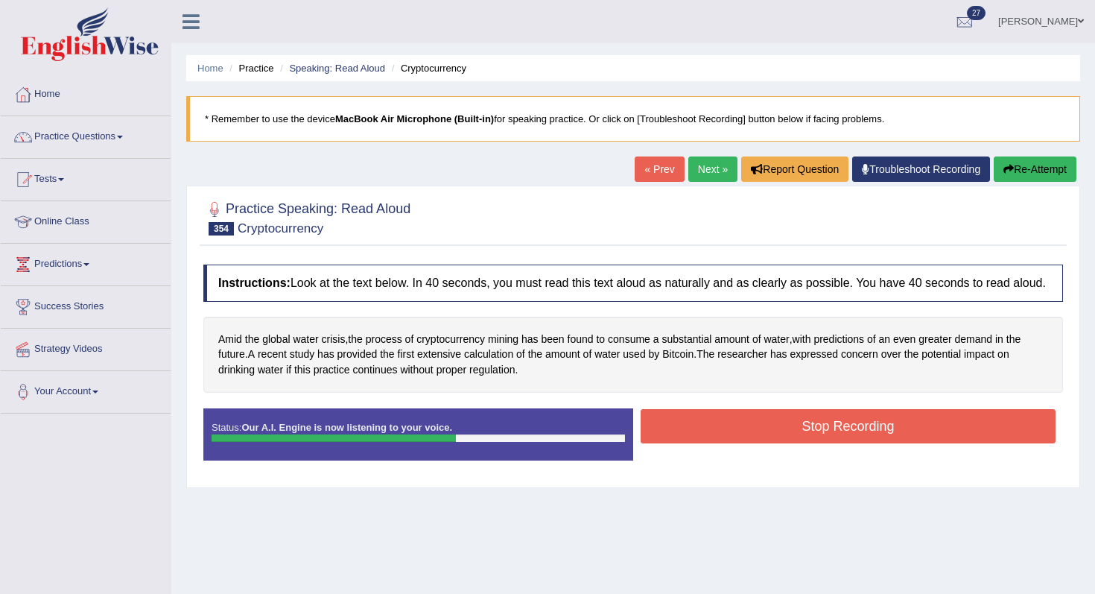
click at [727, 443] on button "Stop Recording" at bounding box center [848, 426] width 415 height 34
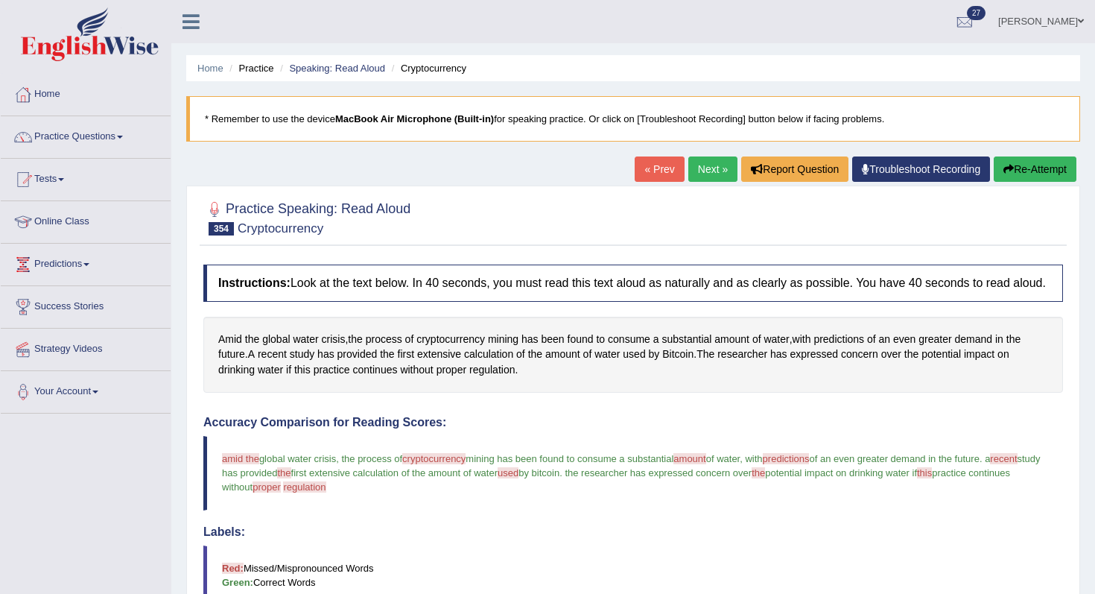
click at [701, 180] on link "Next »" at bounding box center [712, 168] width 49 height 25
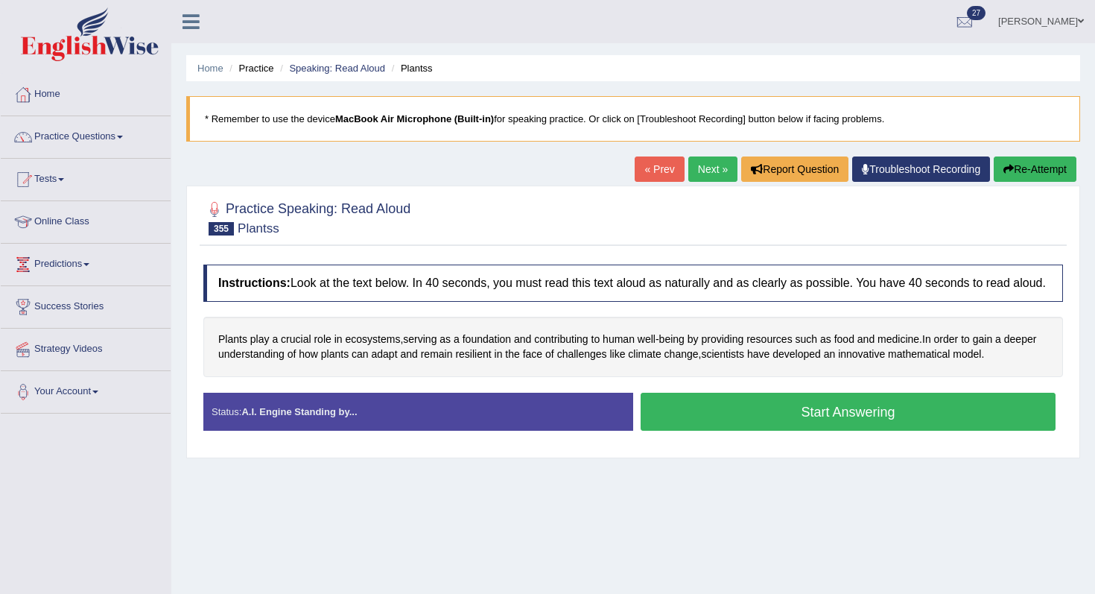
click at [753, 431] on button "Start Answering" at bounding box center [848, 412] width 415 height 38
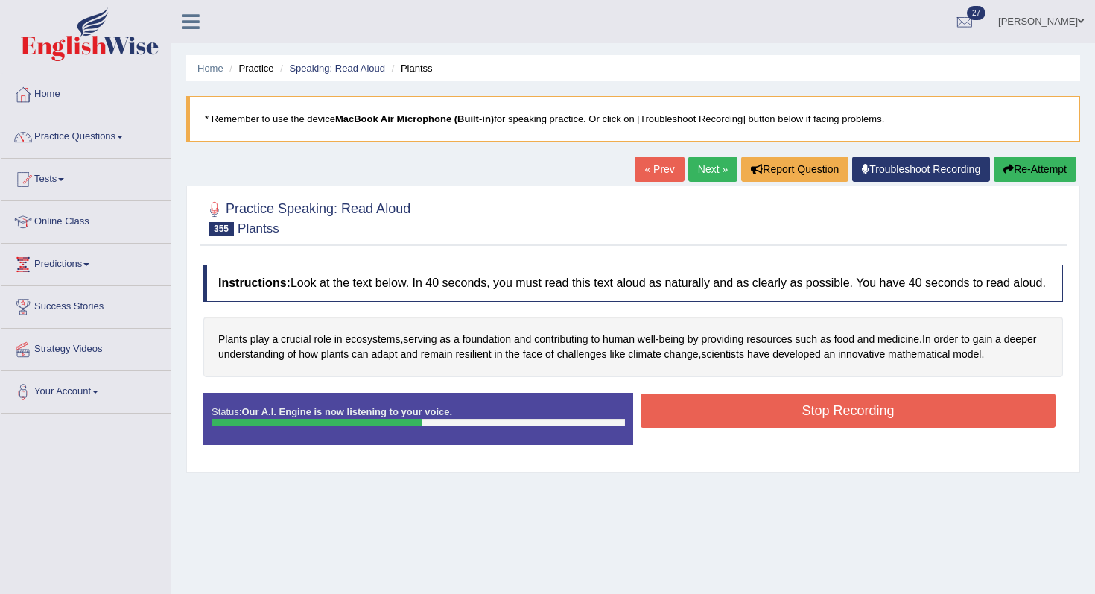
click at [753, 428] on button "Stop Recording" at bounding box center [848, 410] width 415 height 34
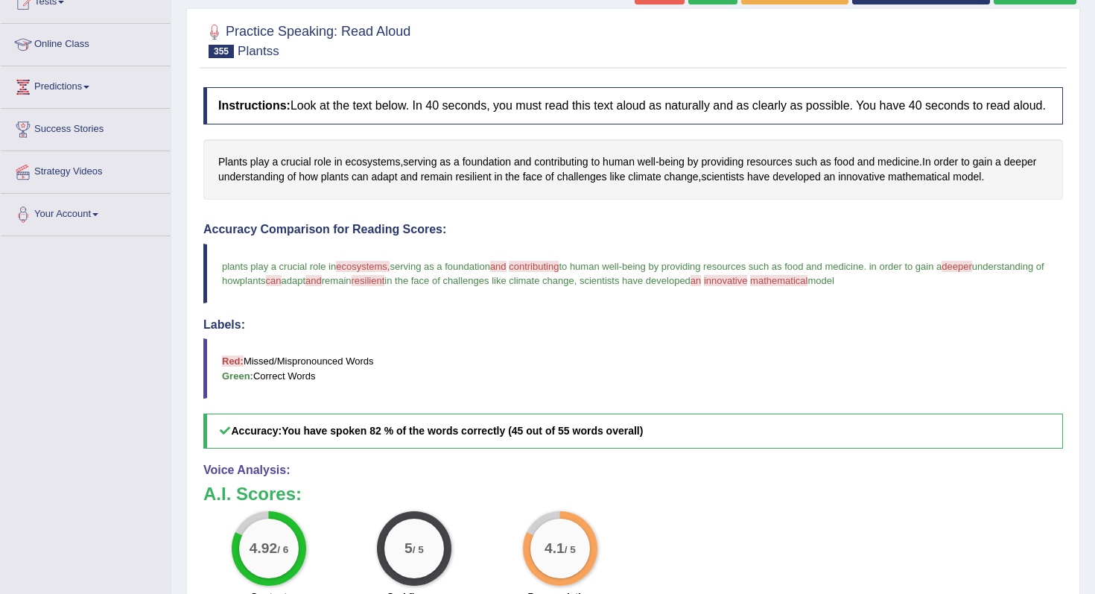
scroll to position [142, 0]
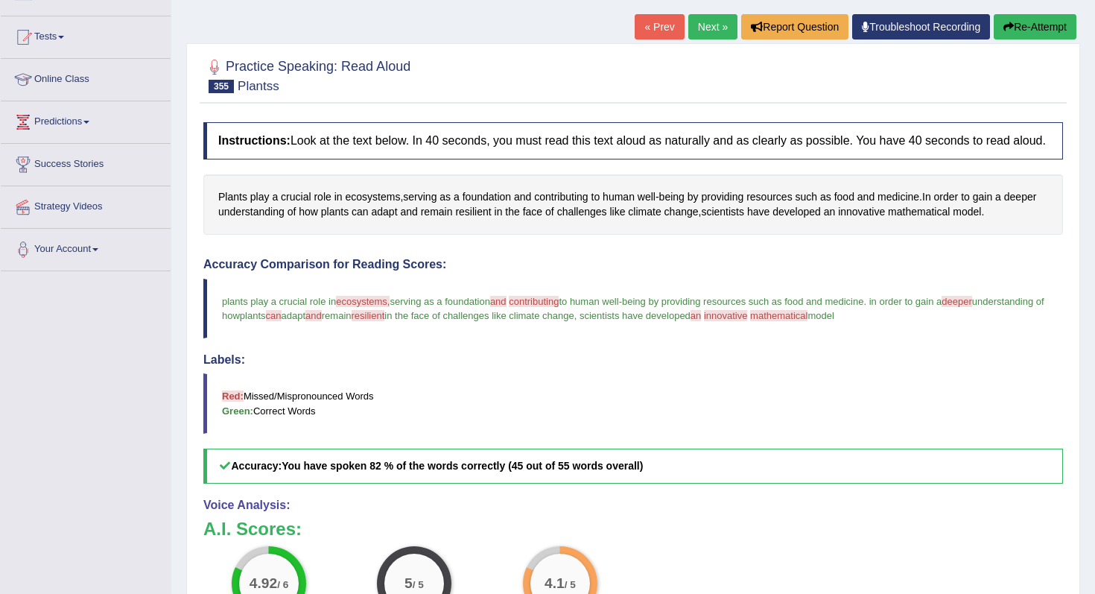
click at [693, 35] on link "Next »" at bounding box center [712, 26] width 49 height 25
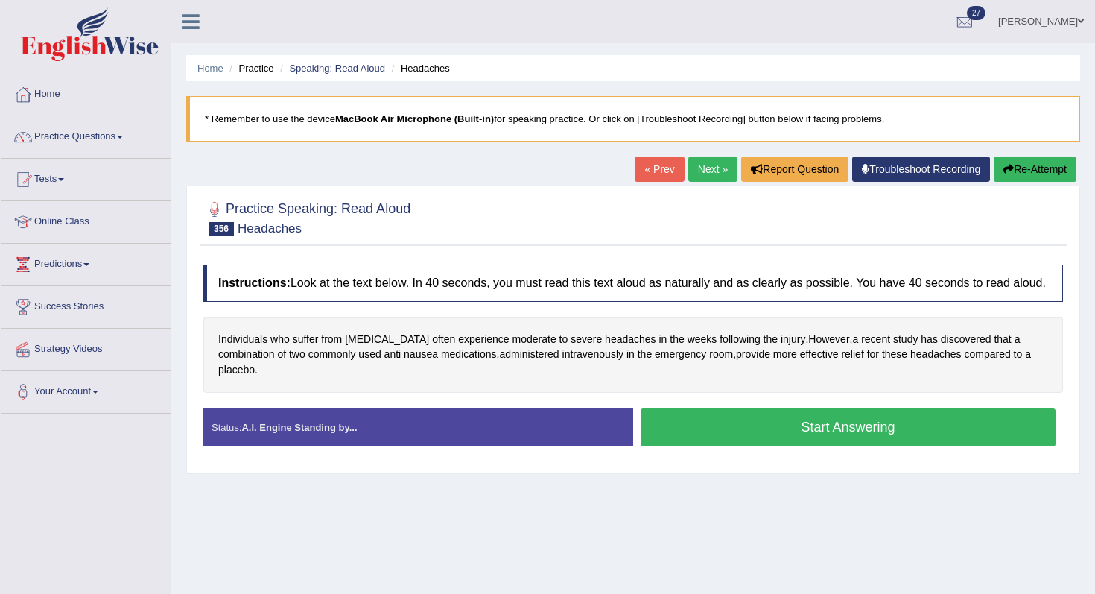
click at [718, 446] on button "Start Answering" at bounding box center [848, 427] width 415 height 38
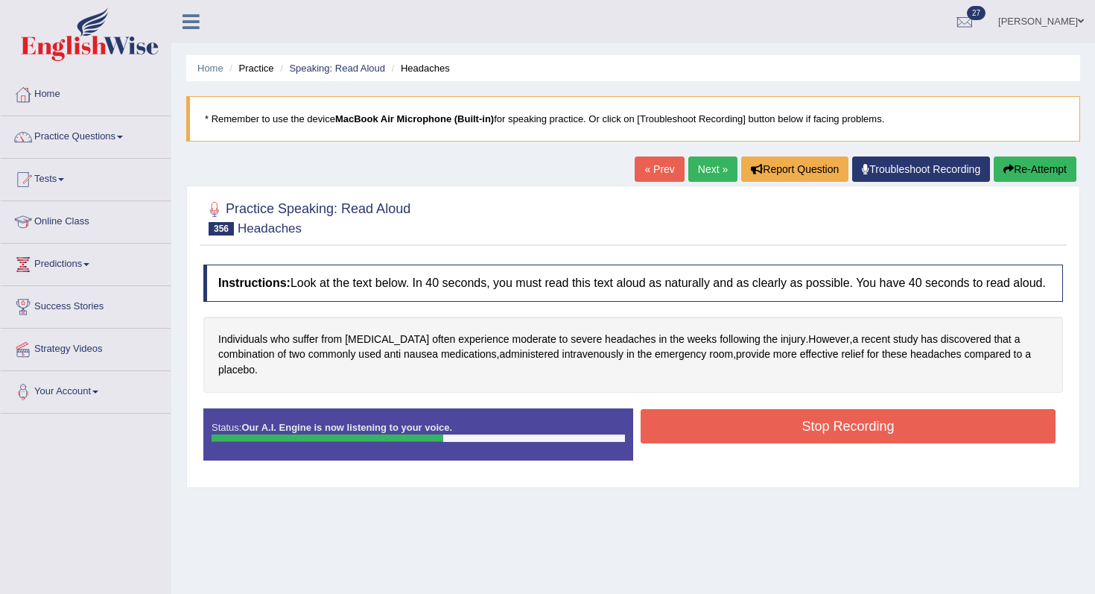
click at [785, 443] on button "Stop Recording" at bounding box center [848, 426] width 415 height 34
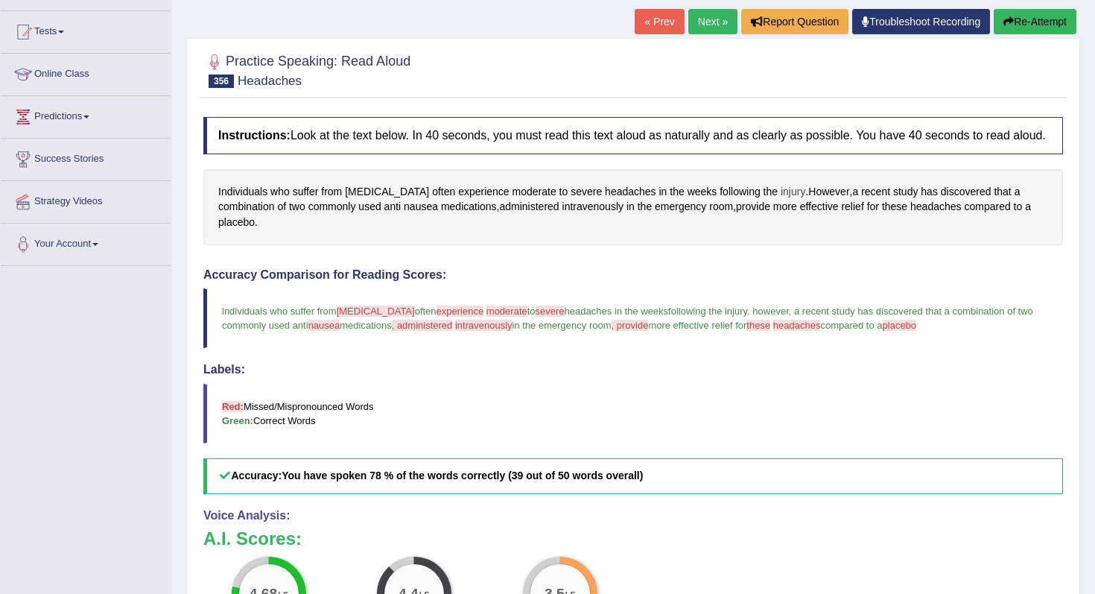
scroll to position [139, 0]
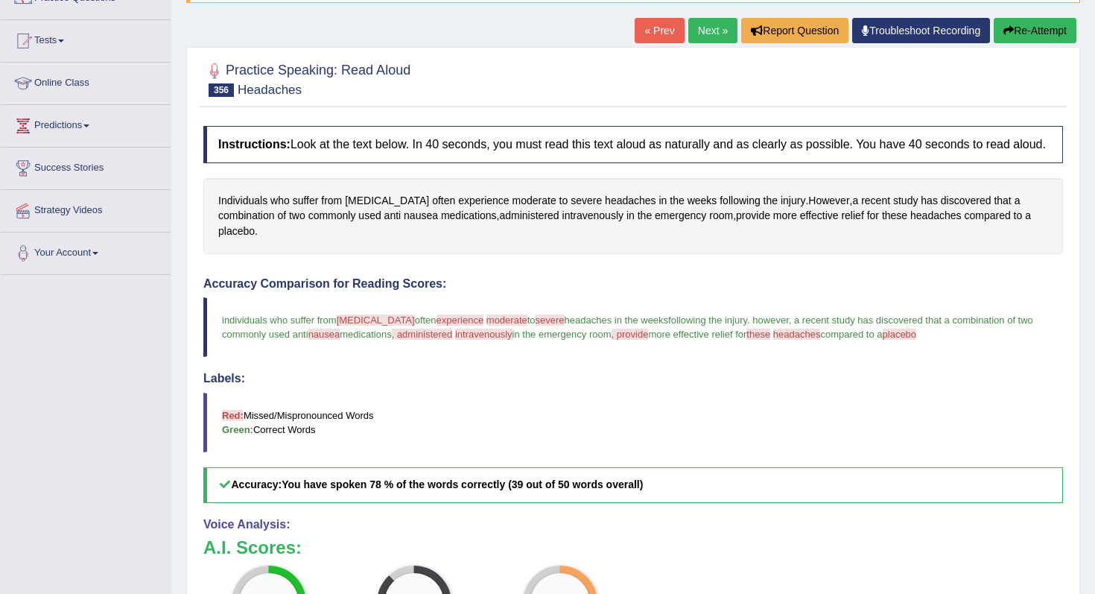
click at [685, 44] on div "« Prev Next » Report Question Troubleshoot Recording Re-Attempt" at bounding box center [858, 32] width 446 height 29
click at [694, 31] on link "Next »" at bounding box center [712, 30] width 49 height 25
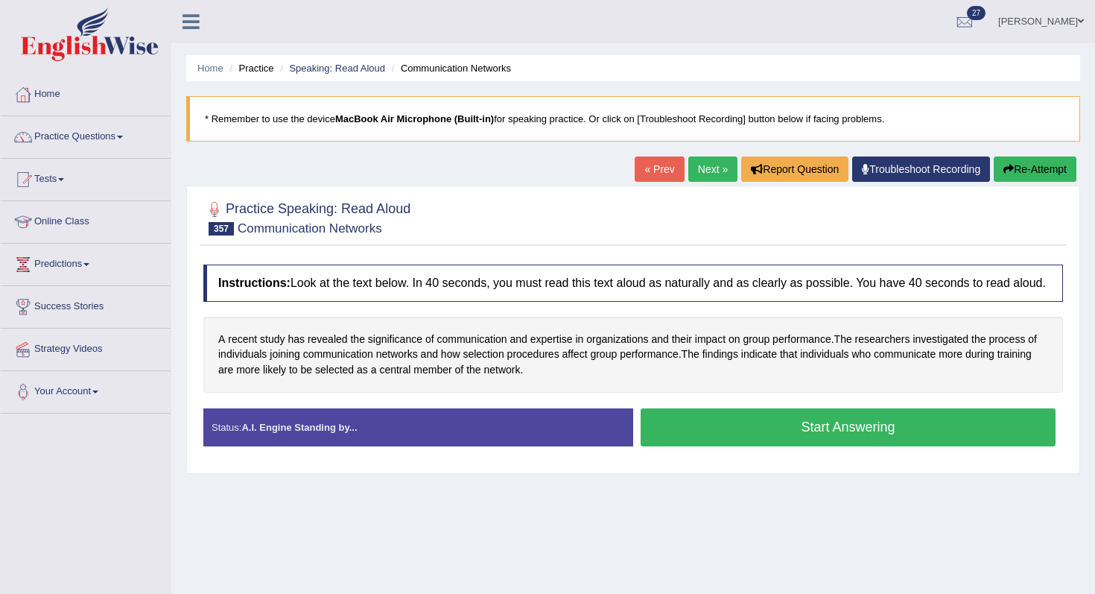
click at [714, 443] on button "Start Answering" at bounding box center [848, 427] width 415 height 38
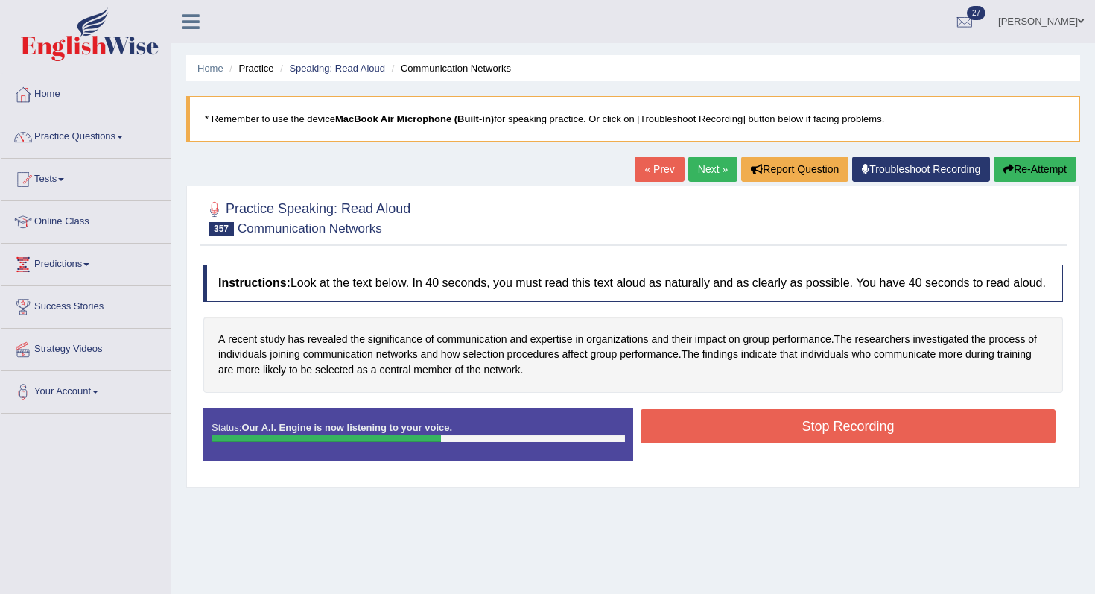
click at [714, 443] on button "Stop Recording" at bounding box center [848, 426] width 415 height 34
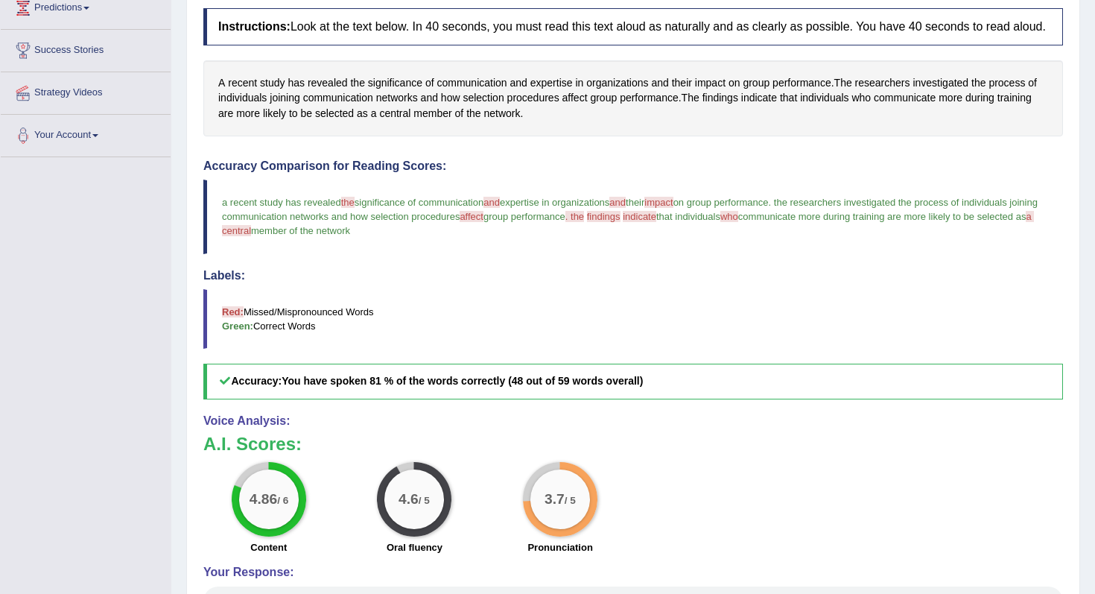
scroll to position [167, 0]
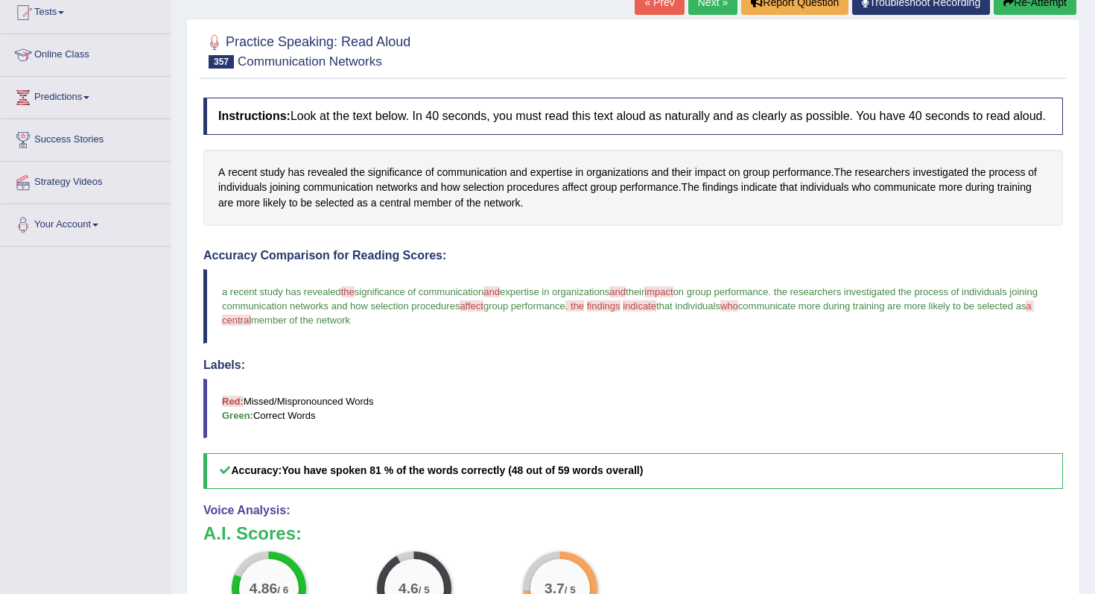
click at [1022, 2] on button "Re-Attempt" at bounding box center [1035, 2] width 83 height 25
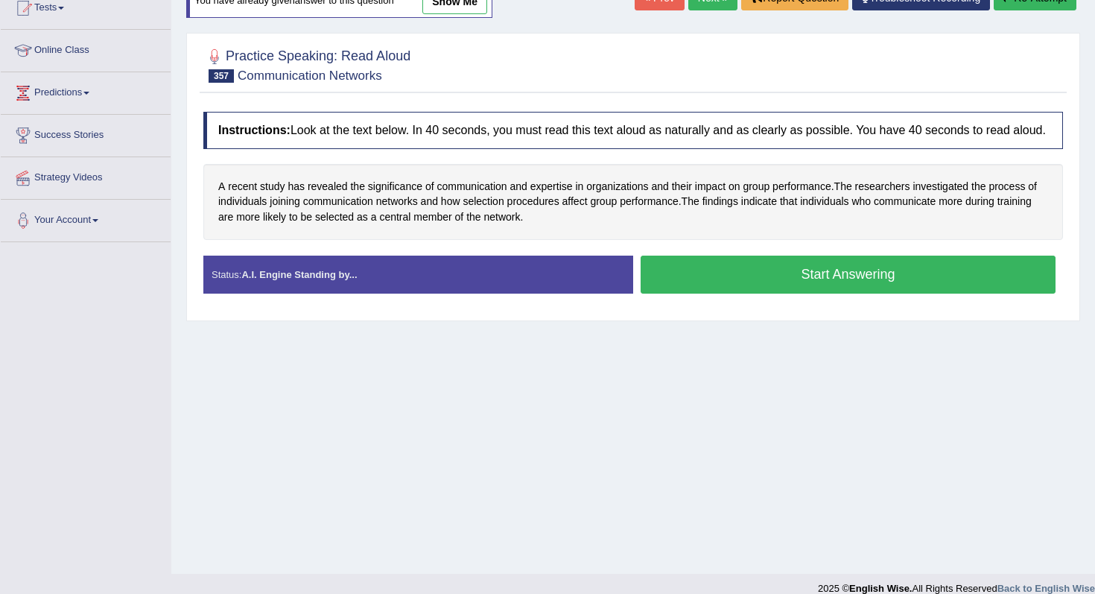
click at [802, 283] on button "Start Answering" at bounding box center [848, 275] width 415 height 38
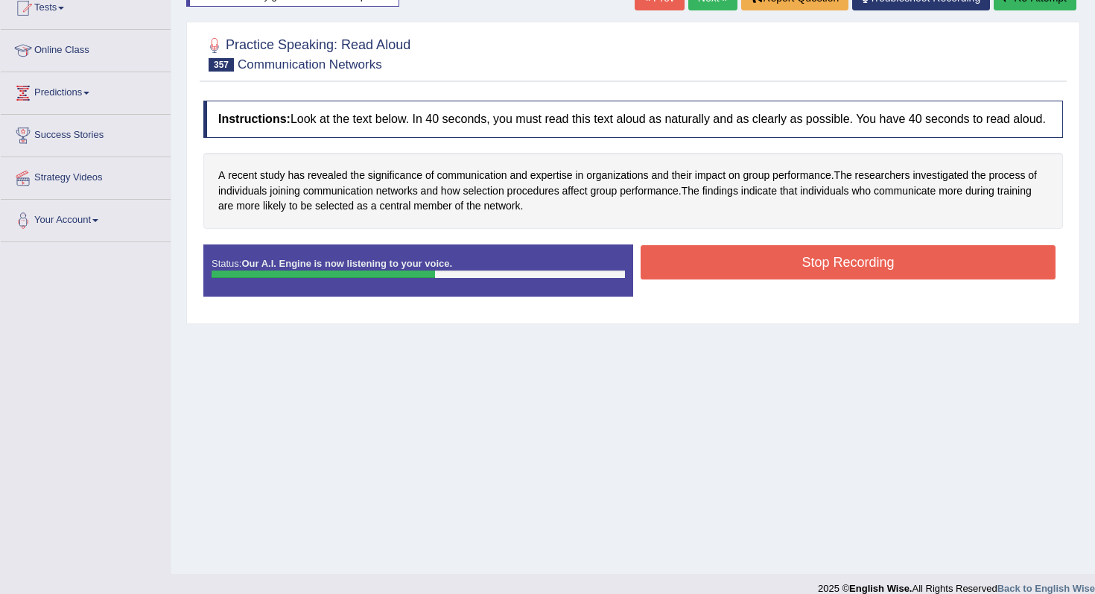
click at [737, 277] on button "Stop Recording" at bounding box center [848, 262] width 415 height 34
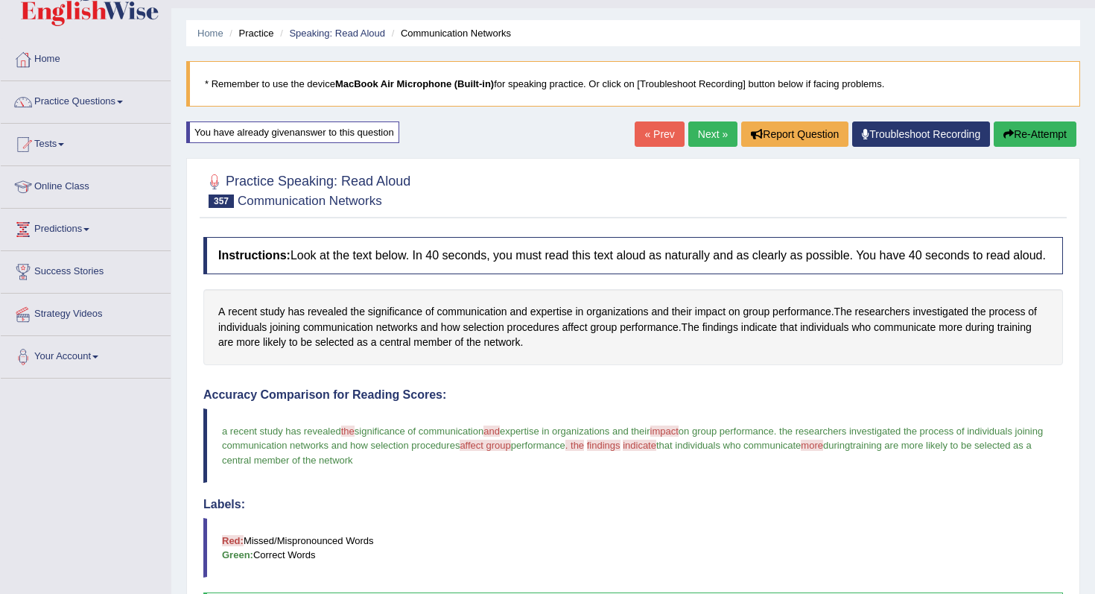
scroll to position [10, 0]
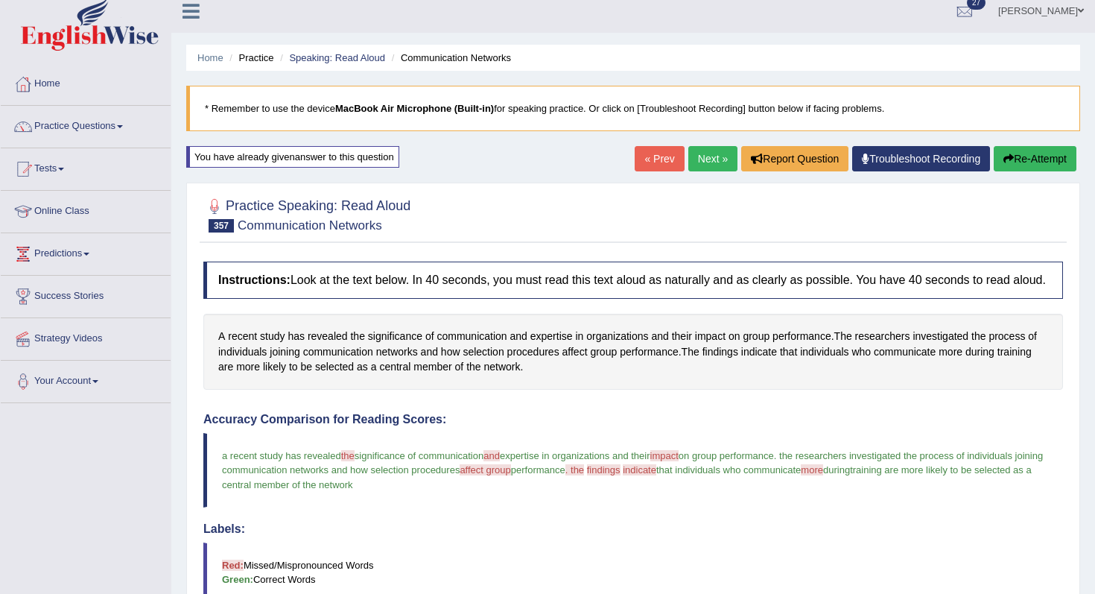
click at [1013, 147] on button "Re-Attempt" at bounding box center [1035, 158] width 83 height 25
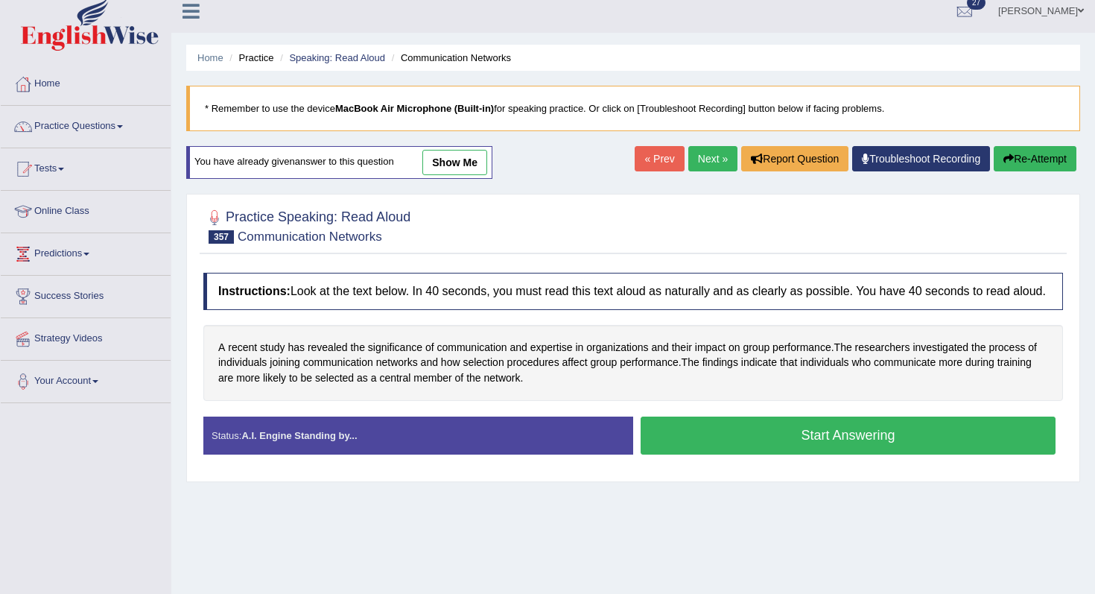
click at [767, 443] on button "Start Answering" at bounding box center [848, 436] width 415 height 38
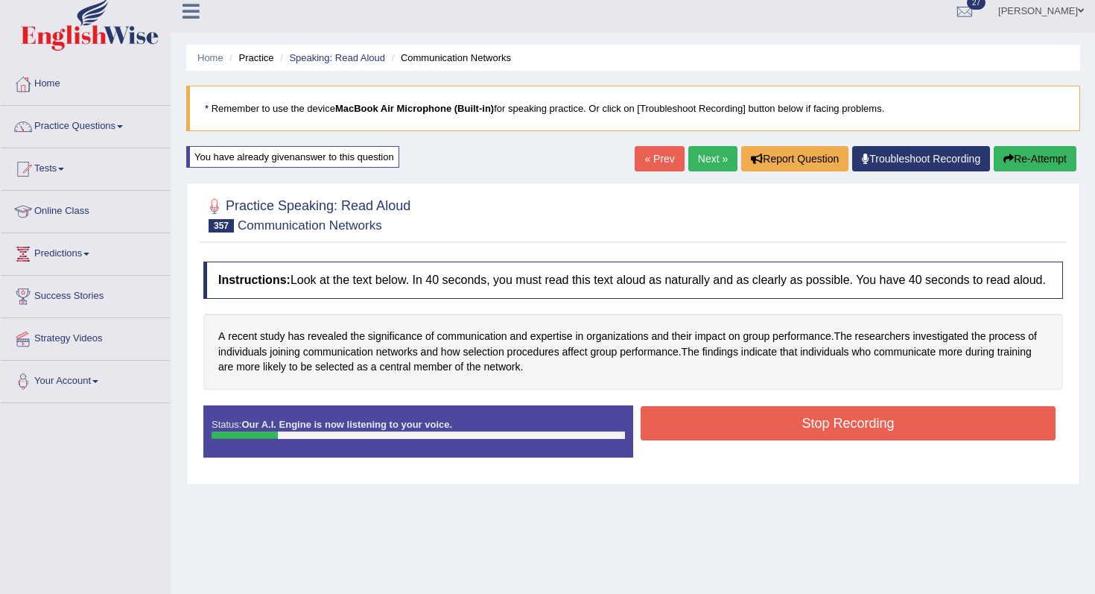
click at [767, 440] on button "Stop Recording" at bounding box center [848, 423] width 415 height 34
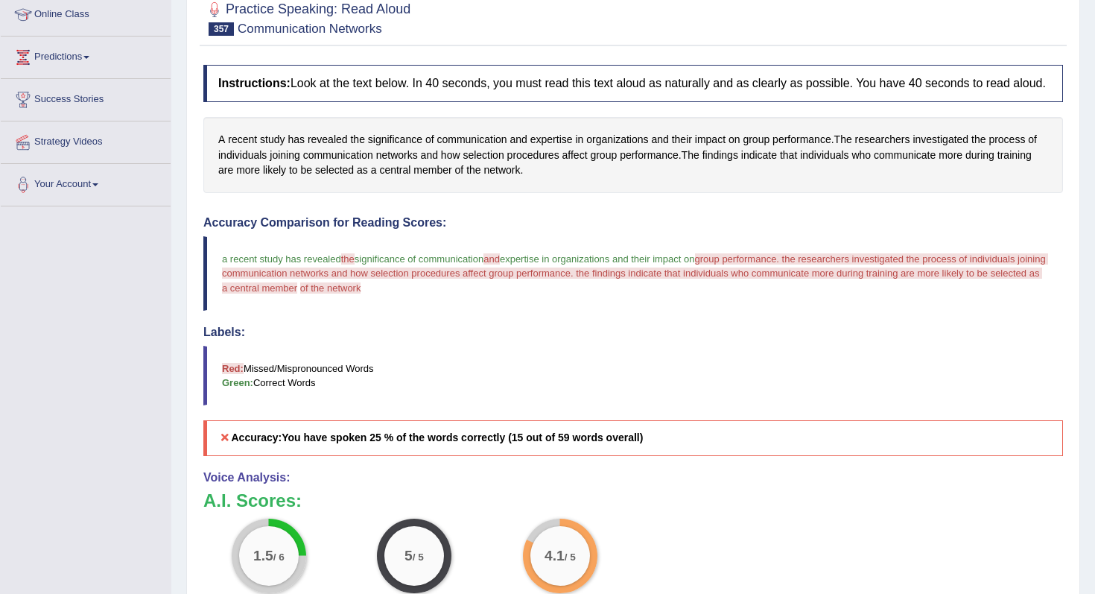
scroll to position [53, 0]
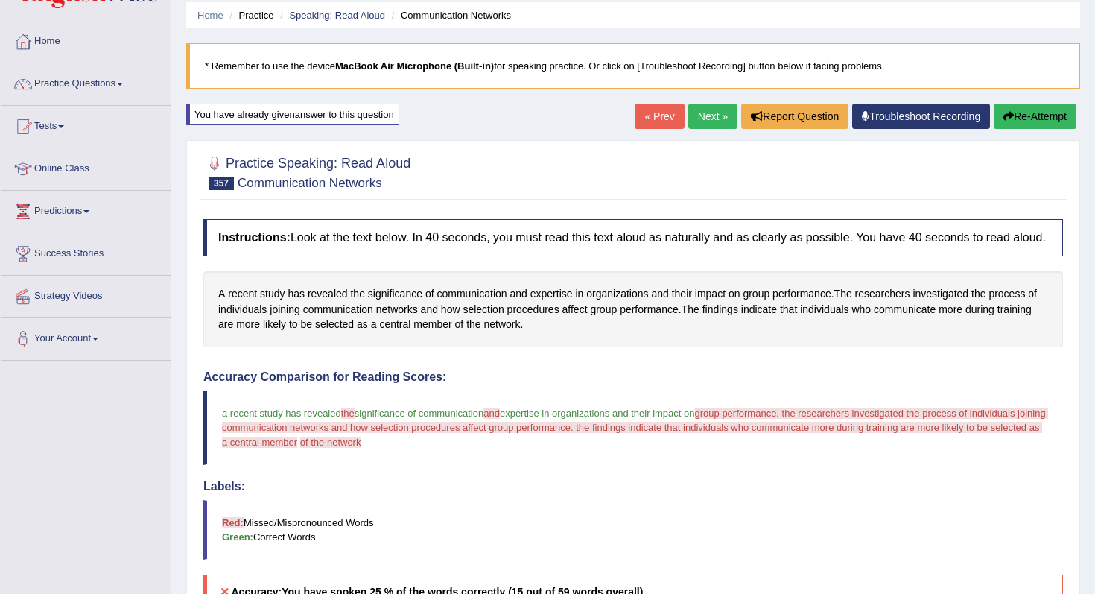
click at [1016, 110] on button "Re-Attempt" at bounding box center [1035, 116] width 83 height 25
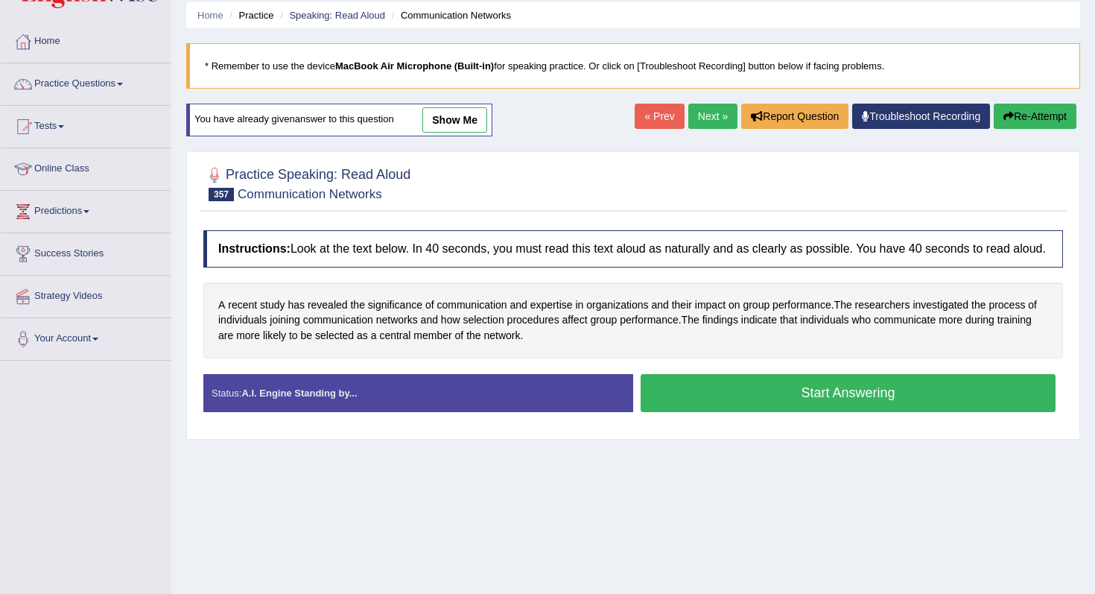
click at [796, 412] on button "Start Answering" at bounding box center [848, 393] width 415 height 38
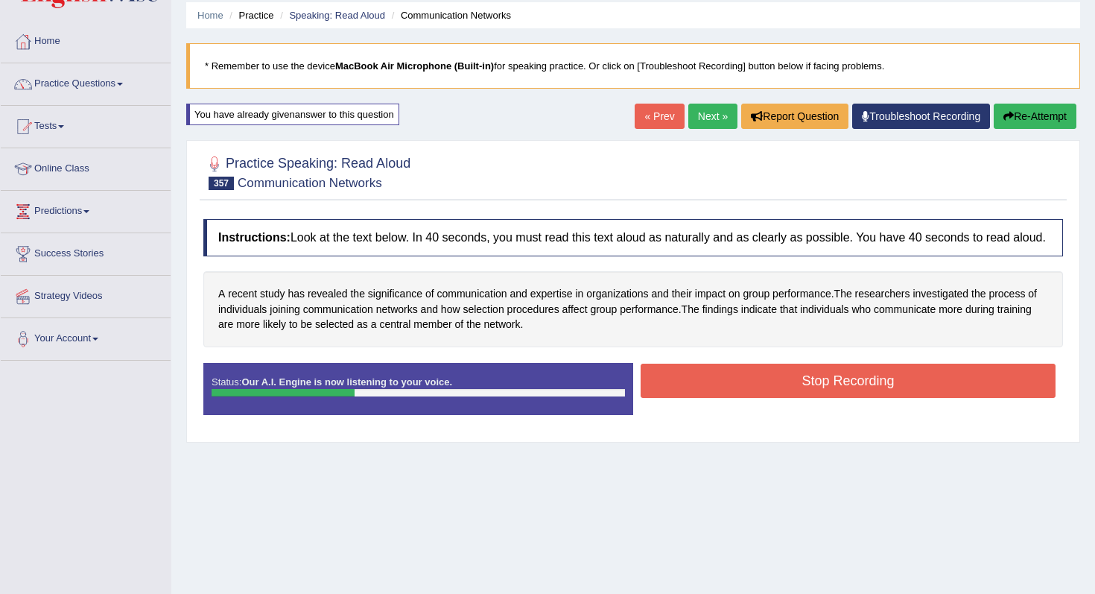
click at [732, 398] on button "Stop Recording" at bounding box center [848, 381] width 415 height 34
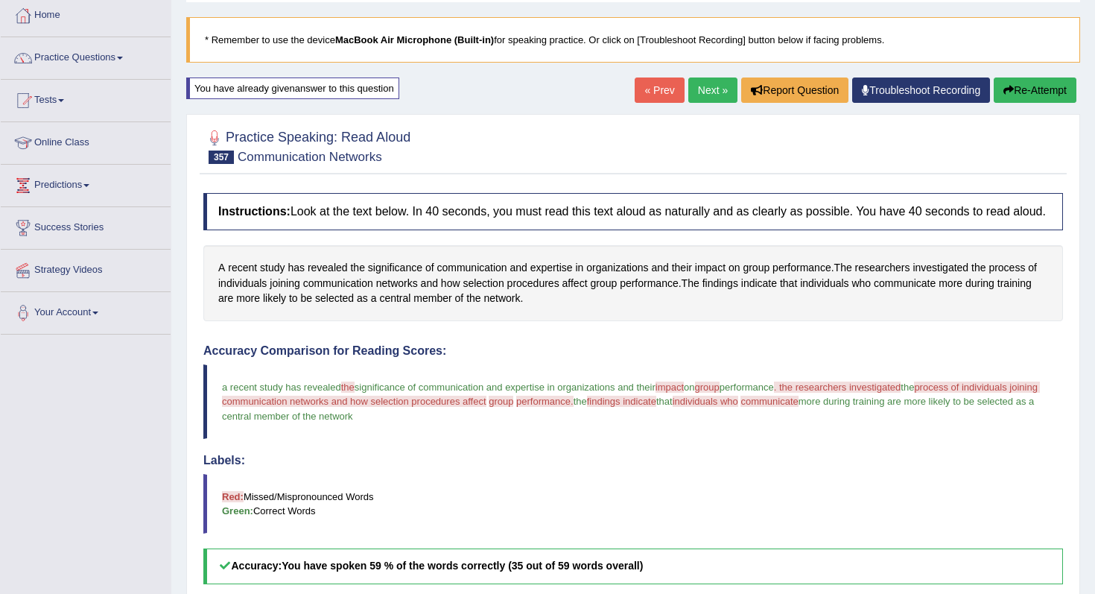
scroll to position [48, 0]
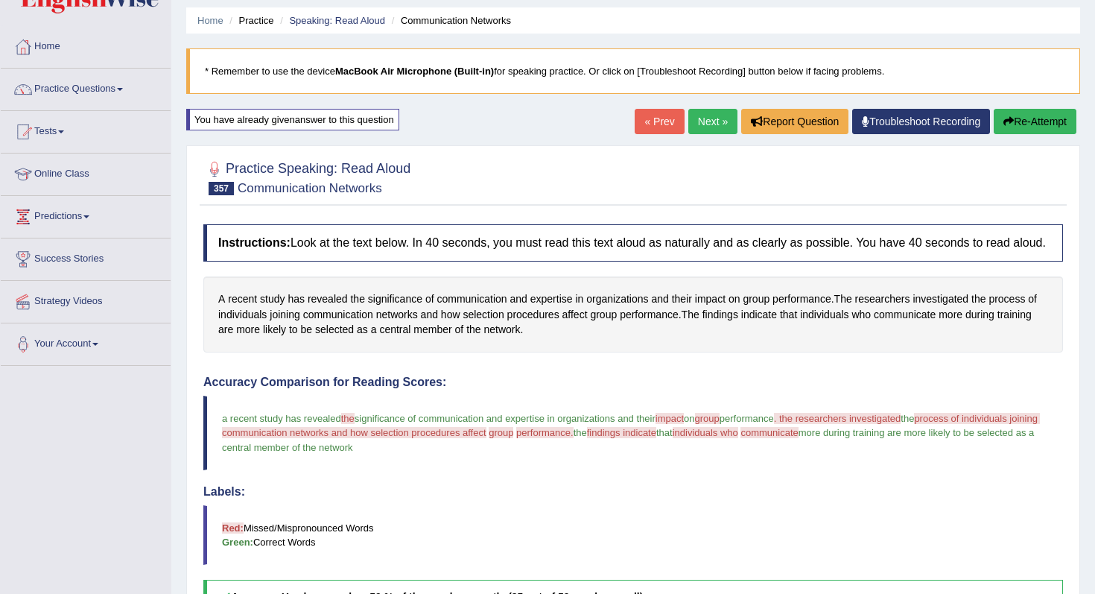
click at [698, 114] on link "Next »" at bounding box center [712, 121] width 49 height 25
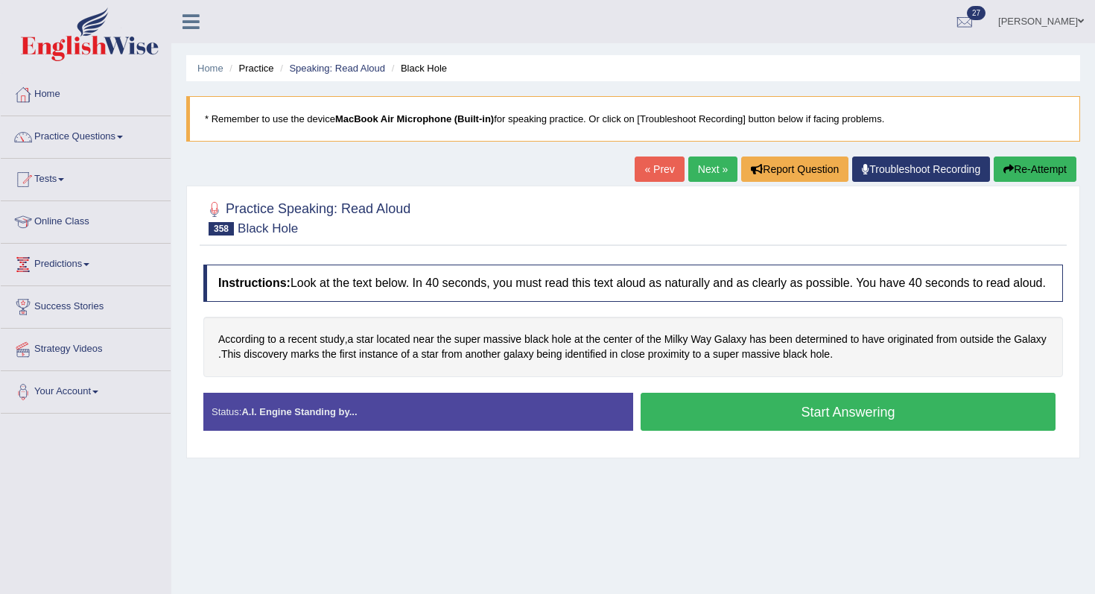
click at [794, 431] on button "Start Answering" at bounding box center [848, 412] width 415 height 38
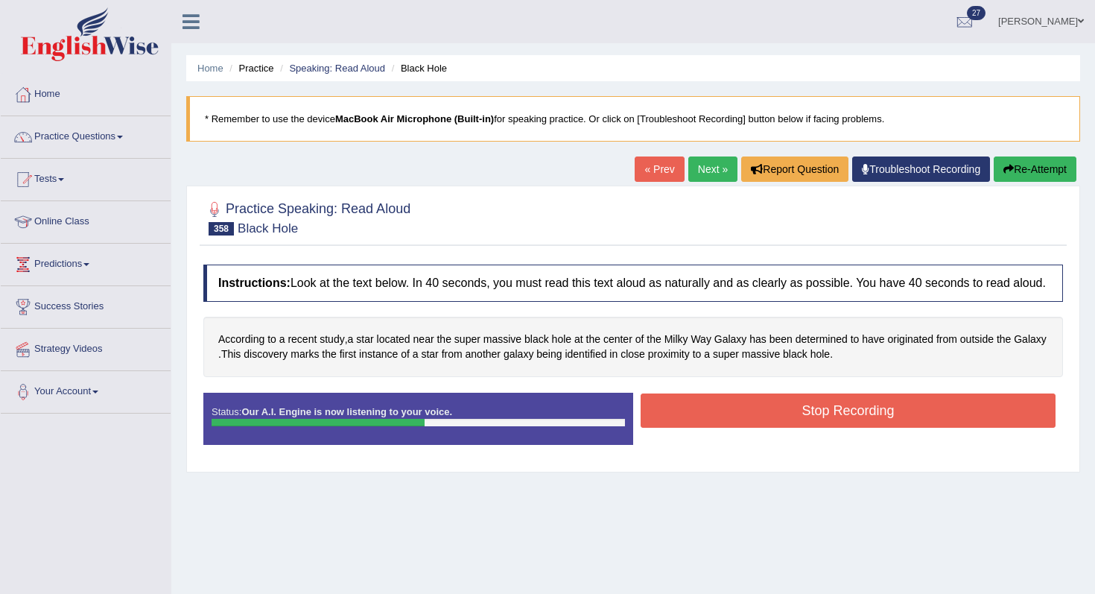
click at [794, 428] on button "Stop Recording" at bounding box center [848, 410] width 415 height 34
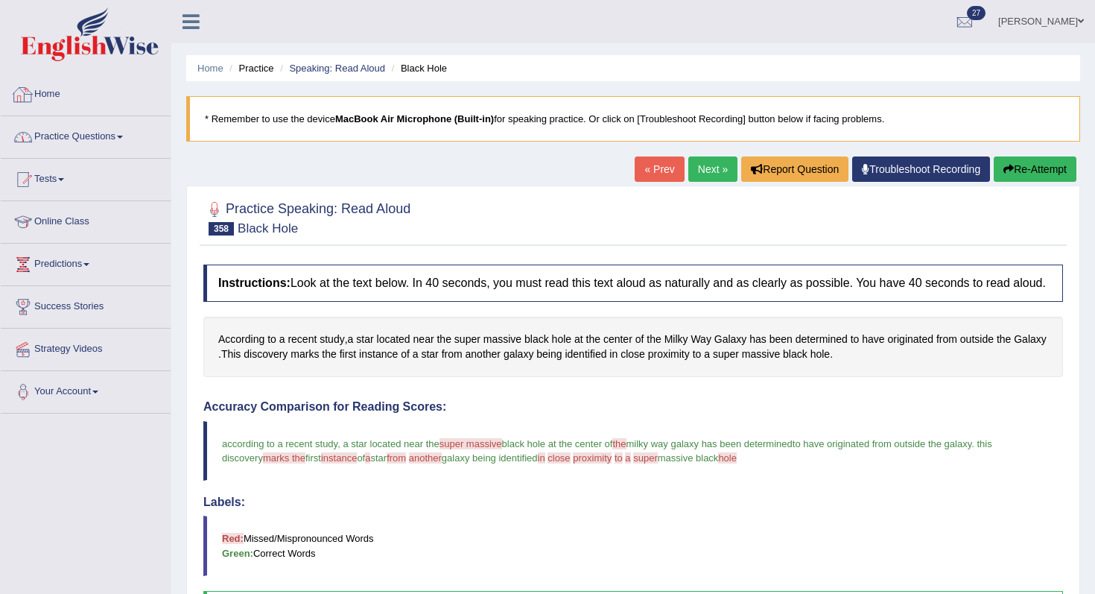
click at [121, 128] on link "Practice Questions" at bounding box center [86, 134] width 170 height 37
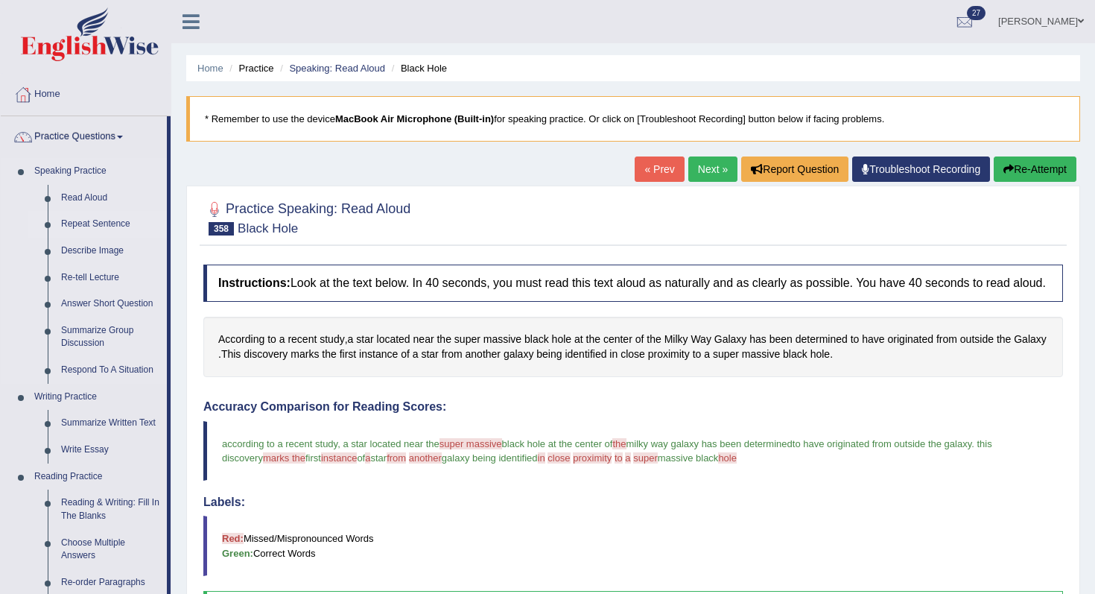
click at [123, 233] on link "Repeat Sentence" at bounding box center [110, 224] width 113 height 27
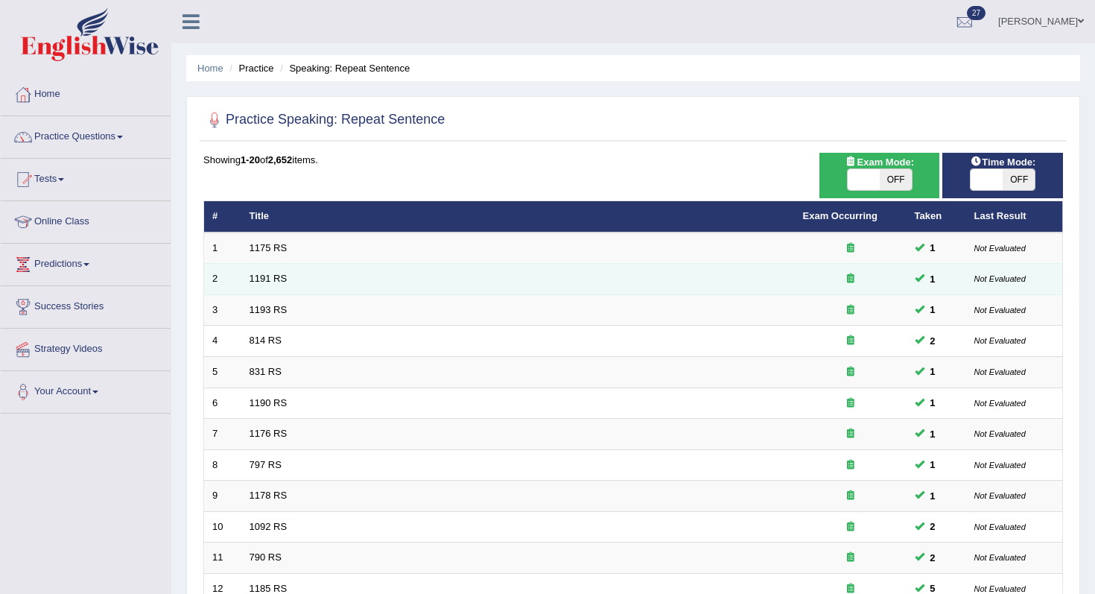
scroll to position [393, 0]
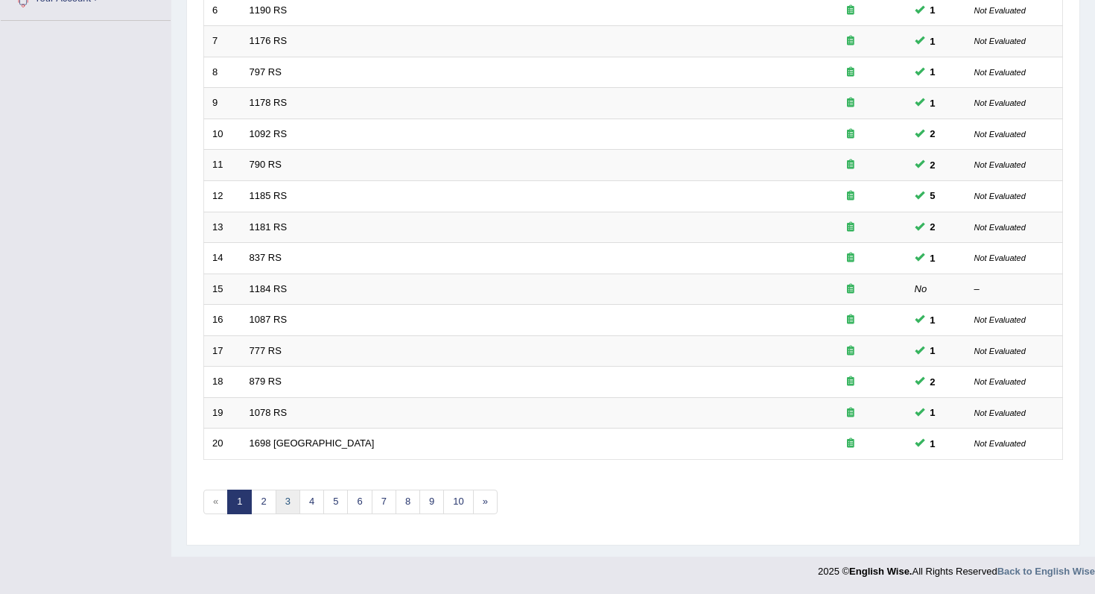
click at [290, 490] on link "3" at bounding box center [288, 502] width 25 height 25
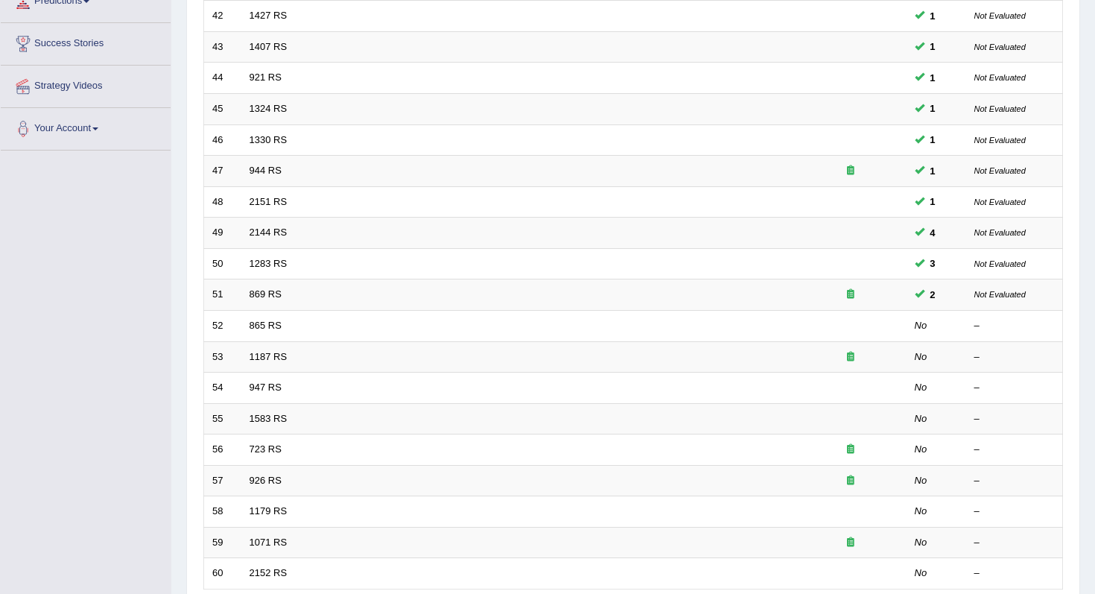
scroll to position [393, 0]
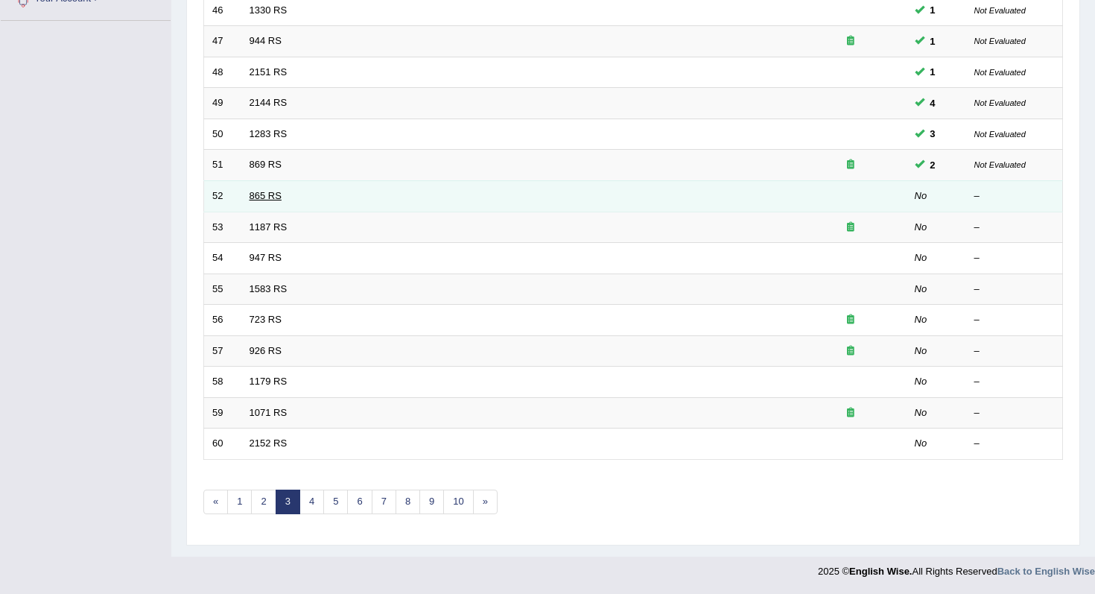
click at [254, 195] on link "865 RS" at bounding box center [266, 195] width 32 height 11
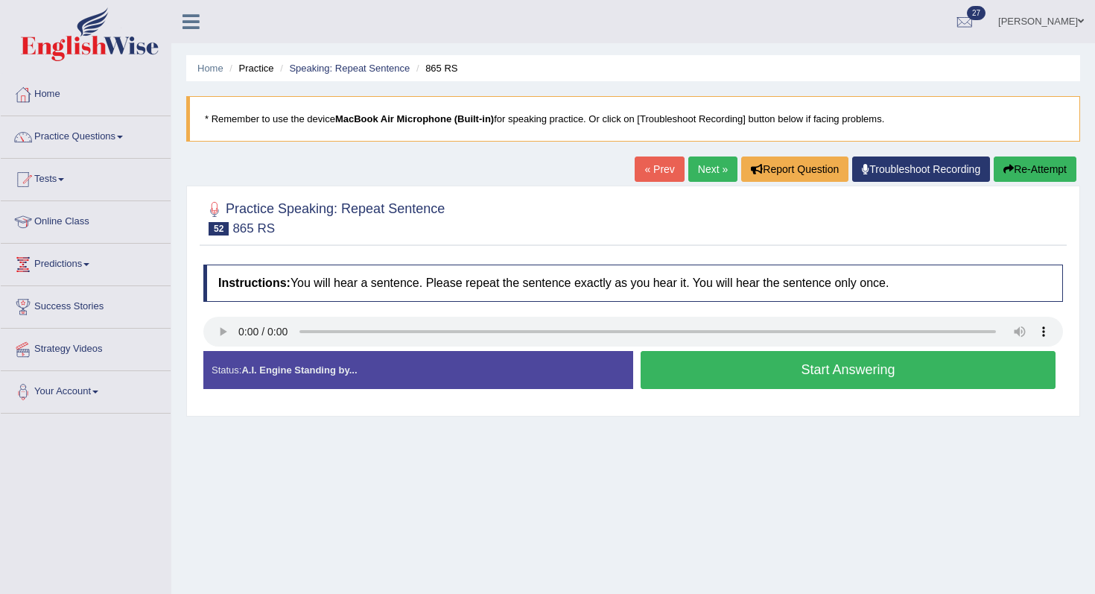
click at [753, 379] on button "Start Answering" at bounding box center [848, 370] width 415 height 38
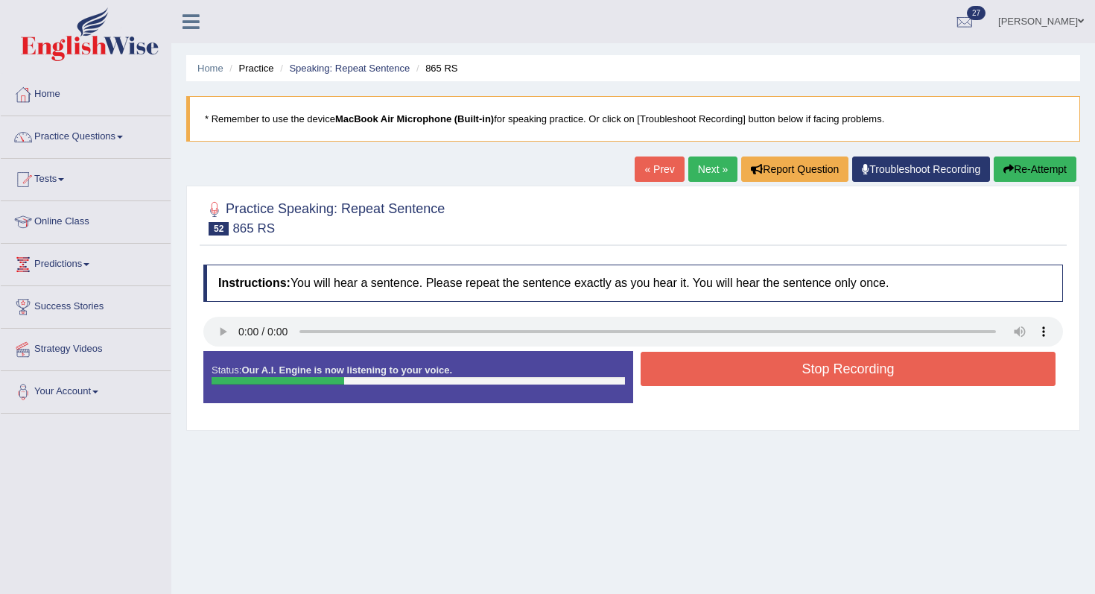
click at [753, 379] on button "Stop Recording" at bounding box center [848, 369] width 415 height 34
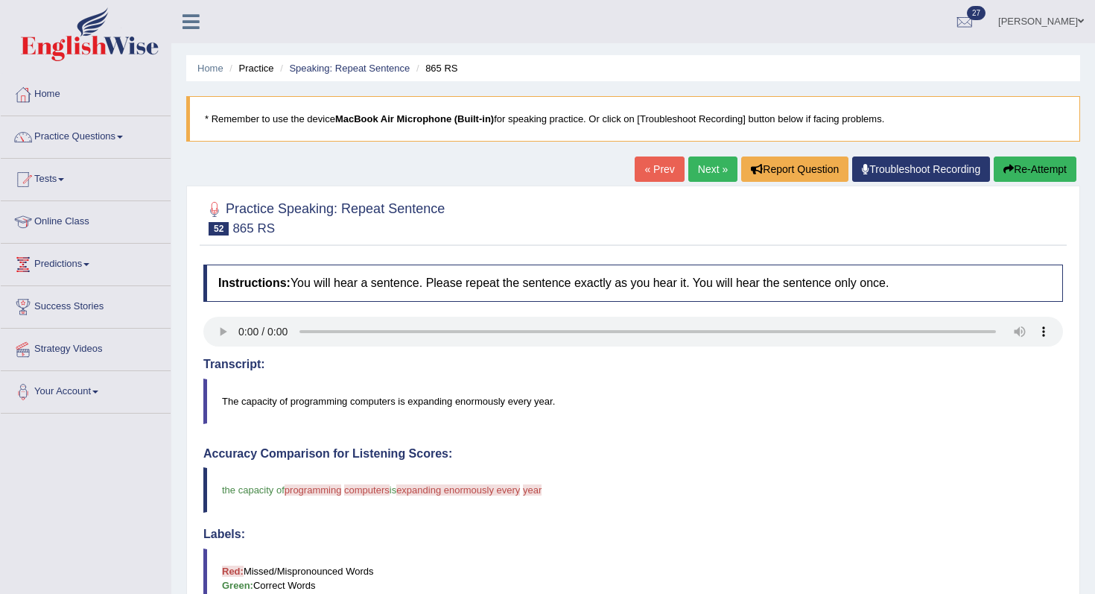
click at [1015, 158] on button "Re-Attempt" at bounding box center [1035, 168] width 83 height 25
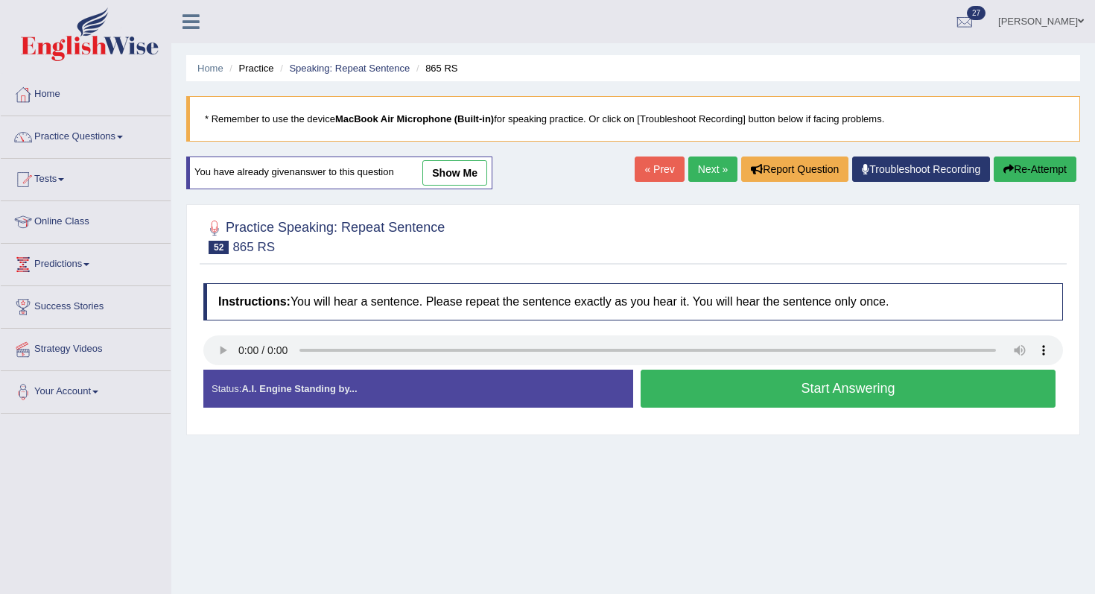
click at [823, 384] on button "Start Answering" at bounding box center [848, 389] width 415 height 38
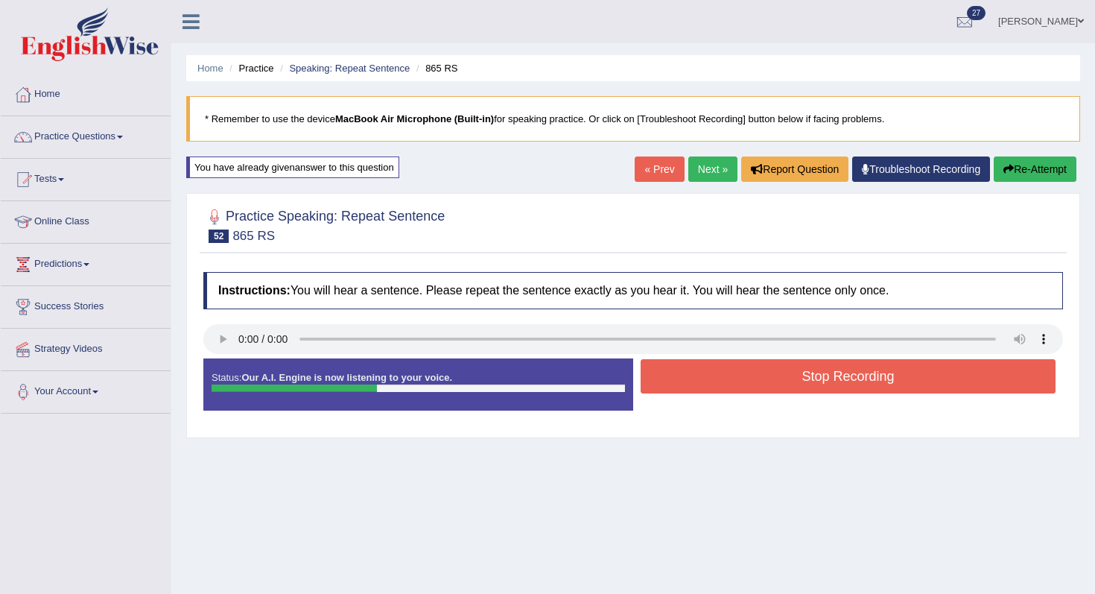
click at [801, 367] on button "Stop Recording" at bounding box center [848, 376] width 415 height 34
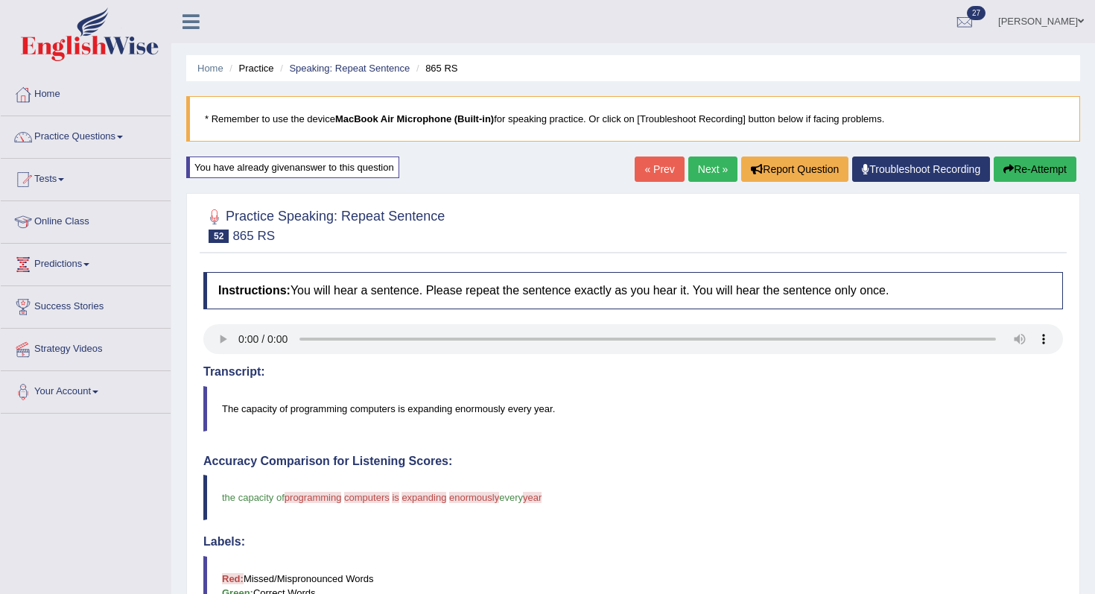
click at [1039, 169] on button "Re-Attempt" at bounding box center [1035, 168] width 83 height 25
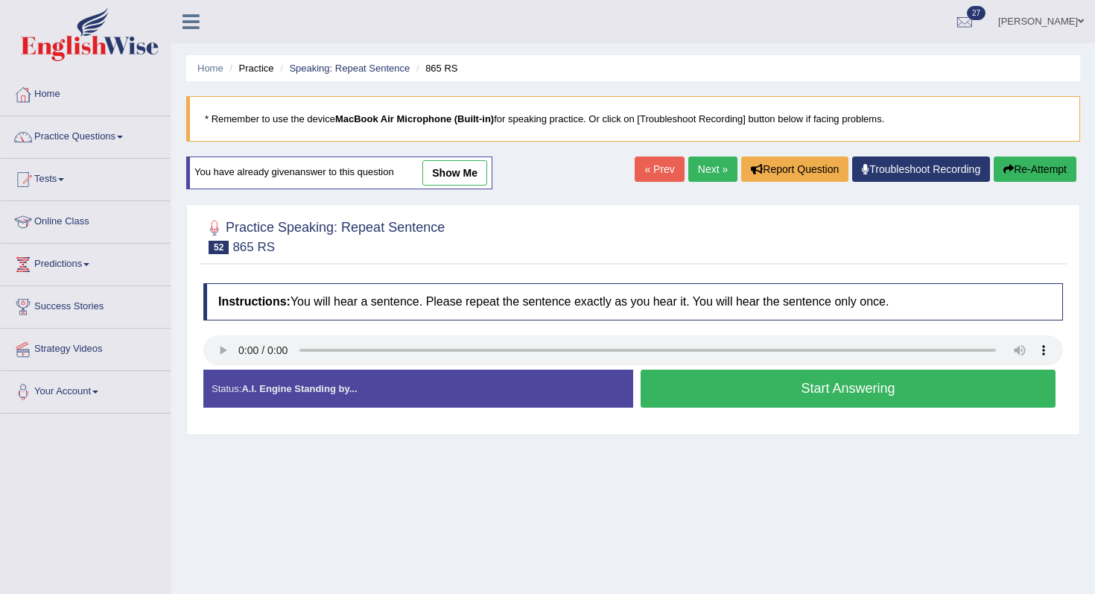
click at [720, 397] on button "Start Answering" at bounding box center [848, 389] width 415 height 38
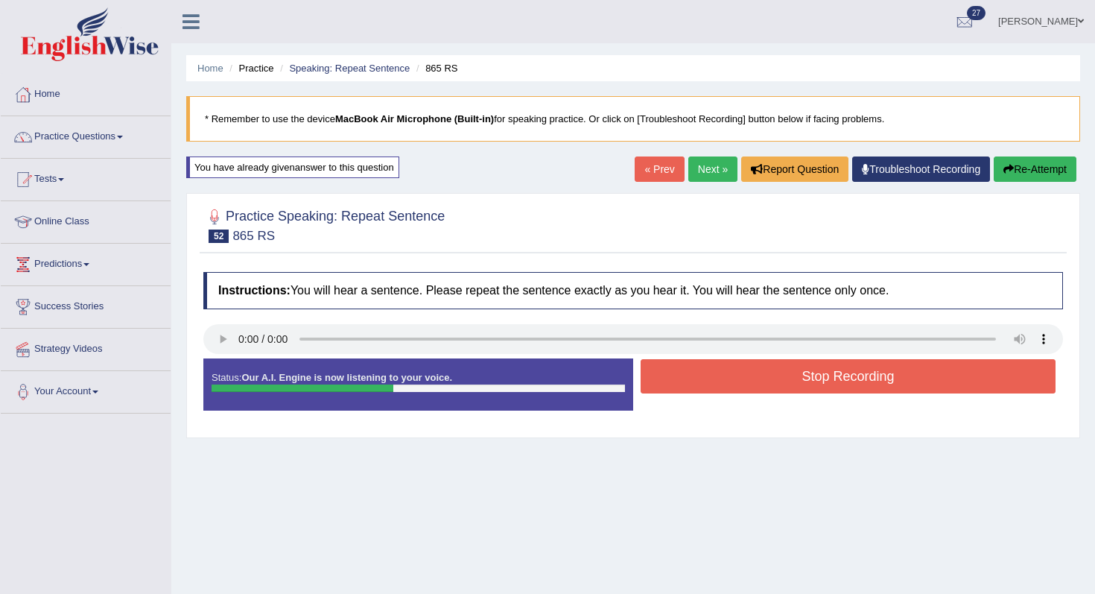
click at [739, 382] on button "Stop Recording" at bounding box center [848, 376] width 415 height 34
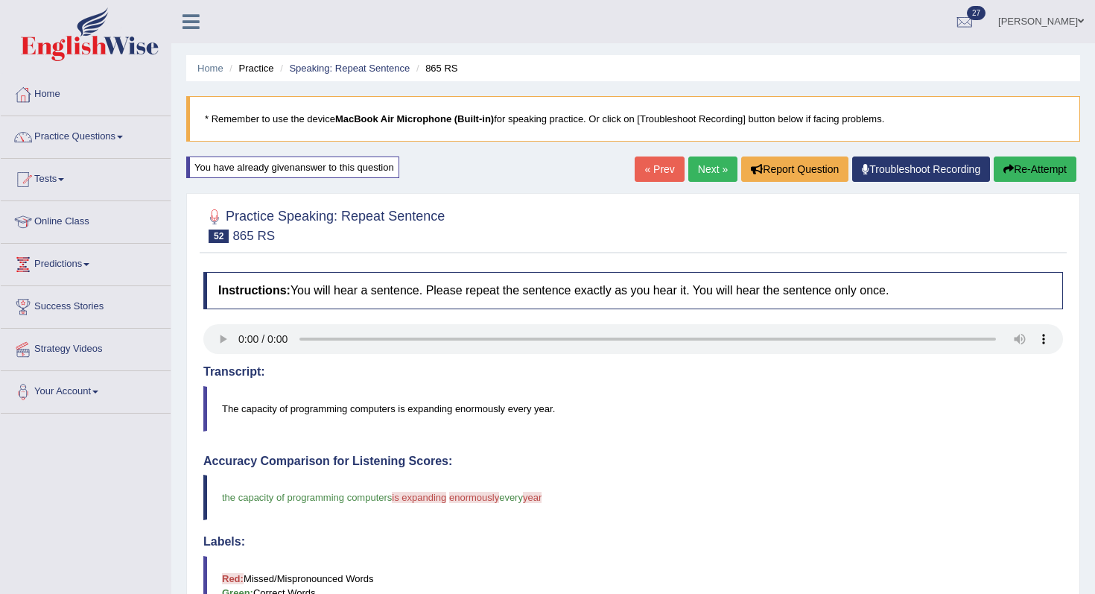
click at [705, 171] on link "Next »" at bounding box center [712, 168] width 49 height 25
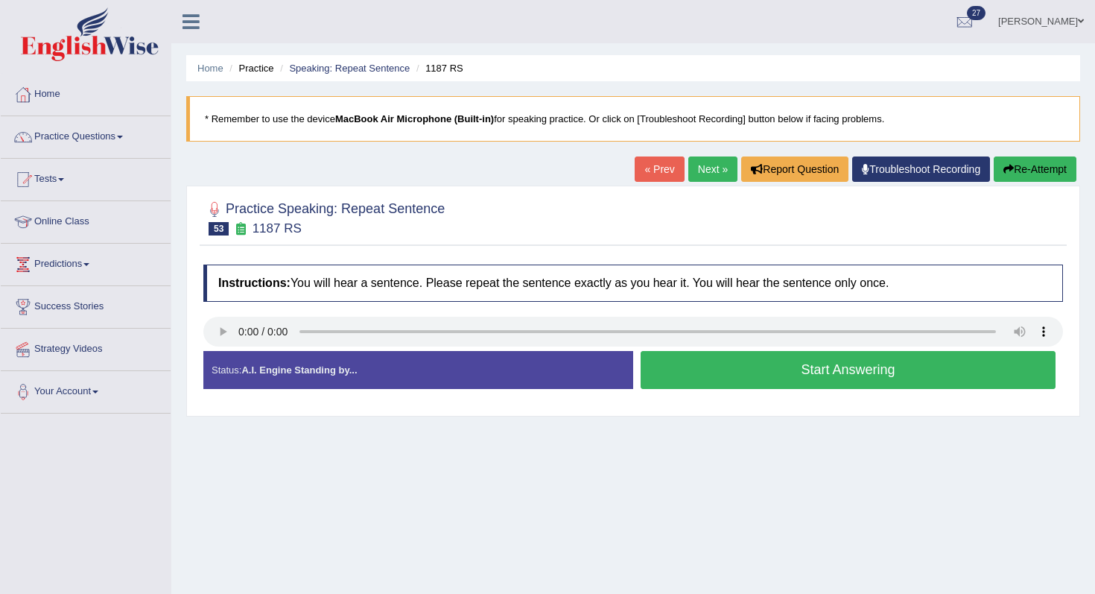
click at [224, 314] on div "Instructions: You will hear a sentence. Please repeat the sentence exactly as y…" at bounding box center [633, 332] width 867 height 151
click at [731, 370] on button "Start Answering" at bounding box center [848, 370] width 415 height 38
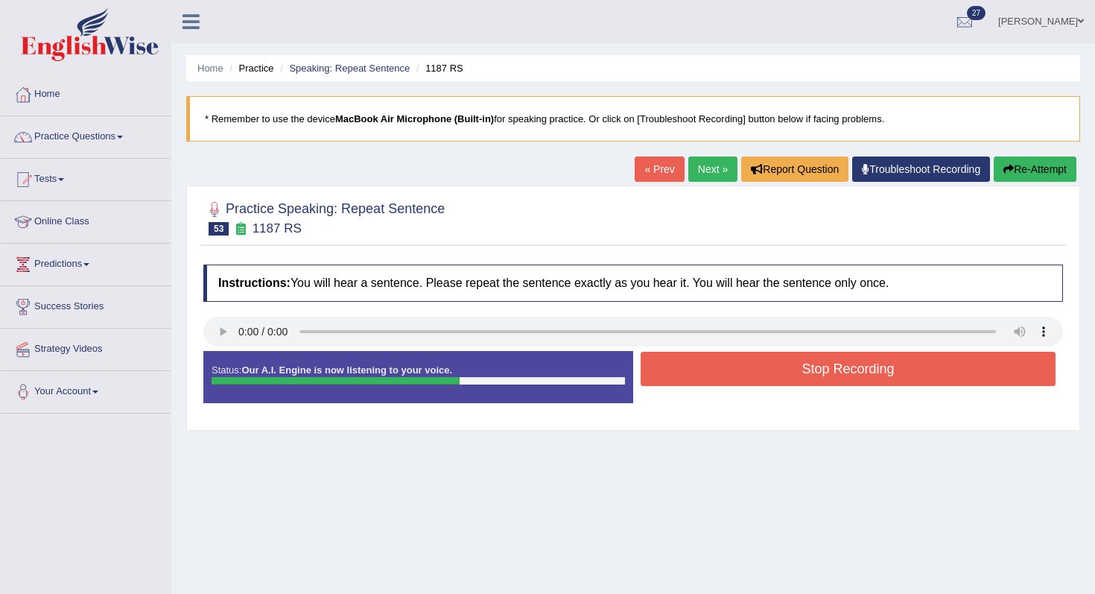
click at [885, 382] on button "Stop Recording" at bounding box center [848, 369] width 415 height 34
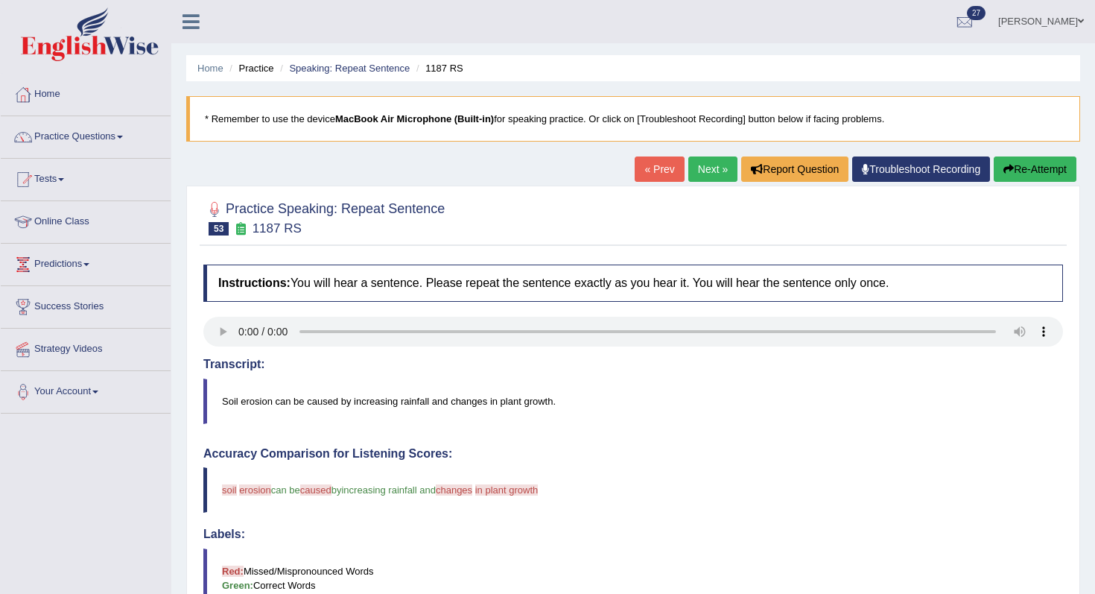
click at [1047, 170] on button "Re-Attempt" at bounding box center [1035, 168] width 83 height 25
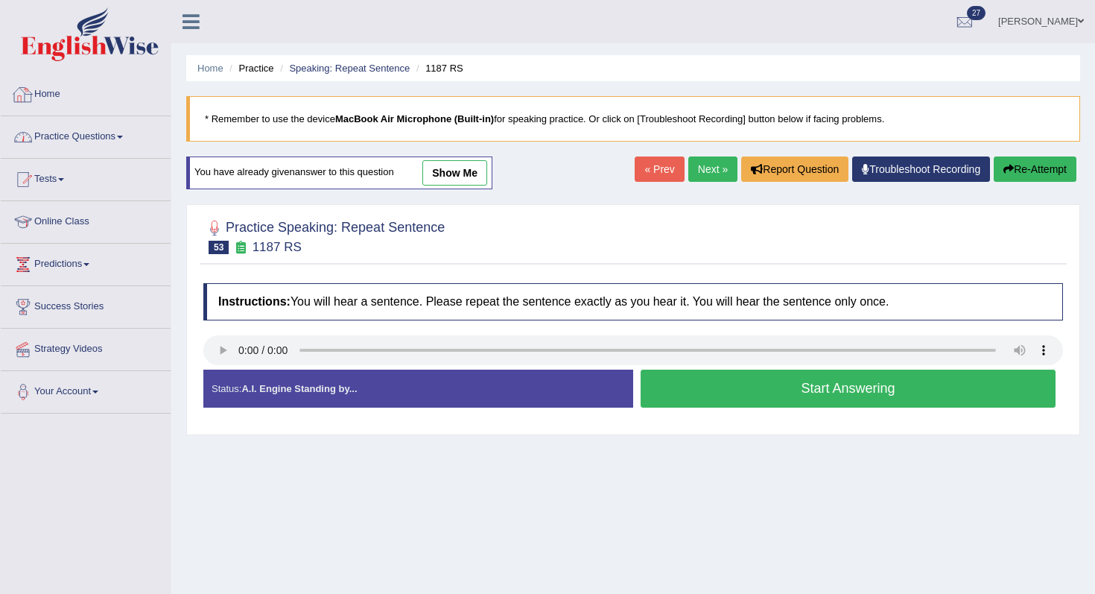
click at [75, 142] on link "Practice Questions" at bounding box center [86, 134] width 170 height 37
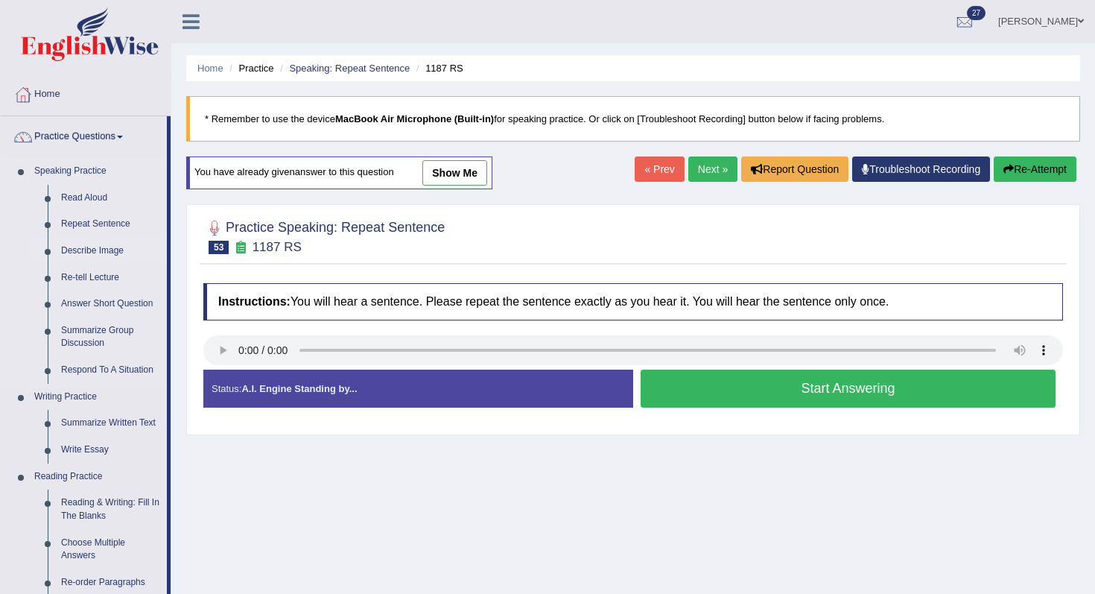
click at [99, 250] on link "Describe Image" at bounding box center [110, 251] width 113 height 27
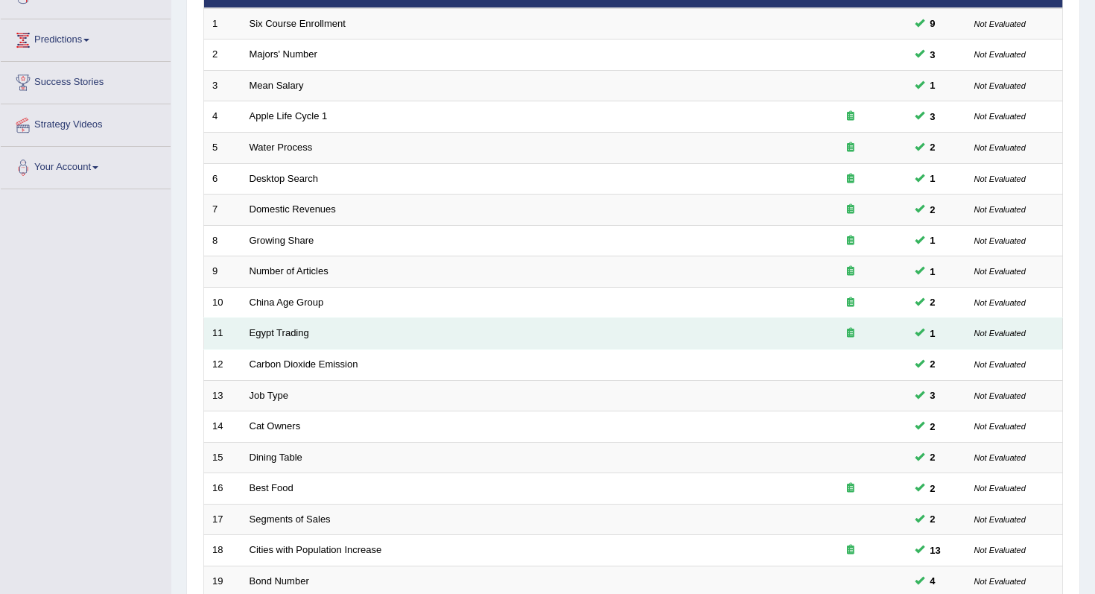
scroll to position [393, 0]
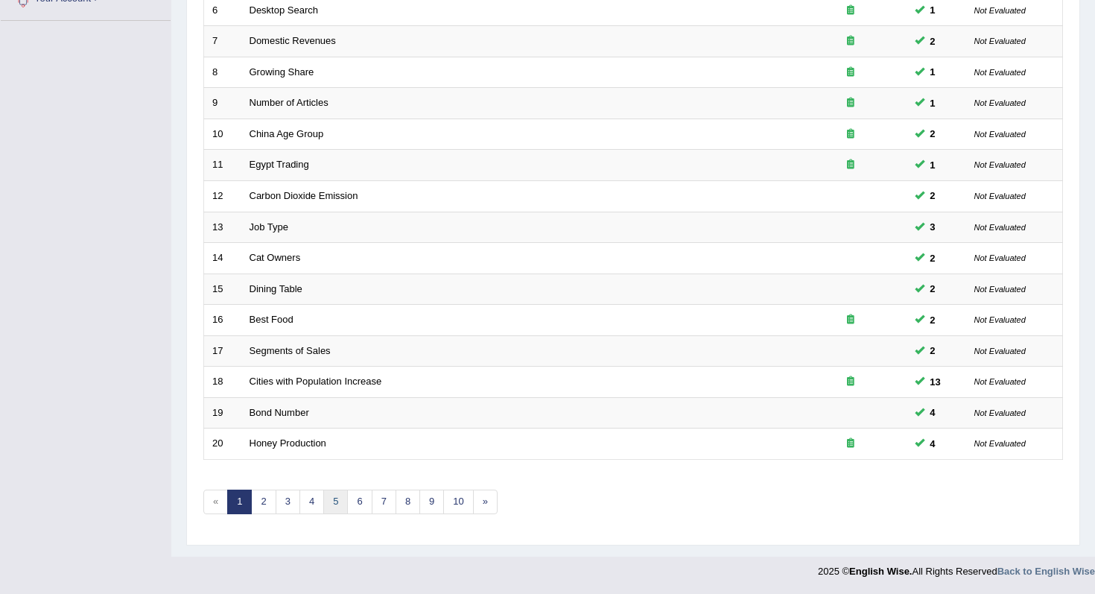
click at [331, 509] on link "5" at bounding box center [335, 502] width 25 height 25
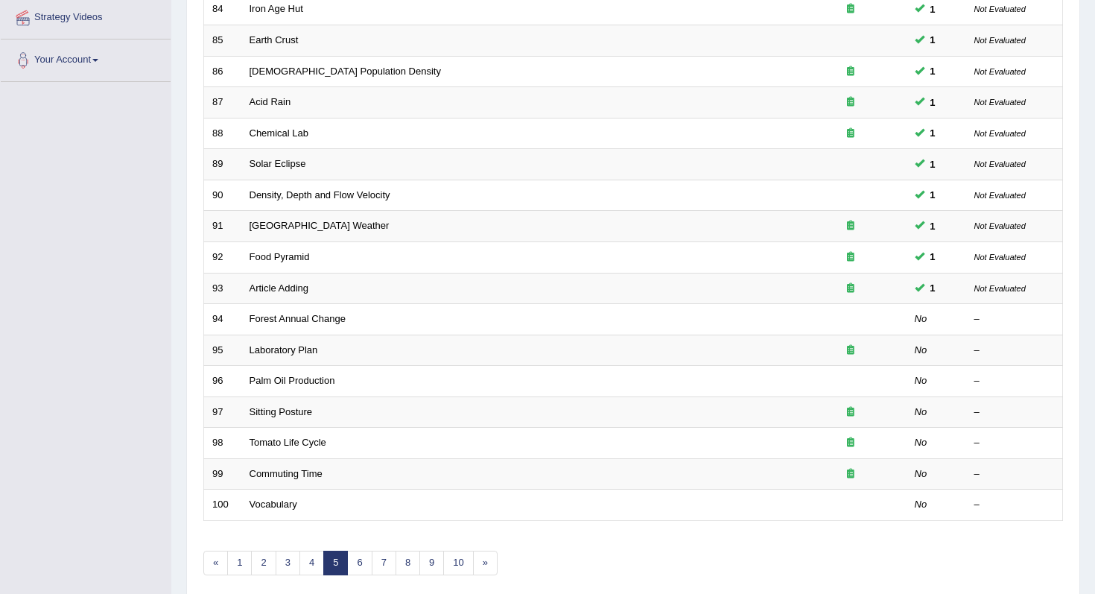
scroll to position [393, 0]
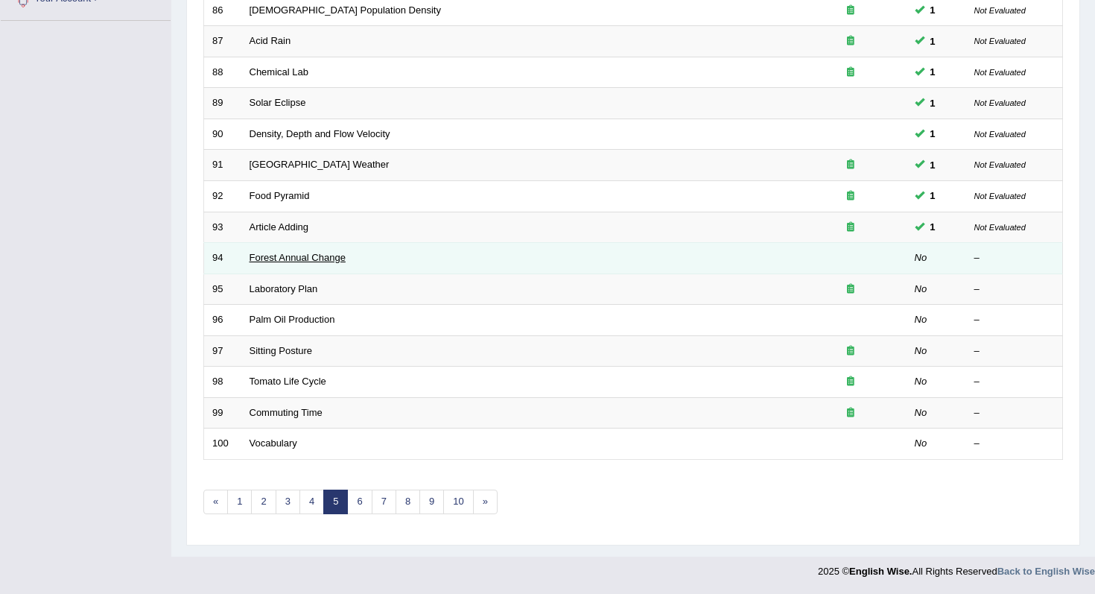
click at [323, 260] on link "Forest Annual Change" at bounding box center [298, 257] width 96 height 11
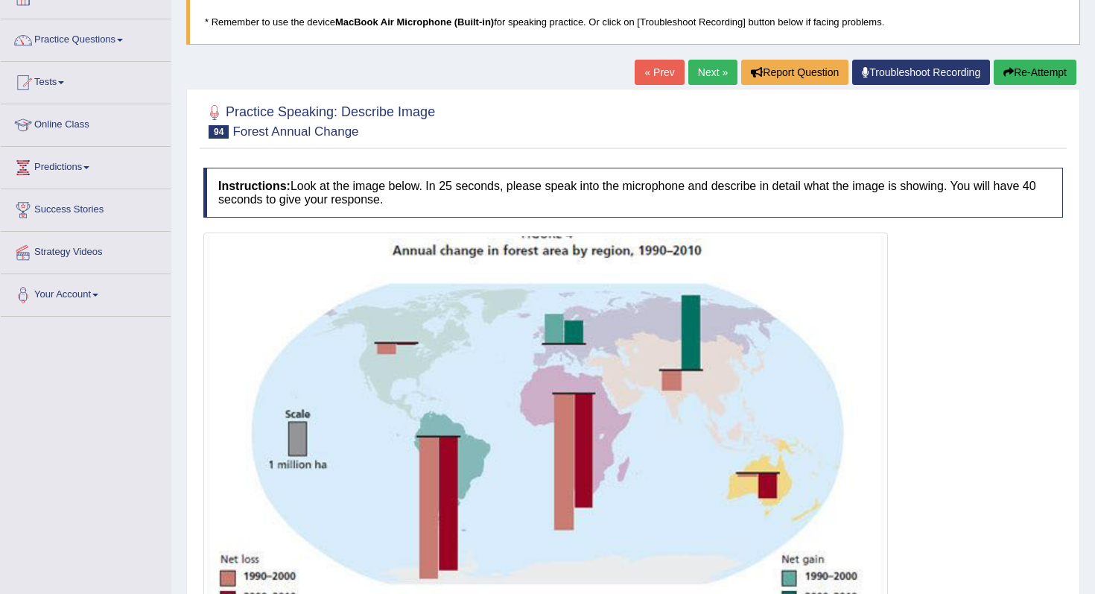
scroll to position [279, 0]
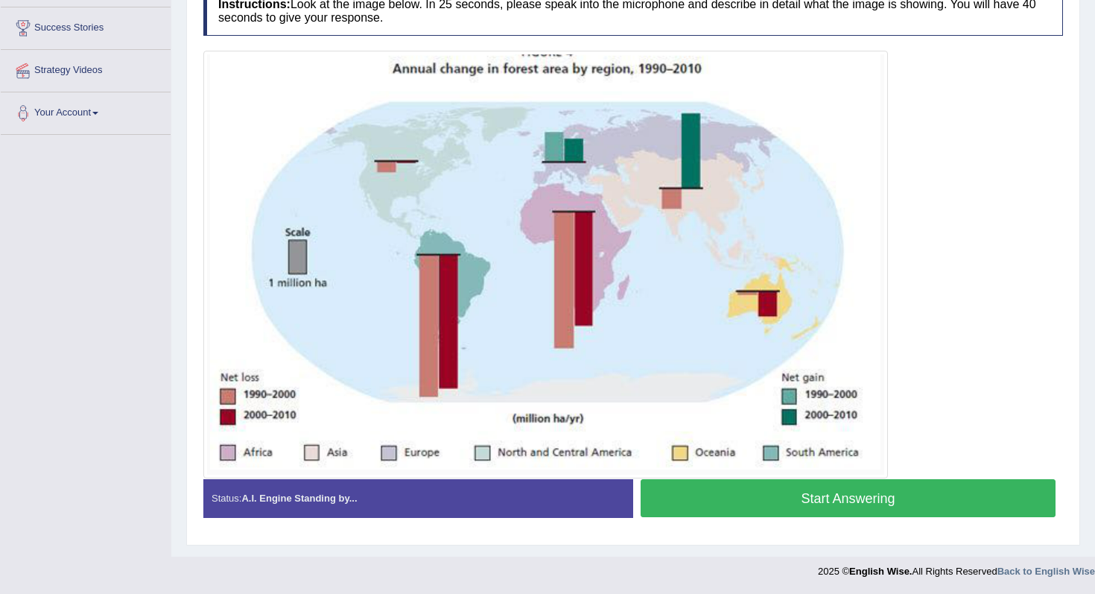
click at [829, 523] on div "Instructions: Look at the image below. In 25 seconds, please speak into the mic…" at bounding box center [633, 257] width 867 height 558
click at [827, 499] on button "Start Answering" at bounding box center [848, 498] width 415 height 38
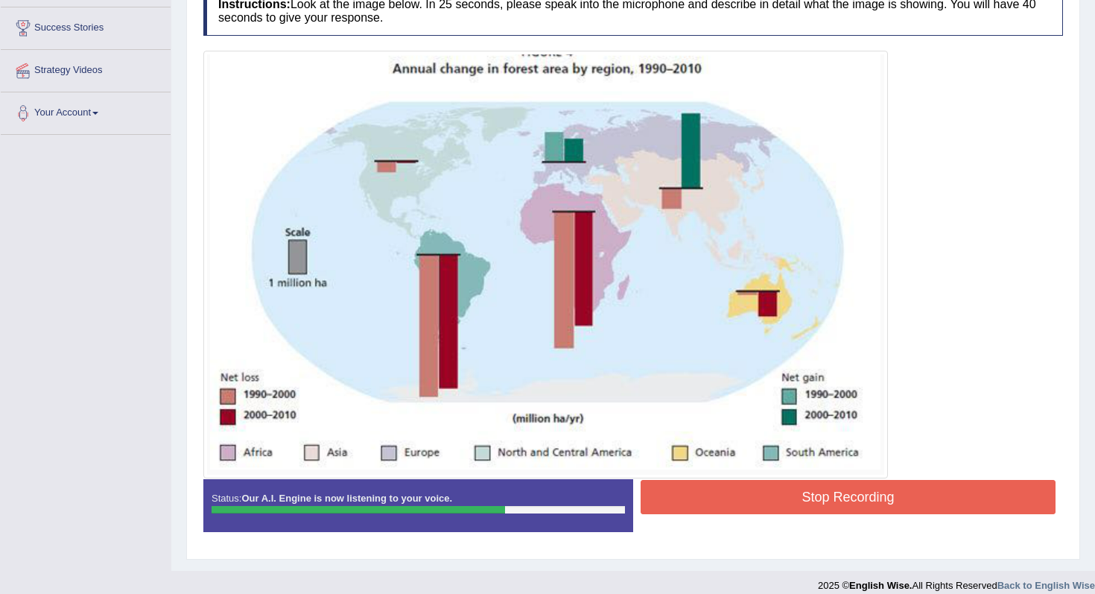
click at [809, 501] on button "Stop Recording" at bounding box center [848, 497] width 415 height 34
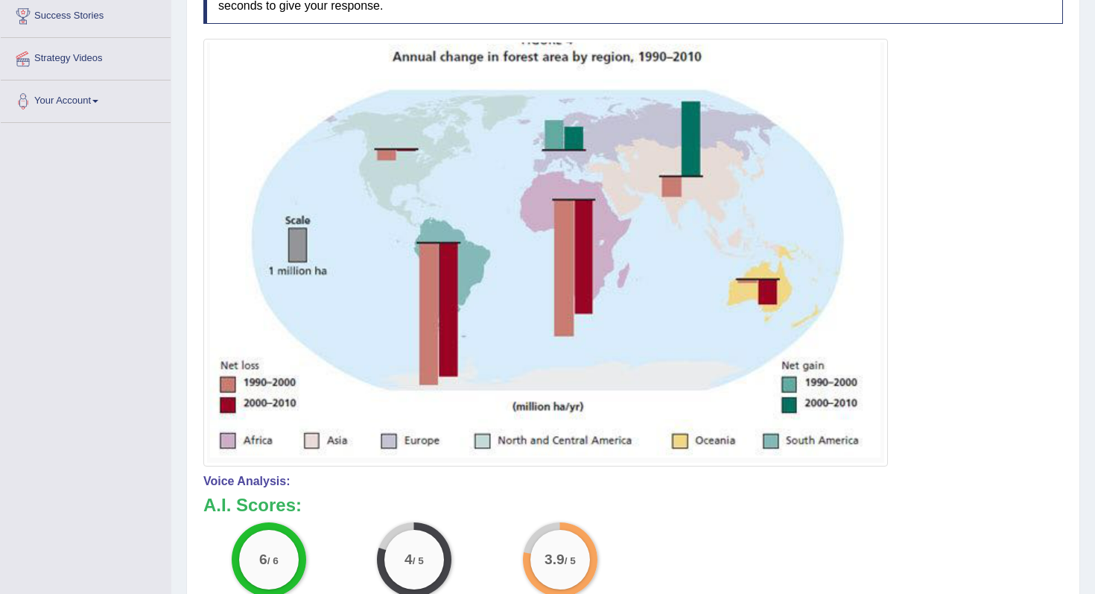
scroll to position [0, 0]
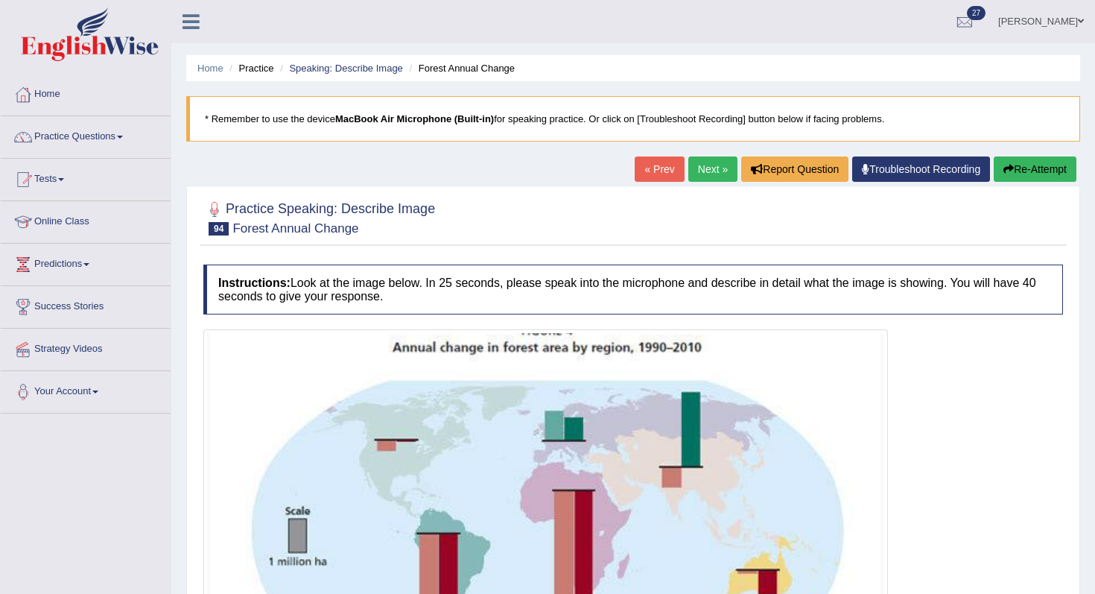
click at [696, 165] on link "Next »" at bounding box center [712, 168] width 49 height 25
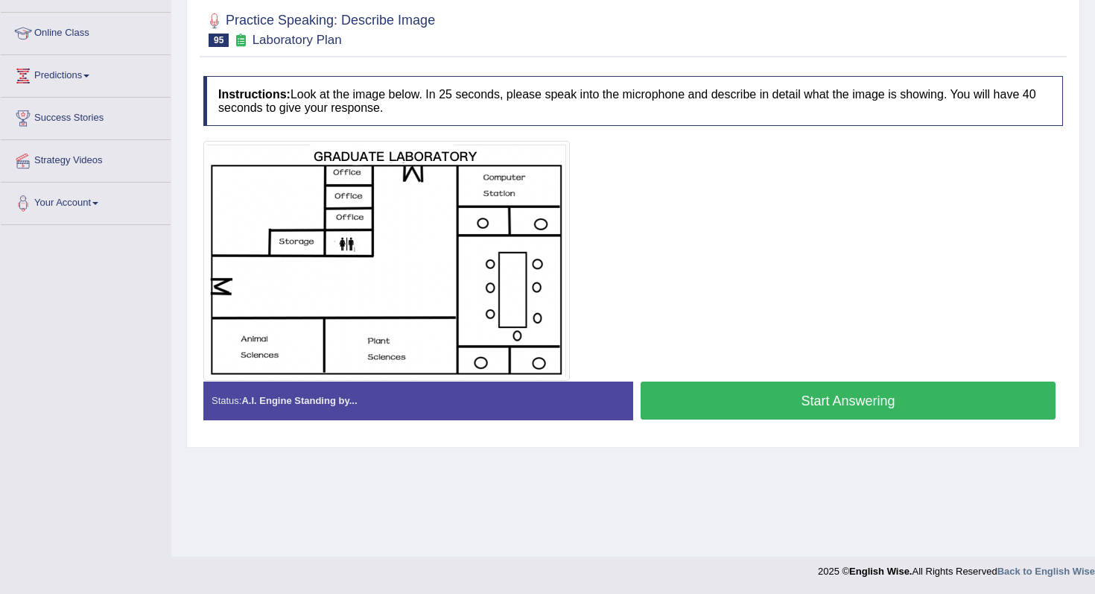
click at [725, 408] on button "Start Answering" at bounding box center [848, 400] width 415 height 38
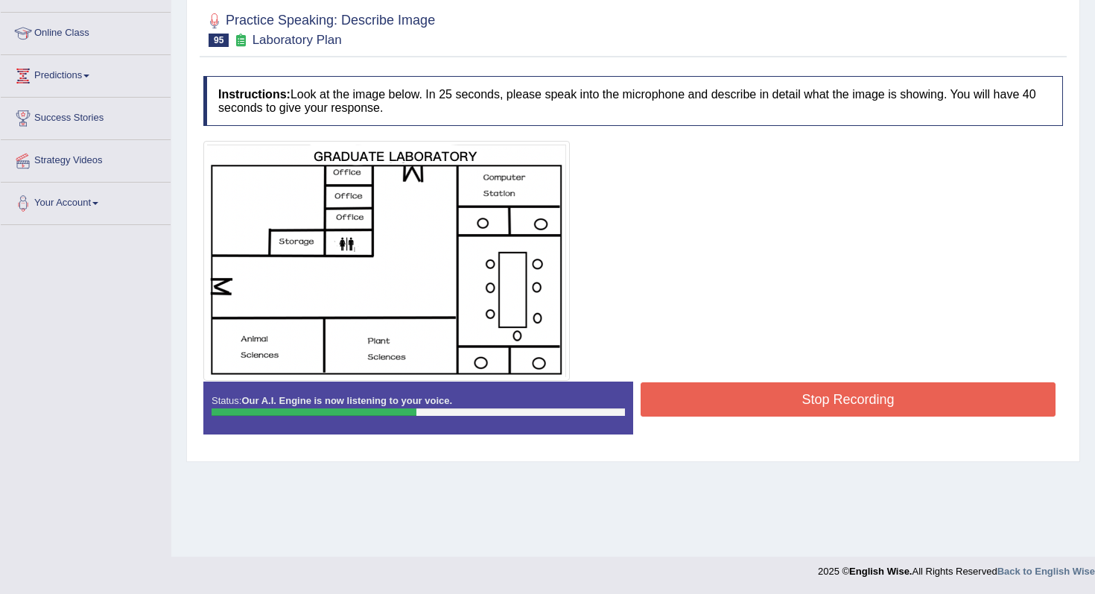
click at [725, 406] on button "Stop Recording" at bounding box center [848, 399] width 415 height 34
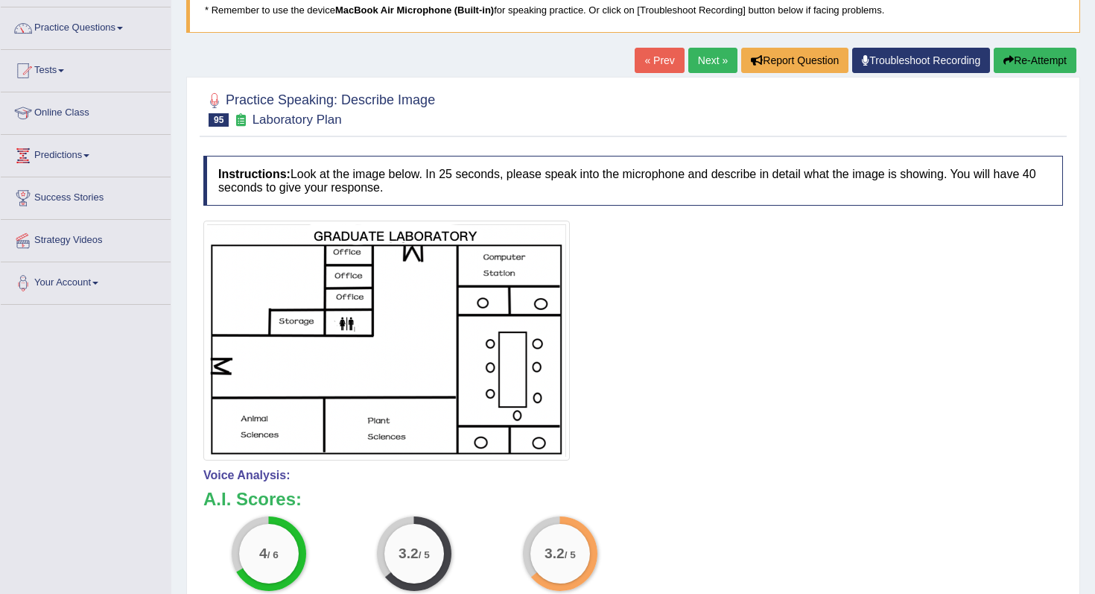
scroll to position [0, 0]
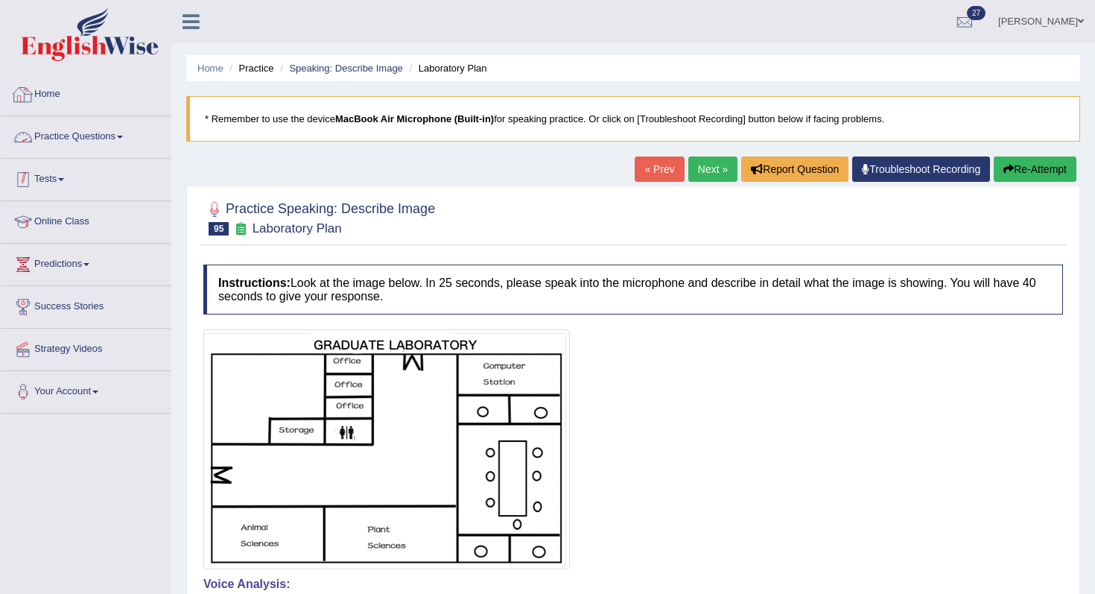
click at [97, 134] on link "Practice Questions" at bounding box center [86, 134] width 170 height 37
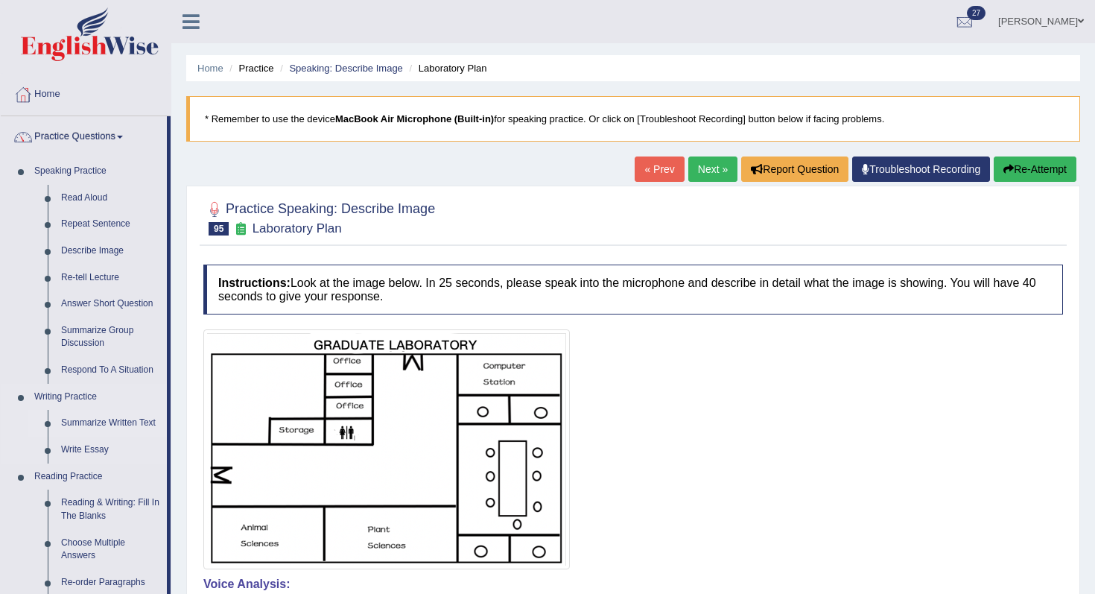
click at [126, 421] on link "Summarize Written Text" at bounding box center [110, 423] width 113 height 27
